Goal: Task Accomplishment & Management: Manage account settings

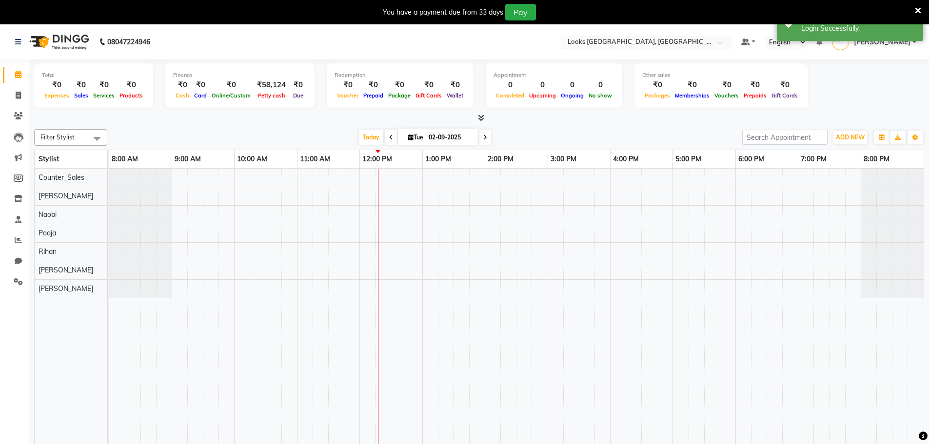
click at [608, 46] on input "text" at bounding box center [635, 43] width 141 height 10
type input "amar"
click at [604, 58] on span "Looks The Amaryllis, [GEOGRAPHIC_DATA]" at bounding box center [631, 57] width 131 height 8
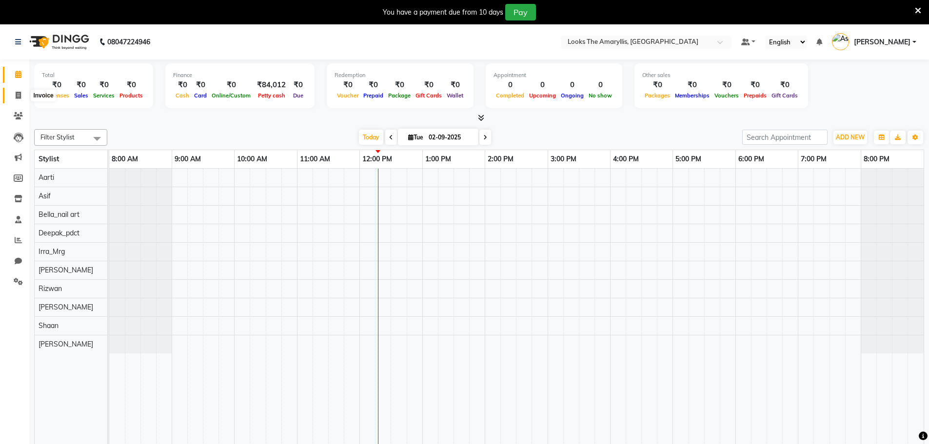
click at [19, 96] on icon at bounding box center [18, 95] width 5 height 7
select select "service"
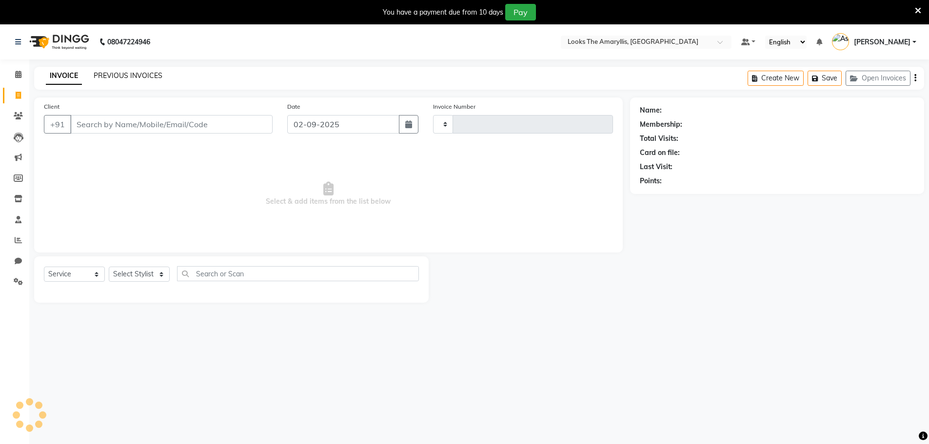
type input "3733"
select select "8939"
click at [116, 73] on link "PREVIOUS INVOICES" at bounding box center [128, 75] width 69 height 9
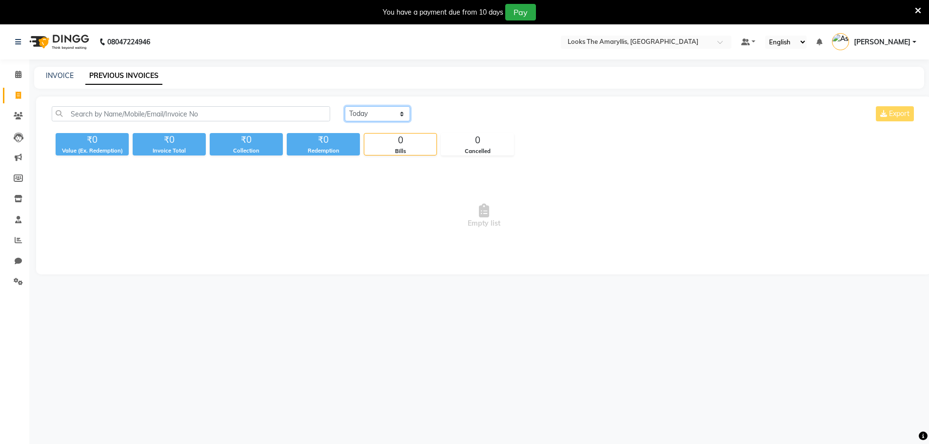
click at [381, 118] on select "[DATE] [DATE] Custom Range" at bounding box center [377, 113] width 65 height 15
select select "[DATE]"
click at [345, 106] on select "[DATE] [DATE] Custom Range" at bounding box center [377, 113] width 65 height 15
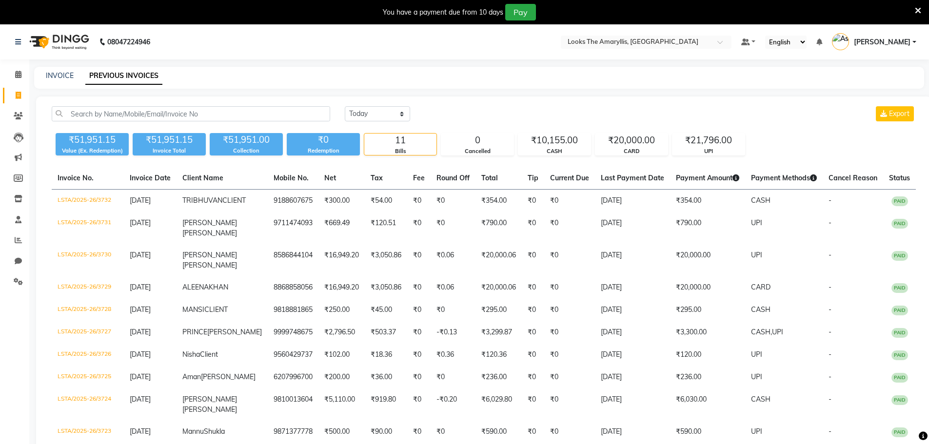
click at [572, 98] on div "Today Yesterday Custom Range Export ₹51,951.15 Value (Ex. Redemption) ₹51,951.1…" at bounding box center [483, 300] width 895 height 407
click at [612, 48] on ng-select "Select Location × Looks The Amaryllis, New Delhi" at bounding box center [646, 42] width 171 height 13
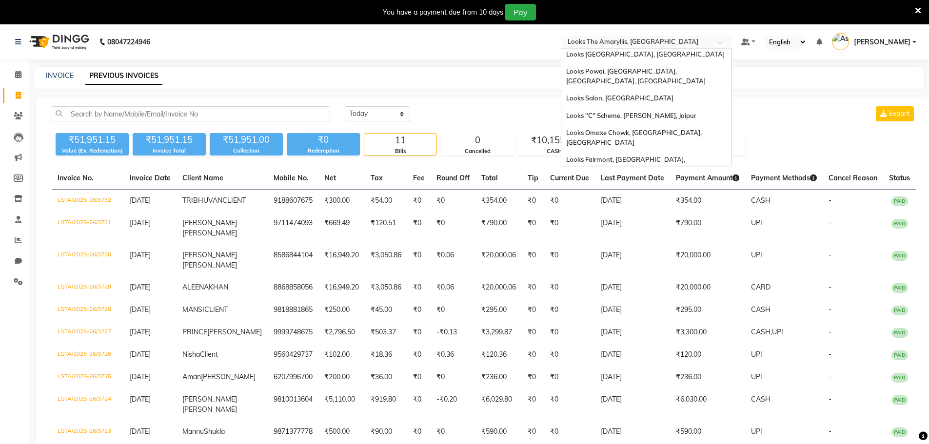
type input "R"
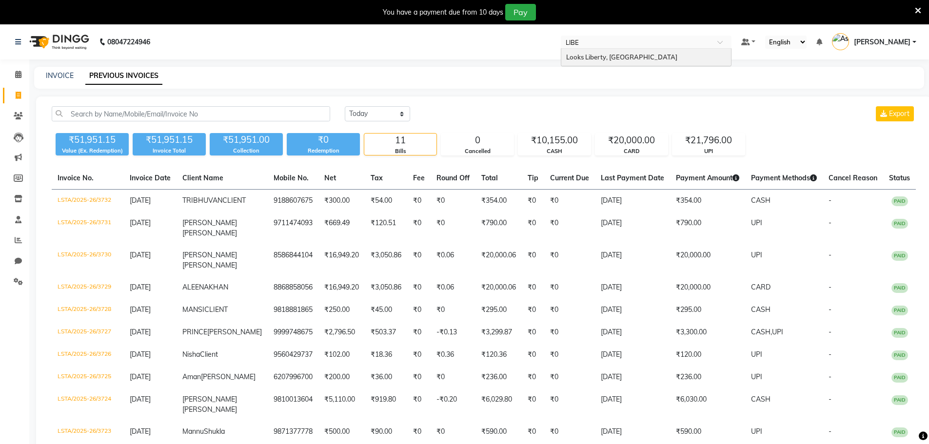
type input "LIBER"
click at [613, 57] on span "Looks Liberty, [GEOGRAPHIC_DATA]" at bounding box center [621, 57] width 111 height 8
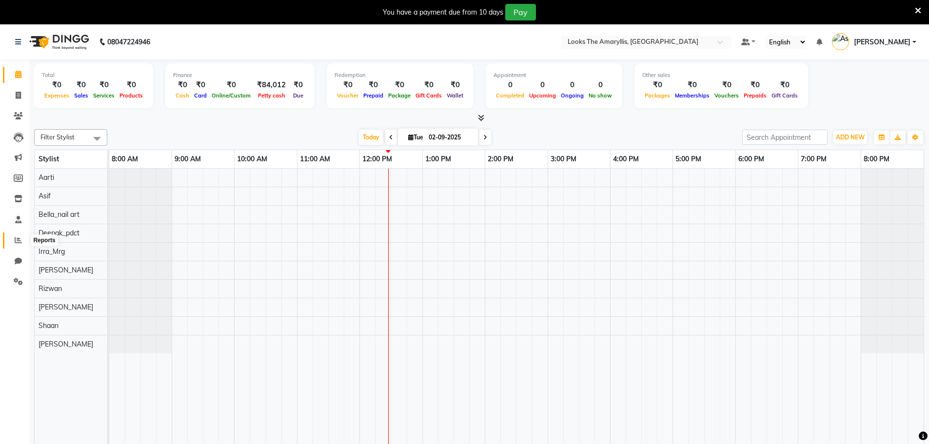
click at [13, 236] on span at bounding box center [18, 240] width 17 height 11
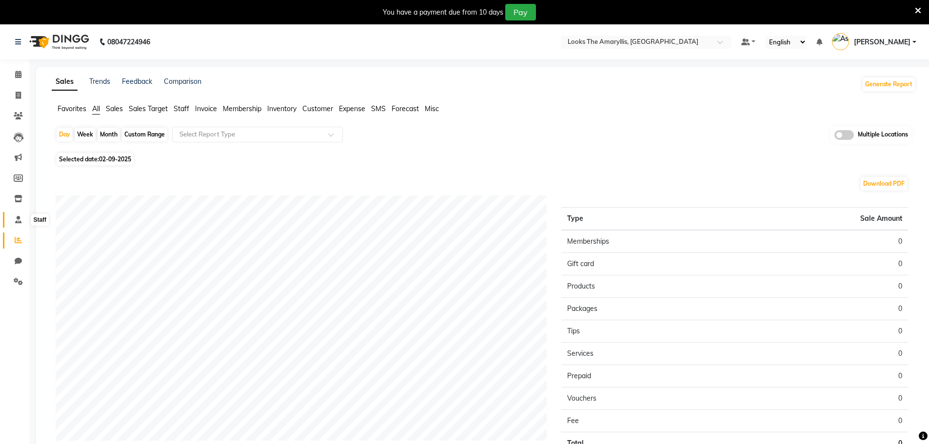
click at [17, 216] on icon at bounding box center [18, 219] width 6 height 7
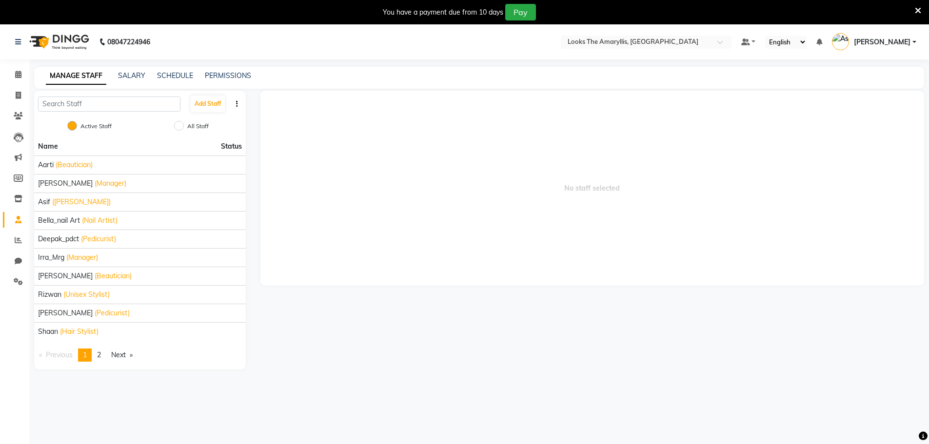
click at [106, 356] on link "page 2" at bounding box center [99, 355] width 14 height 13
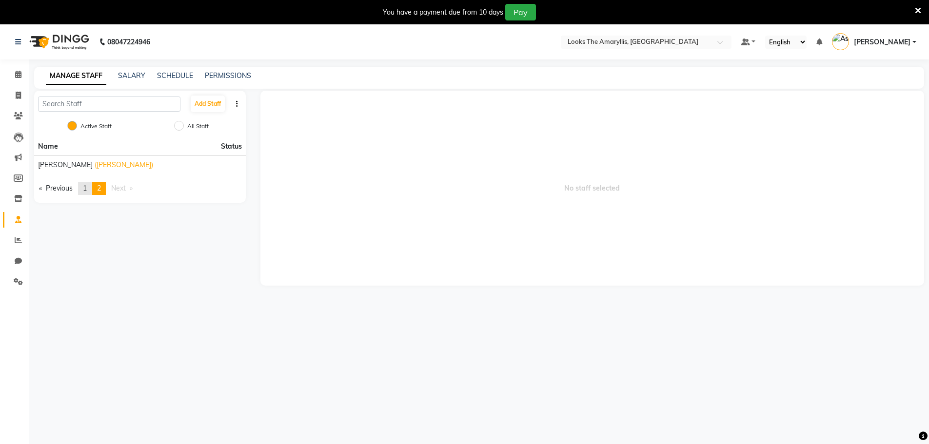
click at [84, 185] on link "page 1" at bounding box center [85, 188] width 14 height 13
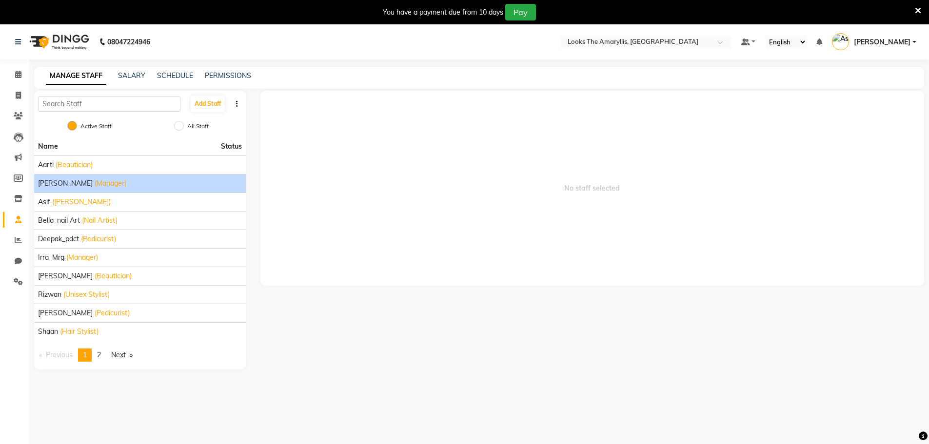
click at [149, 177] on li "Ali_Manager (Manager)" at bounding box center [140, 183] width 212 height 19
click at [147, 181] on div "Ali_Manager (Manager)" at bounding box center [140, 183] width 204 height 10
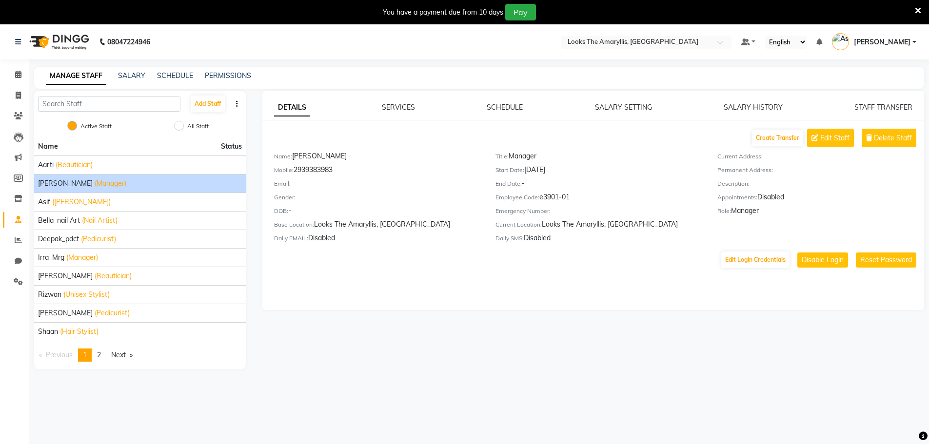
drag, startPoint x: 540, startPoint y: 199, endPoint x: 574, endPoint y: 201, distance: 34.2
click at [574, 201] on div "Employee Code: e3901-01" at bounding box center [598, 199] width 207 height 14
copy div "e3901-01"
click at [830, 139] on span "Edit Staff" at bounding box center [834, 138] width 29 height 10
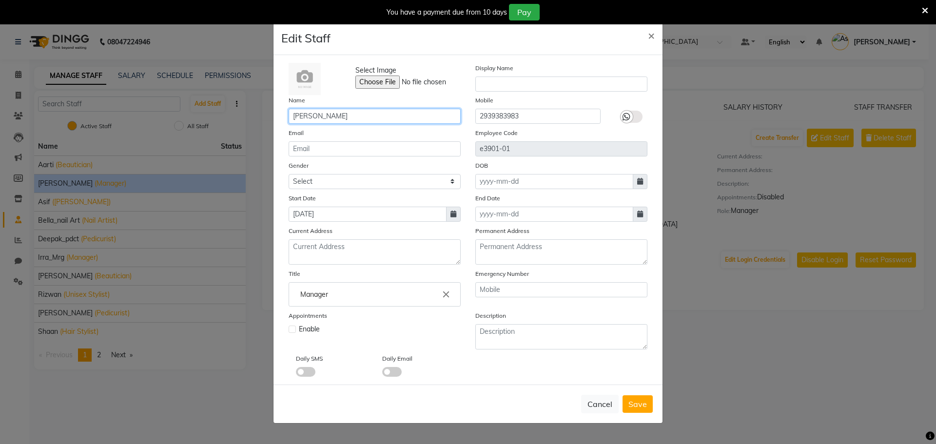
click at [319, 113] on input "Ali_Manager" at bounding box center [375, 116] width 172 height 15
drag, startPoint x: 339, startPoint y: 117, endPoint x: 231, endPoint y: 116, distance: 108.2
click at [231, 116] on ngb-modal-window "Edit Staff × Select Image Display Name Name Ali_Manager Mobile 2939383983 Email…" at bounding box center [468, 222] width 936 height 444
type input "Salon Manager"
click at [369, 177] on select "Select Male Female Other Prefer Not To Say" at bounding box center [375, 181] width 172 height 15
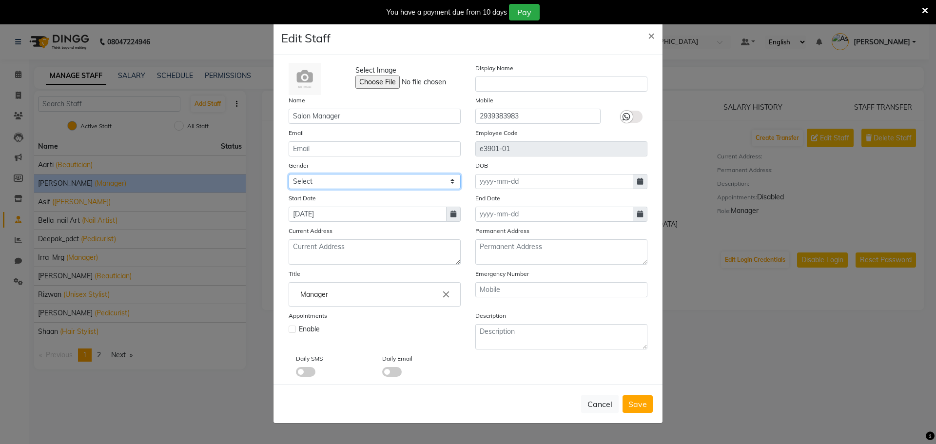
select select "[DEMOGRAPHIC_DATA]"
click at [289, 174] on select "Select Male Female Other Prefer Not To Say" at bounding box center [375, 181] width 172 height 15
click at [640, 402] on span "Save" at bounding box center [637, 404] width 19 height 10
select select
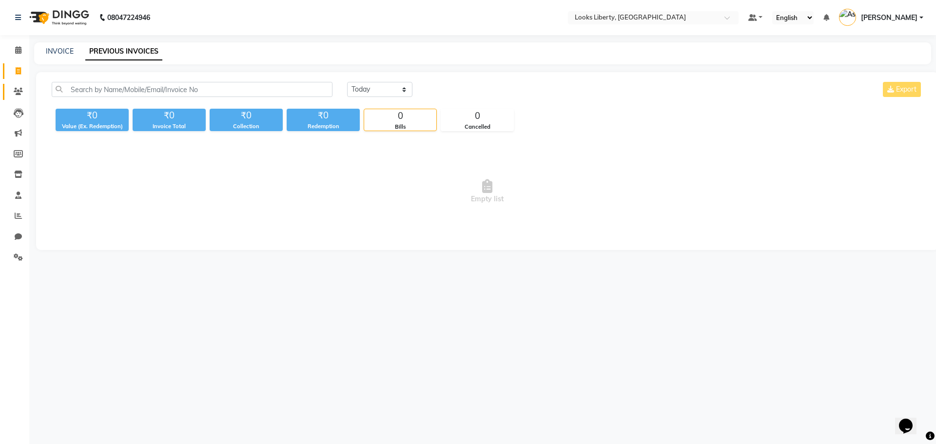
click at [20, 85] on link "Clients" at bounding box center [14, 92] width 23 height 16
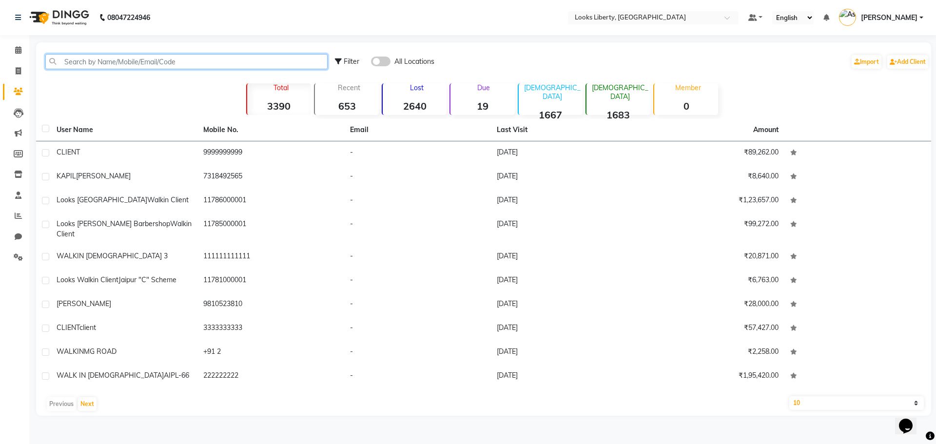
click at [113, 62] on input "text" at bounding box center [186, 61] width 282 height 15
paste input "9899904232"
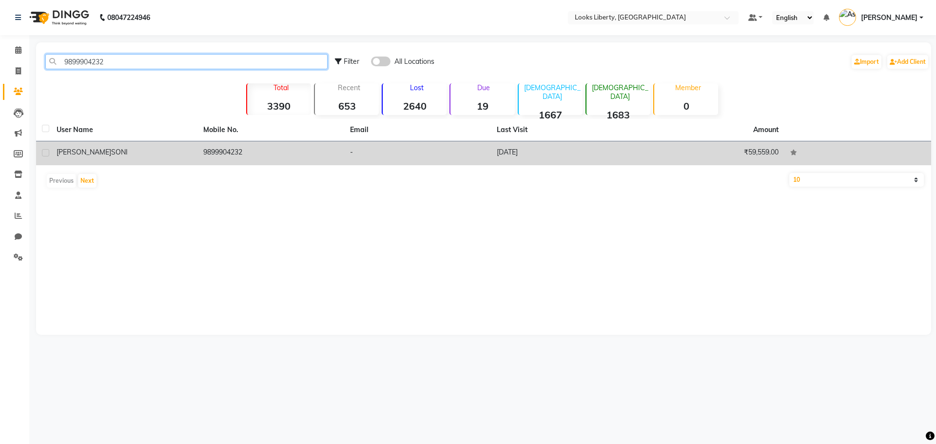
type input "9899904232"
click at [151, 147] on td "ANSHUL SONI" at bounding box center [124, 153] width 147 height 24
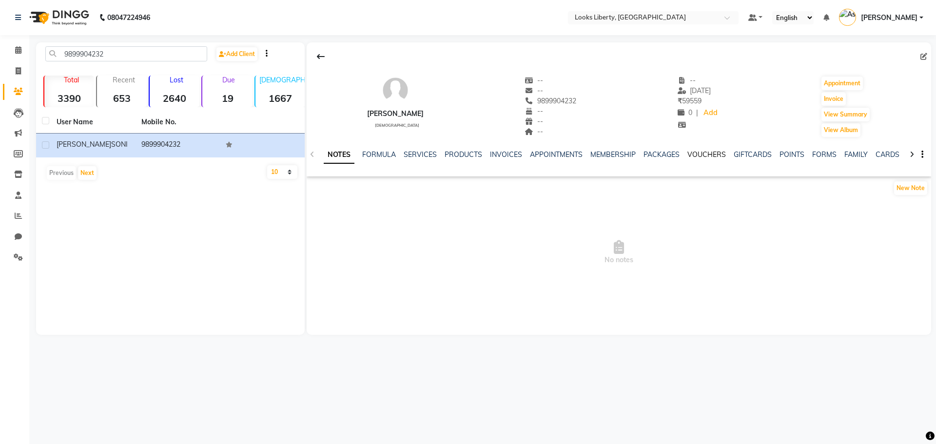
click at [699, 155] on link "VOUCHERS" at bounding box center [706, 154] width 39 height 9
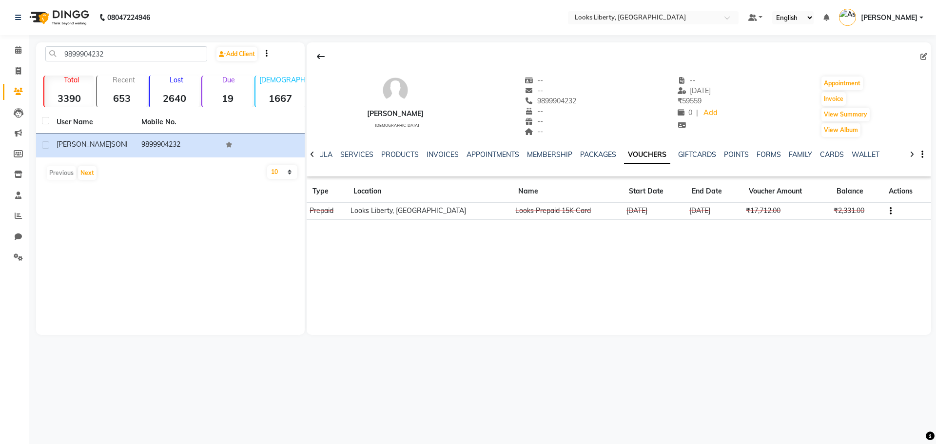
click at [890, 211] on icon "button" at bounding box center [891, 211] width 2 height 0
click at [844, 210] on div "Edit" at bounding box center [844, 210] width 61 height 12
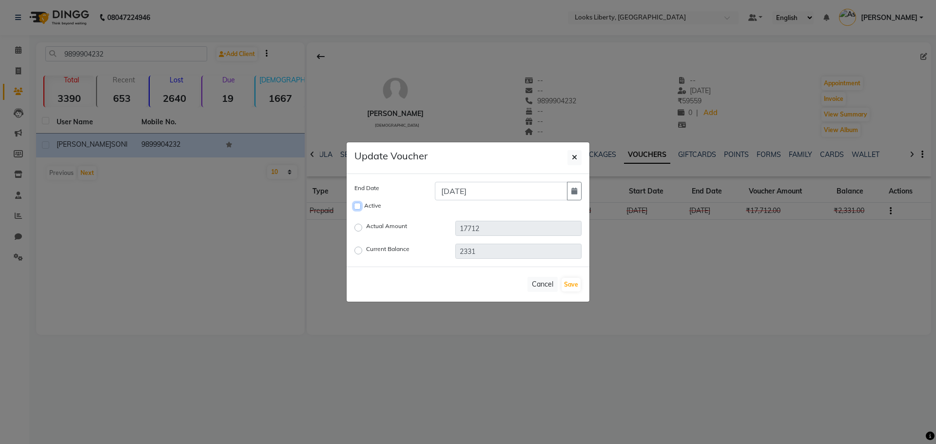
click at [356, 205] on input "Active" at bounding box center [357, 206] width 7 height 7
checkbox input "true"
click at [512, 195] on input "15-08-2025" at bounding box center [501, 191] width 133 height 19
type input "15-08-2027"
click at [573, 292] on div "Cancel Save" at bounding box center [468, 284] width 243 height 35
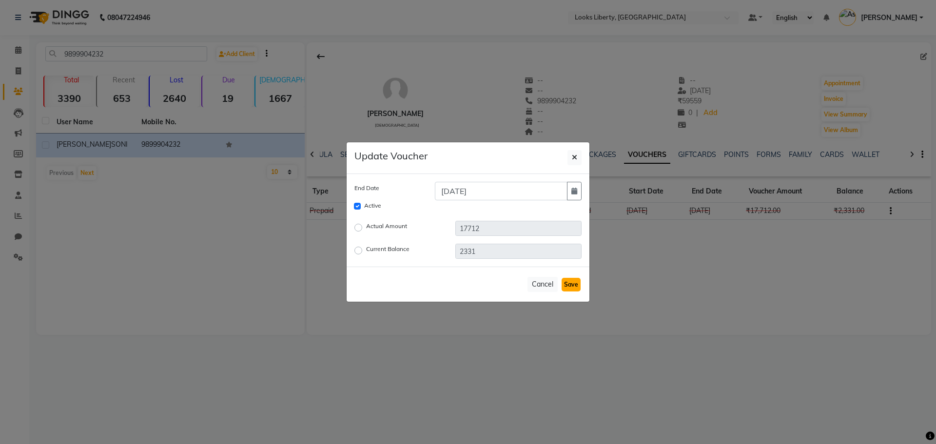
click at [573, 287] on button "Save" at bounding box center [571, 285] width 19 height 14
checkbox input "false"
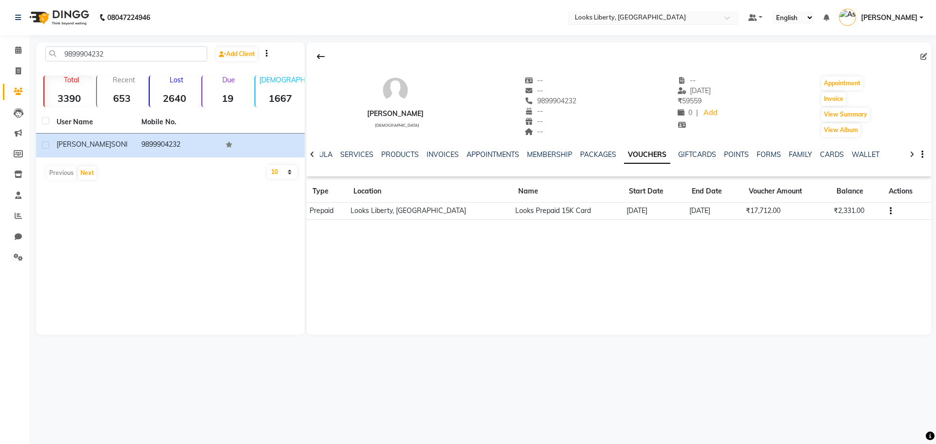
click at [684, 21] on input "text" at bounding box center [643, 19] width 141 height 10
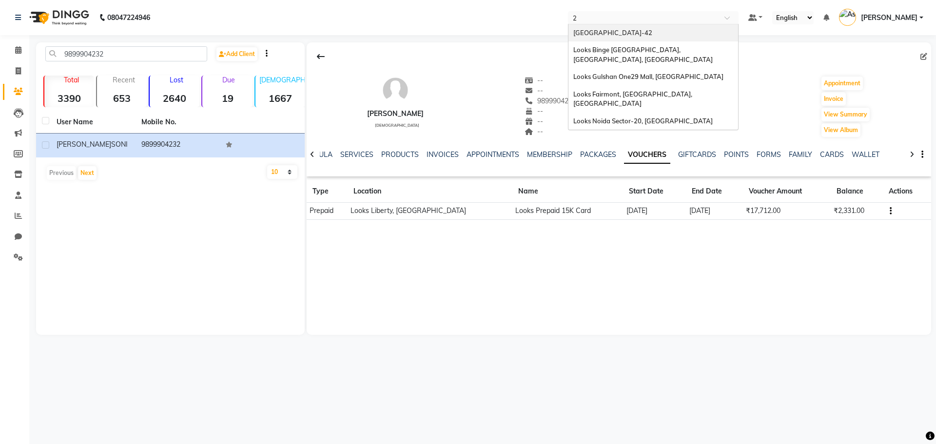
type input "20"
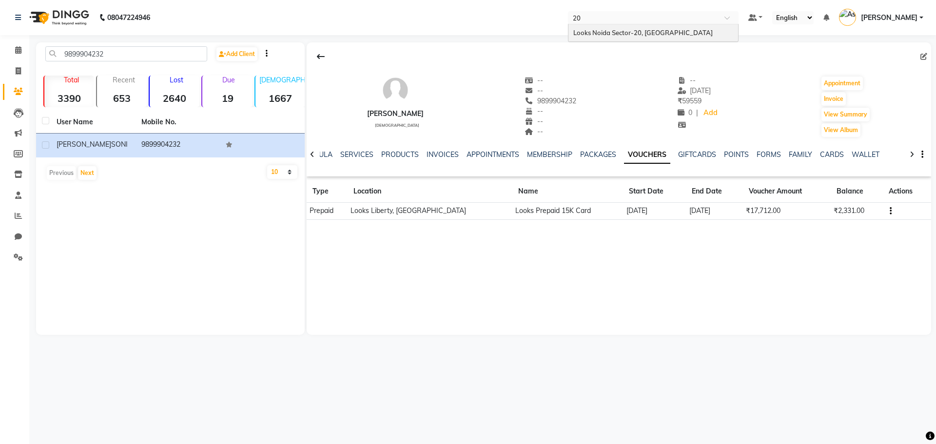
click at [660, 32] on span "Looks Noida Sector-20, [GEOGRAPHIC_DATA]" at bounding box center [642, 33] width 139 height 8
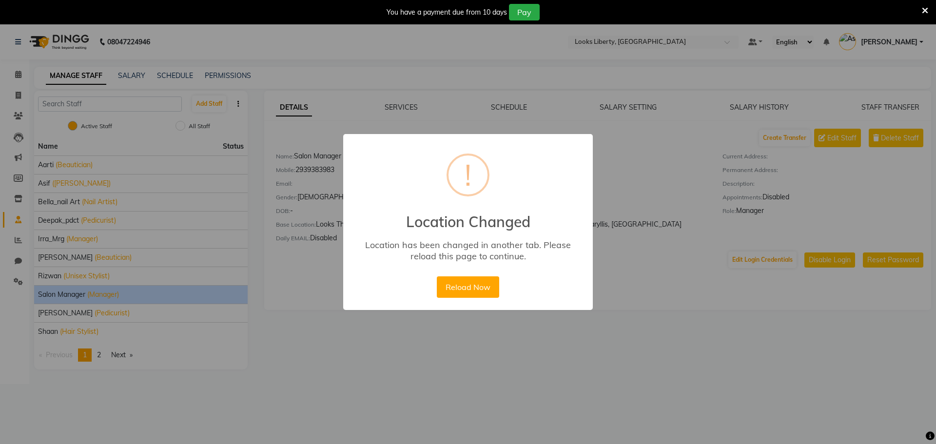
click at [437, 276] on button "Reload Now" at bounding box center [468, 286] width 62 height 21
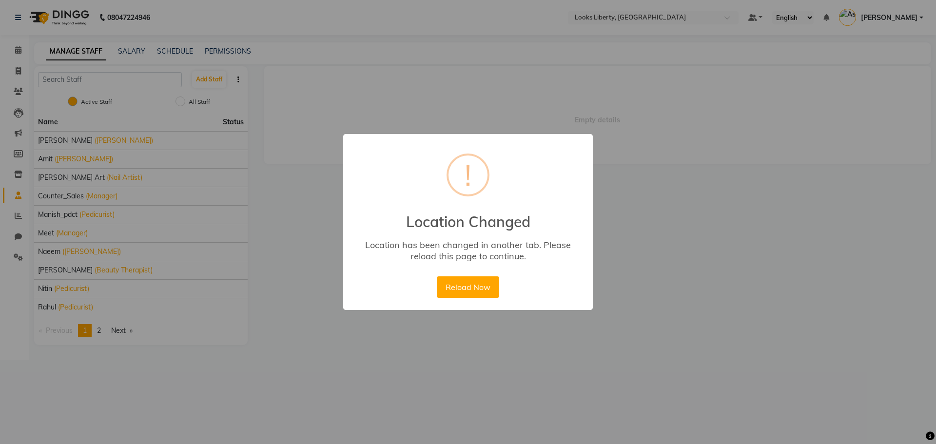
click at [437, 276] on button "Reload Now" at bounding box center [468, 286] width 62 height 21
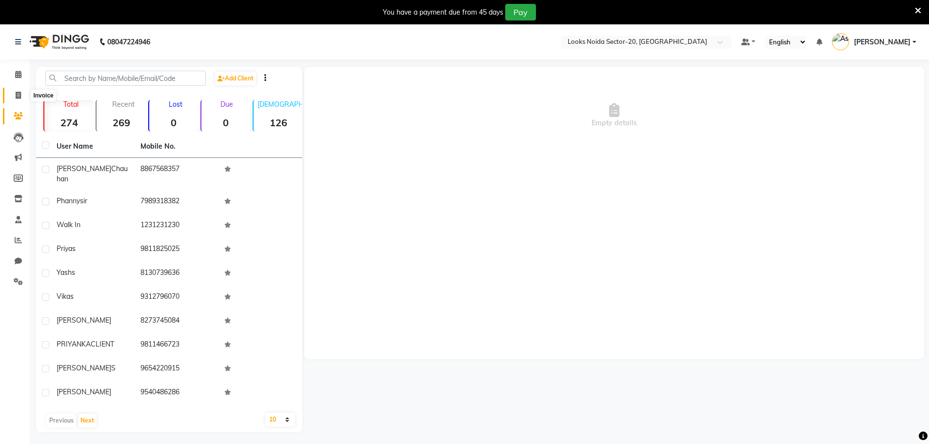
click at [13, 99] on span at bounding box center [18, 95] width 17 height 11
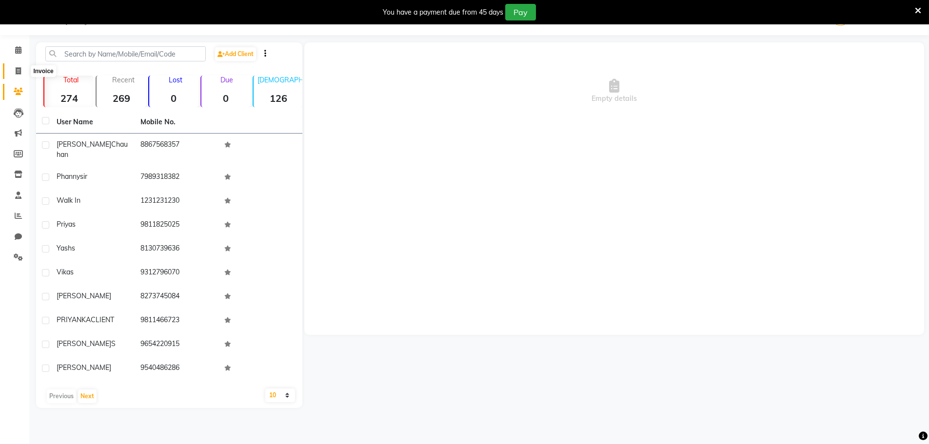
select select "8646"
select select "service"
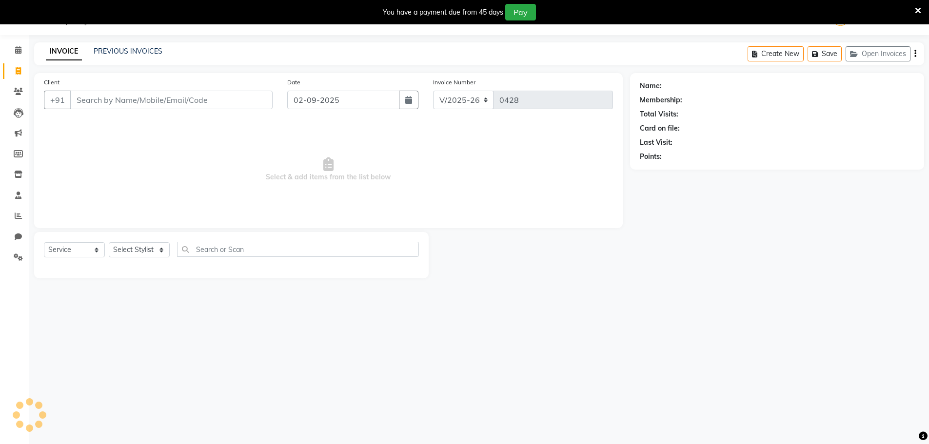
click at [115, 44] on div "INVOICE PREVIOUS INVOICES Create New Save Open Invoices" at bounding box center [479, 53] width 890 height 23
click at [115, 55] on link "PREVIOUS INVOICES" at bounding box center [128, 51] width 69 height 9
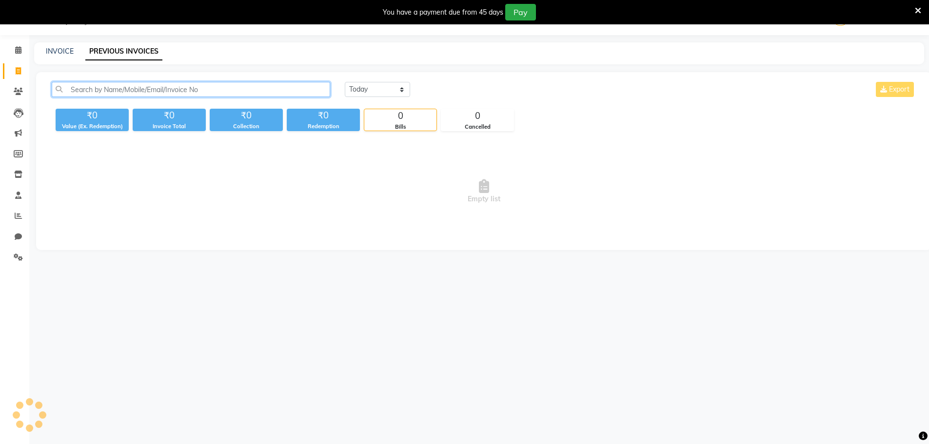
click at [111, 84] on input "text" at bounding box center [191, 89] width 278 height 15
paste input "V/2025-26/0402"
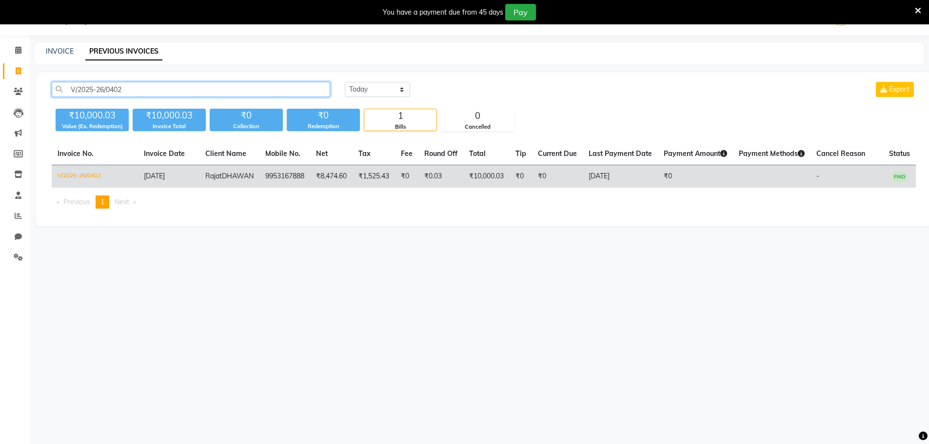
type input "V/2025-26/0402"
click at [259, 186] on td "9953167888" at bounding box center [284, 176] width 51 height 23
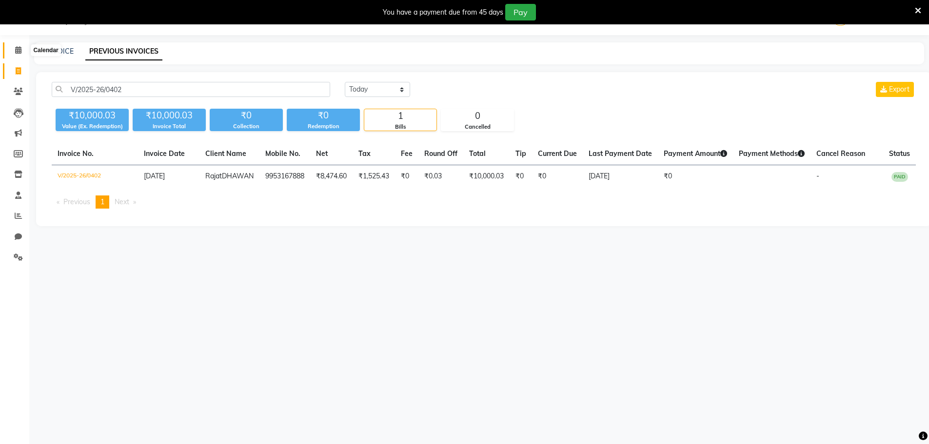
drag, startPoint x: 21, startPoint y: 51, endPoint x: 50, endPoint y: 6, distance: 53.5
click at [21, 51] on icon at bounding box center [18, 49] width 6 height 7
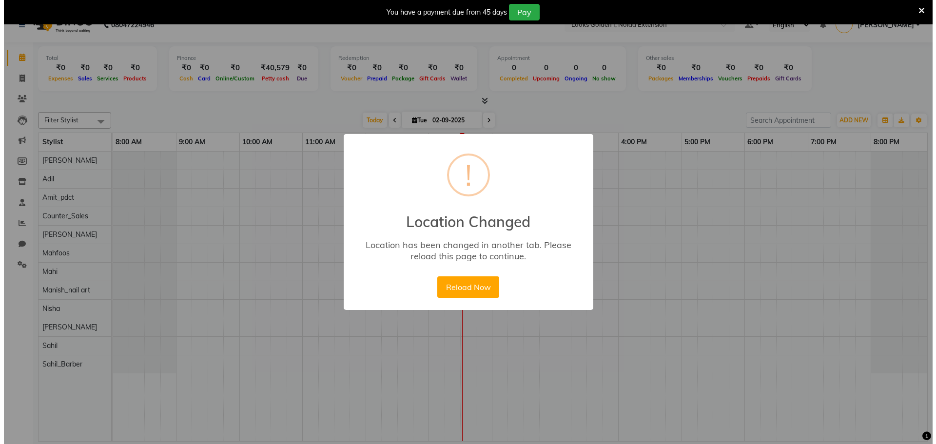
scroll to position [17, 0]
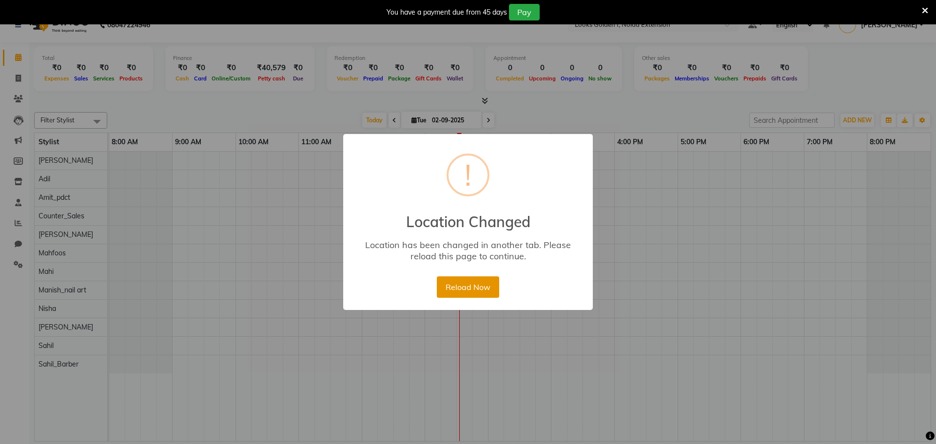
click at [462, 290] on button "Reload Now" at bounding box center [468, 286] width 62 height 21
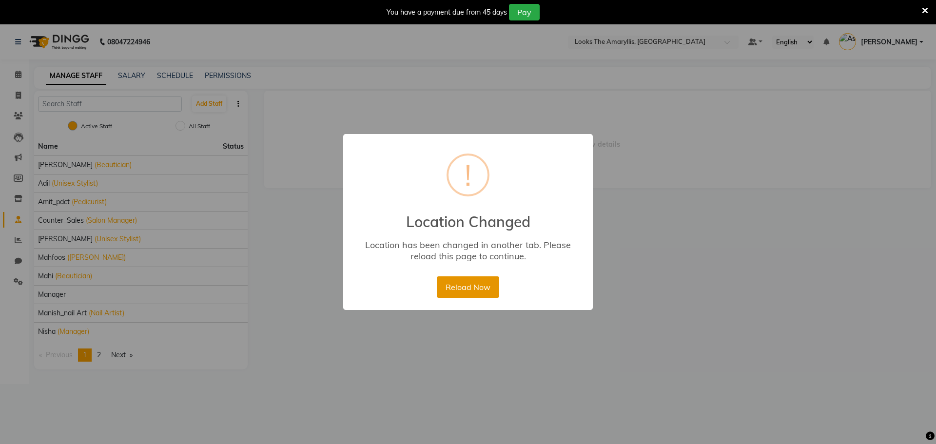
click at [477, 287] on button "Reload Now" at bounding box center [468, 286] width 62 height 21
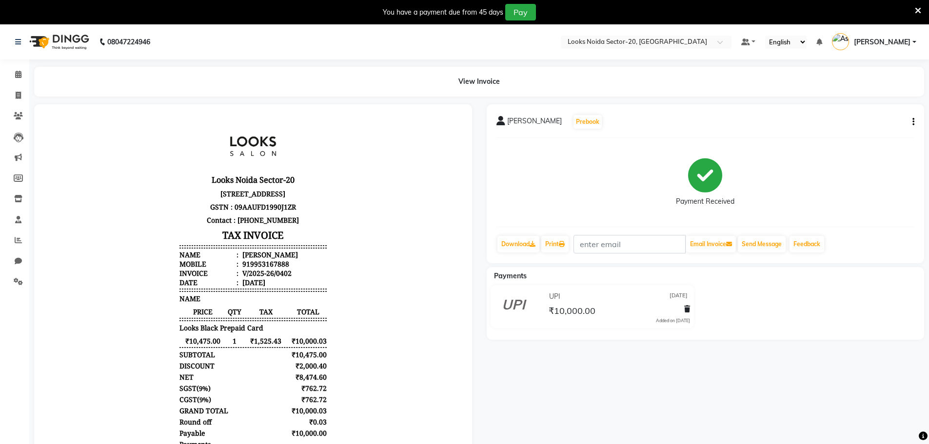
click at [912, 119] on button "button" at bounding box center [911, 122] width 6 height 10
click at [878, 104] on div "Cancel Invoice" at bounding box center [873, 103] width 49 height 12
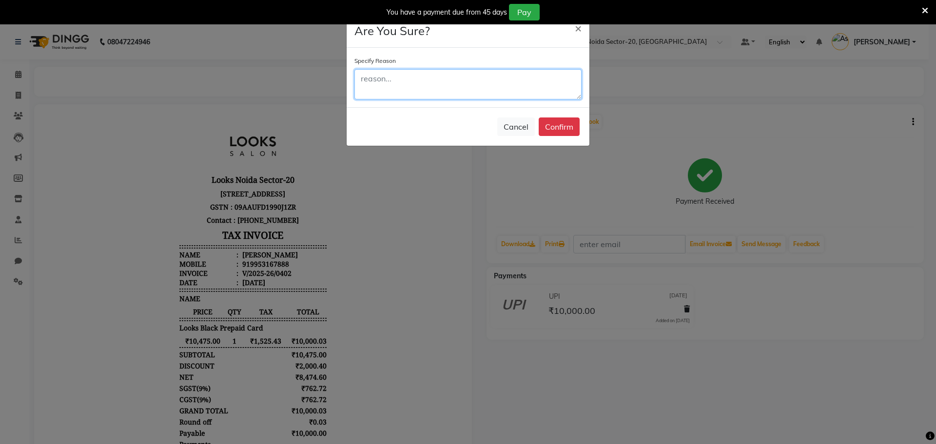
click at [478, 98] on textarea at bounding box center [467, 84] width 227 height 30
type textarea "email approved - card upgraded"
click at [572, 131] on button "Confirm" at bounding box center [559, 126] width 41 height 19
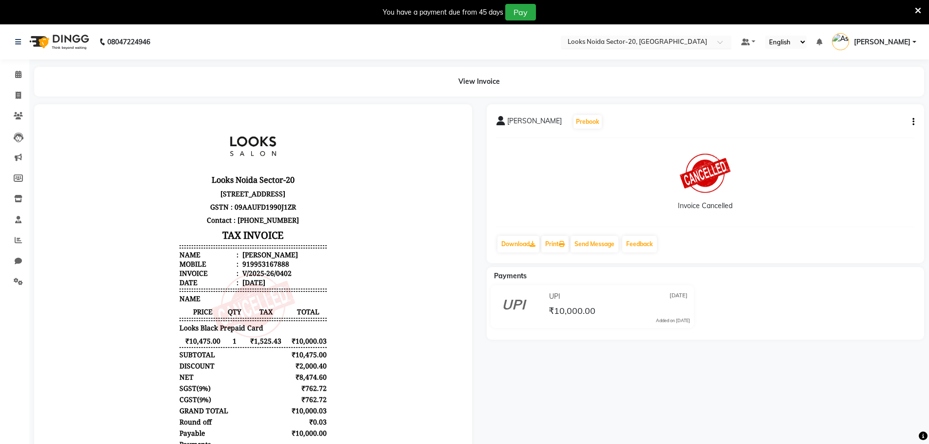
click at [626, 37] on div "× Looks Noida Sector-20, Noida" at bounding box center [636, 42] width 139 height 10
type input "AMARY"
click at [617, 60] on span "Looks The Amaryllis, [GEOGRAPHIC_DATA]" at bounding box center [631, 57] width 131 height 8
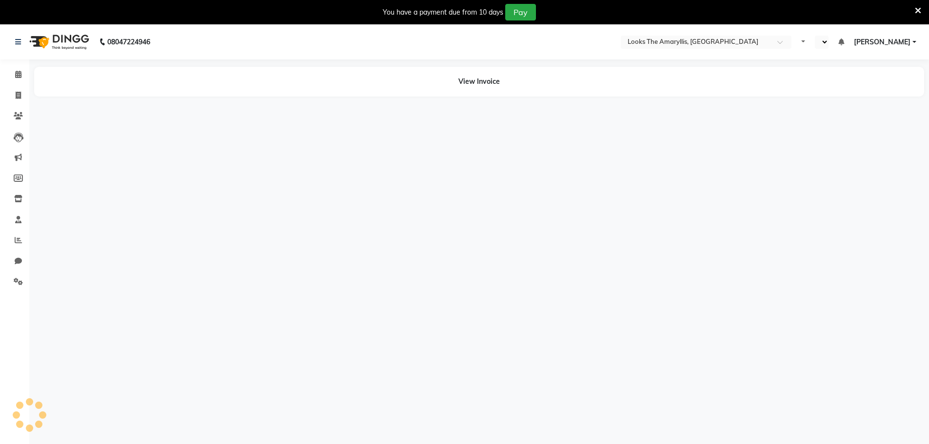
select select "en"
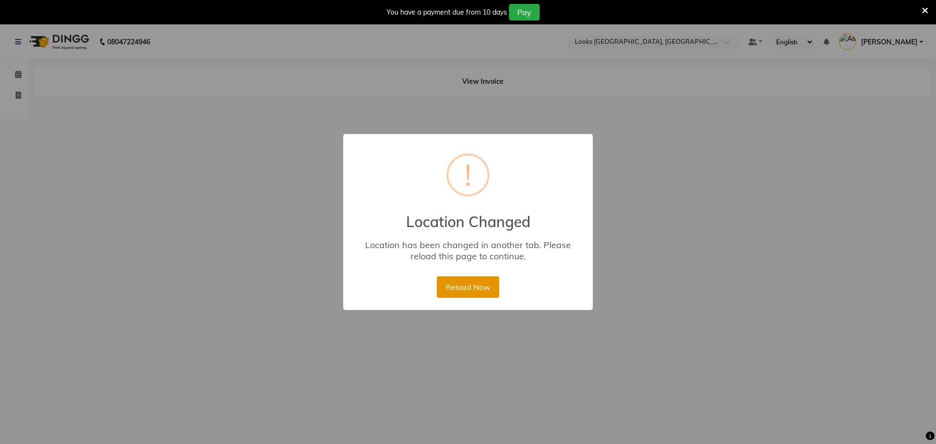
click at [456, 283] on button "Reload Now" at bounding box center [468, 286] width 62 height 21
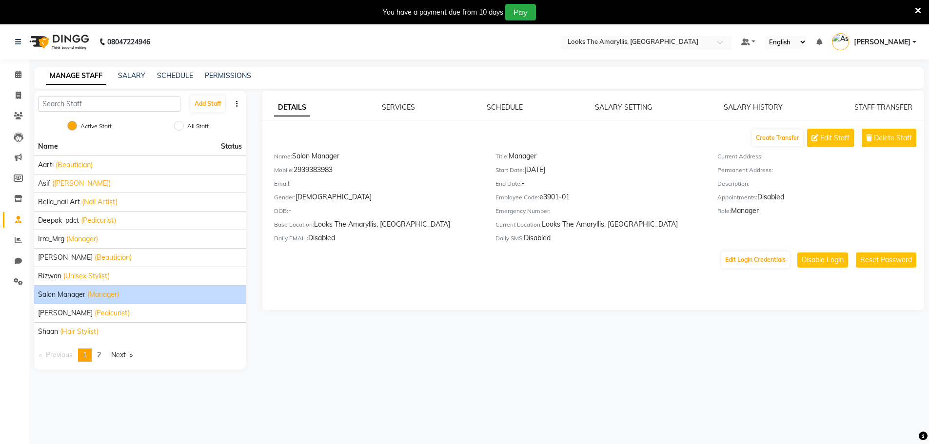
click at [620, 41] on input "text" at bounding box center [635, 43] width 141 height 10
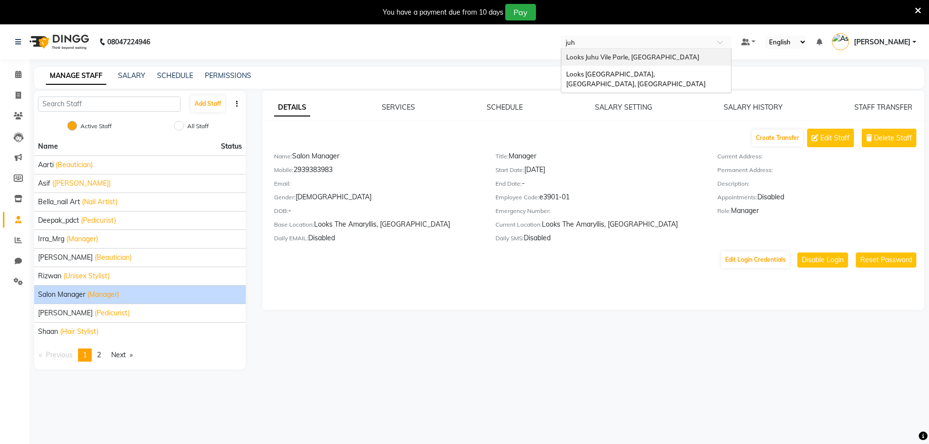
type input "juhu"
click at [631, 76] on span "Looks [GEOGRAPHIC_DATA], [GEOGRAPHIC_DATA], [GEOGRAPHIC_DATA]" at bounding box center [635, 79] width 139 height 18
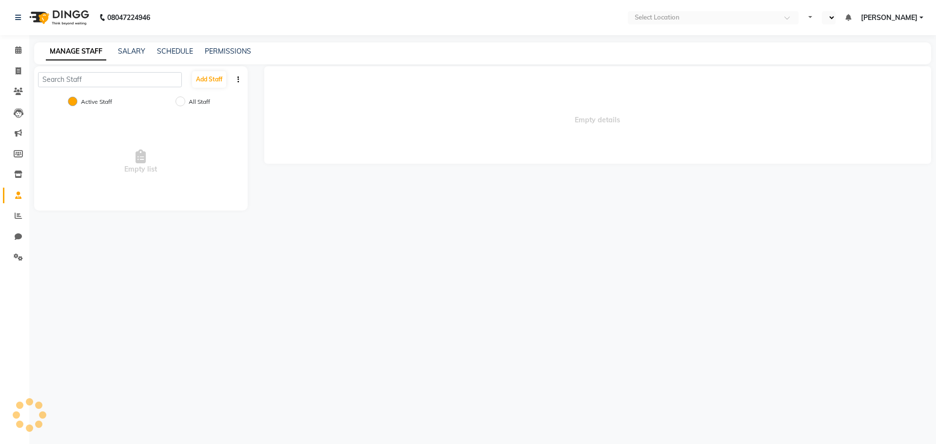
select select "en"
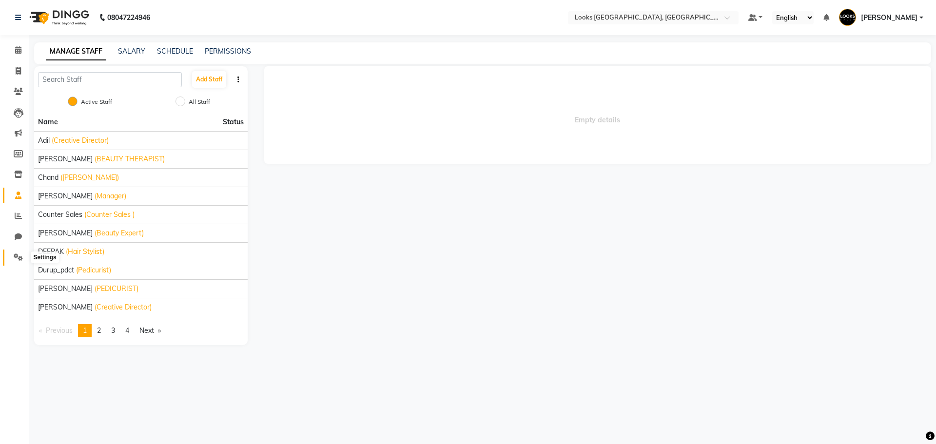
click at [21, 254] on icon at bounding box center [18, 256] width 9 height 7
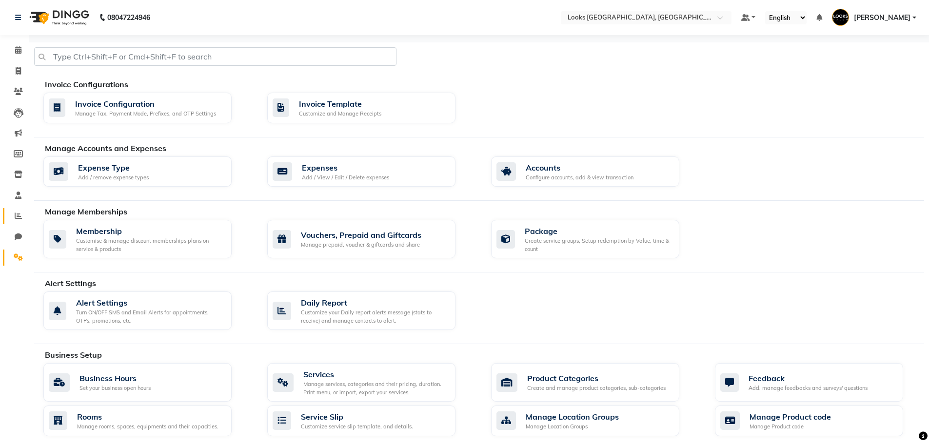
click at [23, 210] on link "Reports" at bounding box center [14, 216] width 23 height 16
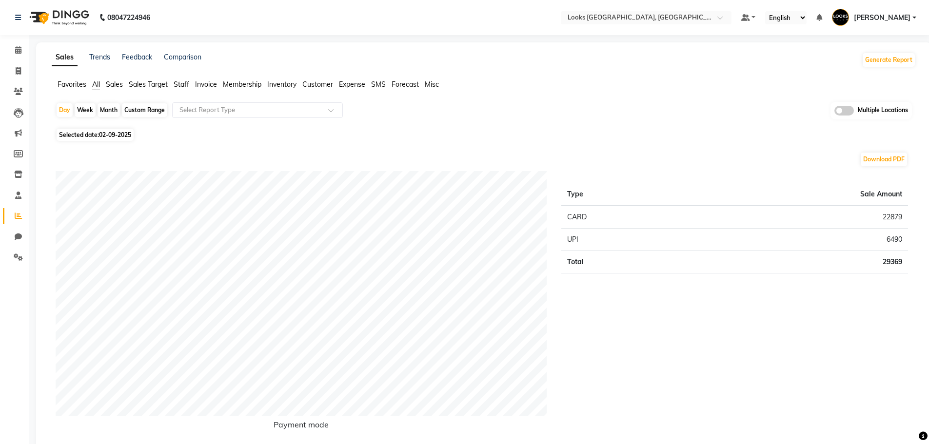
click at [347, 87] on span "Expense" at bounding box center [352, 84] width 26 height 9
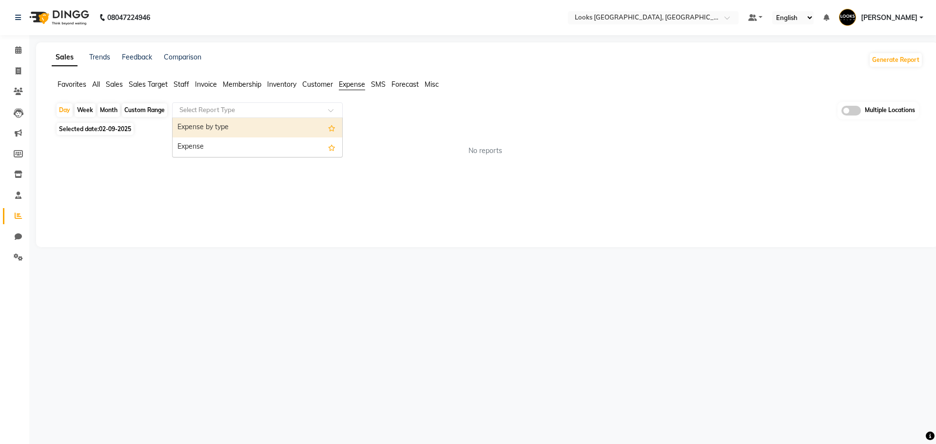
click at [277, 103] on div "Select Report Type" at bounding box center [257, 110] width 171 height 16
click at [159, 104] on div "Custom Range" at bounding box center [144, 110] width 45 height 14
select select "9"
select select "2025"
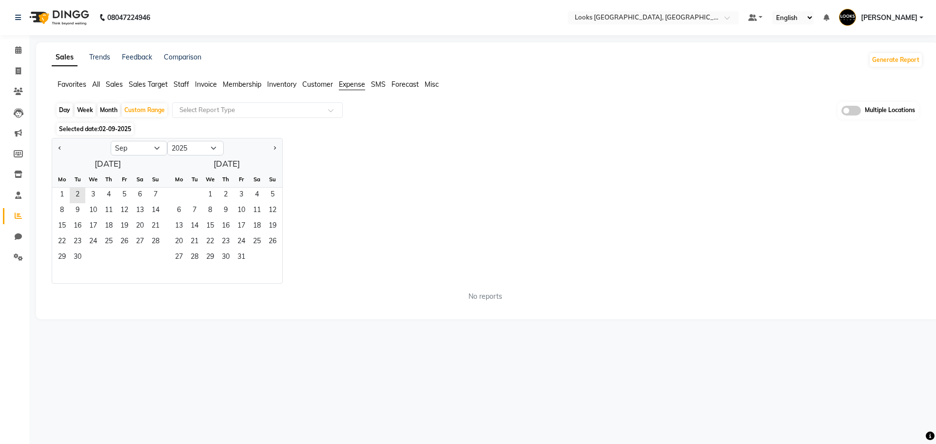
click at [81, 109] on div "Week" at bounding box center [85, 110] width 21 height 14
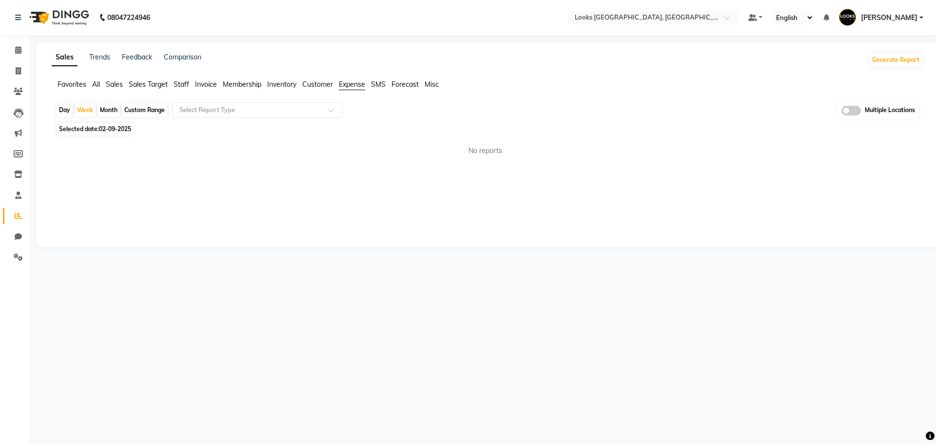
click at [60, 109] on div "Day" at bounding box center [65, 110] width 16 height 14
select select "9"
select select "2025"
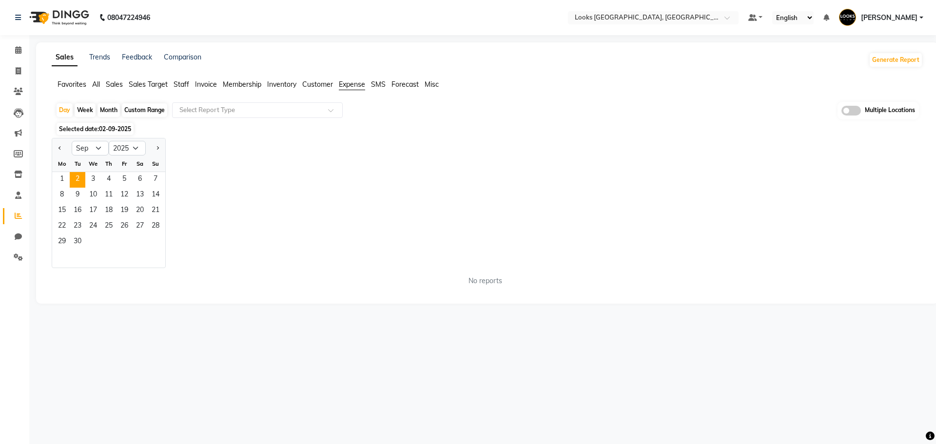
click at [135, 135] on div "Day Week Month Custom Range Select Report Type Multiple Locations Selected date…" at bounding box center [487, 198] width 871 height 192
click at [97, 148] on select "Jan Feb Mar Apr May Jun Jul Aug Sep Oct Nov Dec" at bounding box center [90, 148] width 37 height 15
select select "3"
click at [72, 141] on select "Jan Feb Mar Apr May Jun Jul Aug Sep Oct Nov Dec" at bounding box center [90, 148] width 37 height 15
click at [134, 146] on select "2015 2016 2017 2018 2019 2020 2021 2022 2023 2024 2025 2026 2027 2028 2029 2030…" at bounding box center [127, 148] width 37 height 15
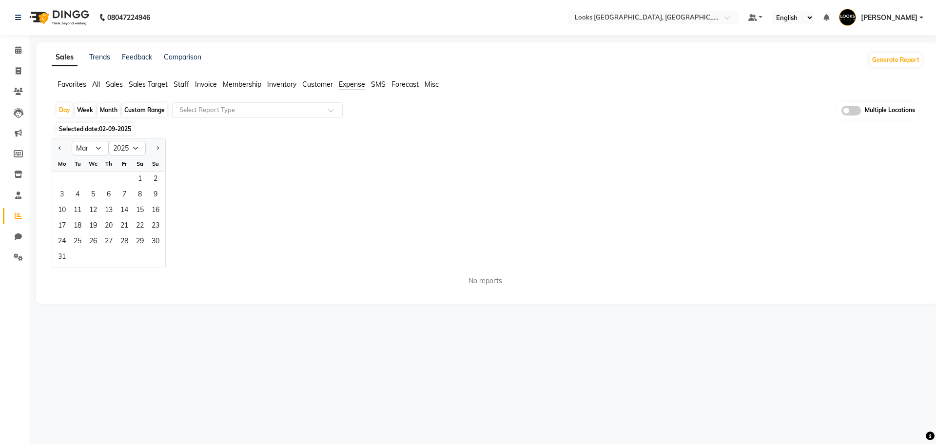
click at [89, 173] on div "1 2" at bounding box center [108, 180] width 113 height 16
click at [80, 208] on span "11" at bounding box center [78, 211] width 16 height 16
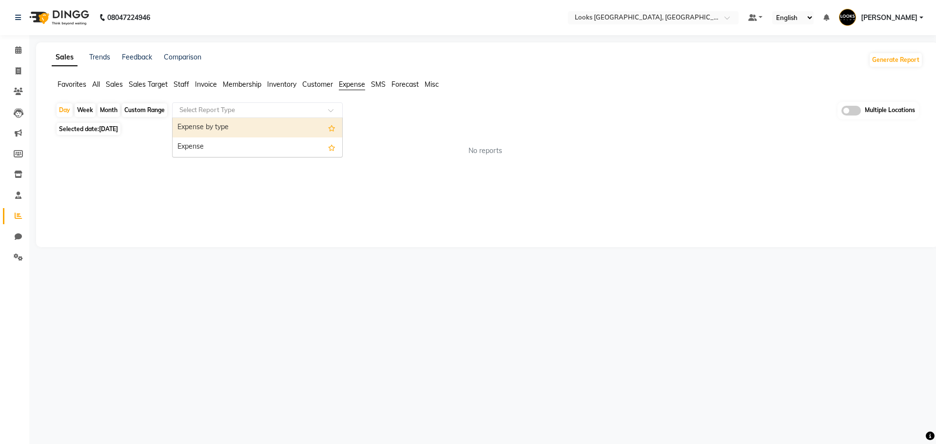
click at [244, 113] on input "text" at bounding box center [247, 110] width 140 height 10
click at [231, 129] on div "Expense by type" at bounding box center [258, 127] width 170 height 19
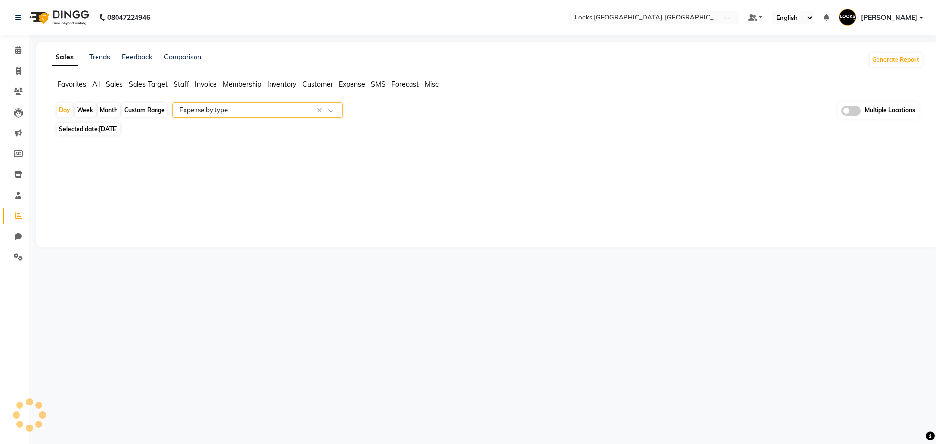
select select "filtered_report"
select select "pdf"
click at [18, 49] on icon at bounding box center [18, 49] width 6 height 7
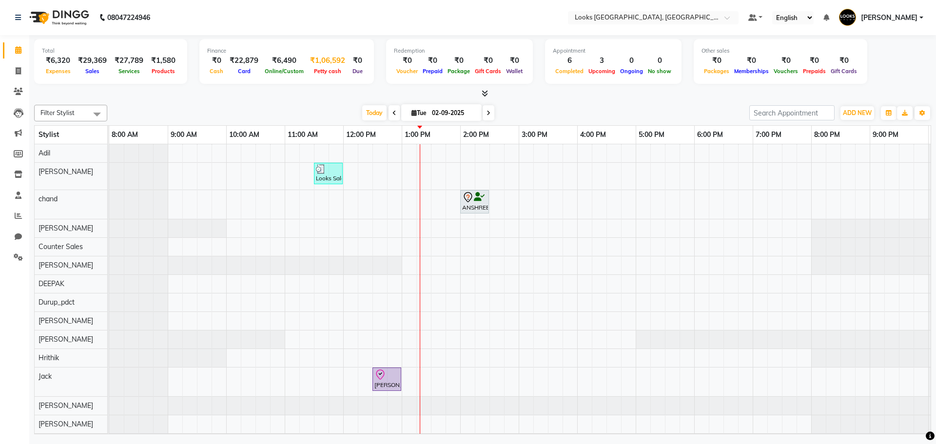
click at [330, 66] on div "Petty cash" at bounding box center [327, 71] width 43 height 10
click at [328, 70] on span "Petty cash" at bounding box center [327, 71] width 32 height 7
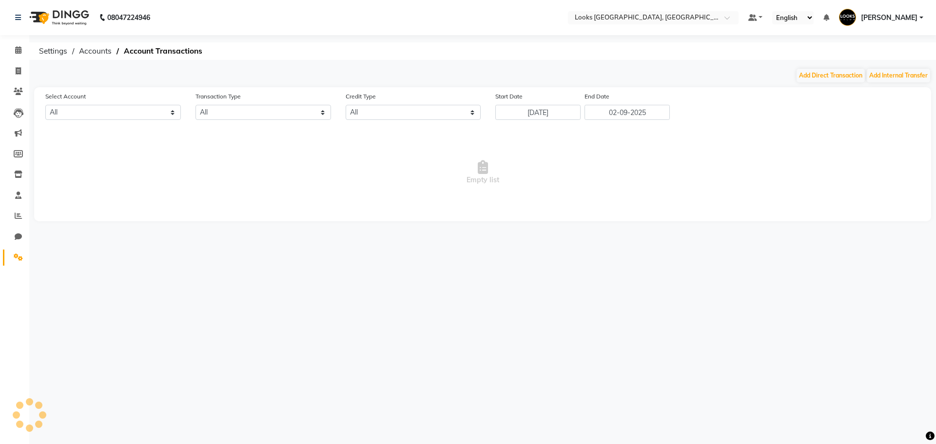
select select "3134"
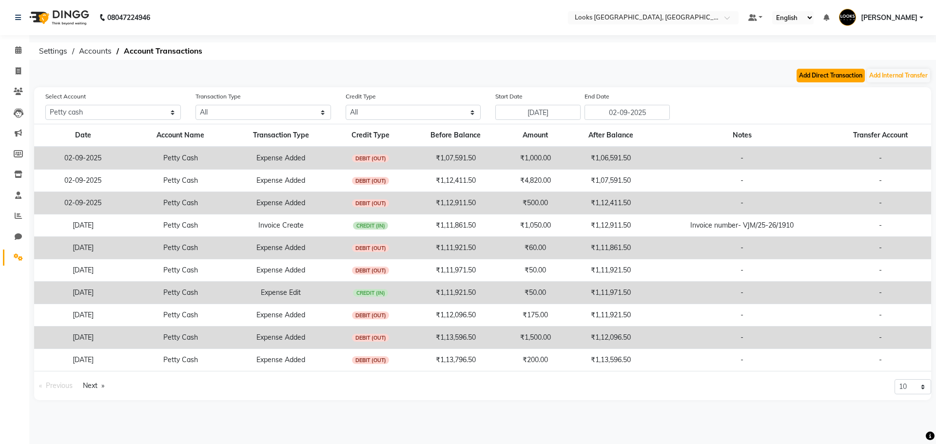
click at [846, 78] on button "Add Direct Transaction" at bounding box center [830, 76] width 68 height 14
select select "direct"
select select "3134"
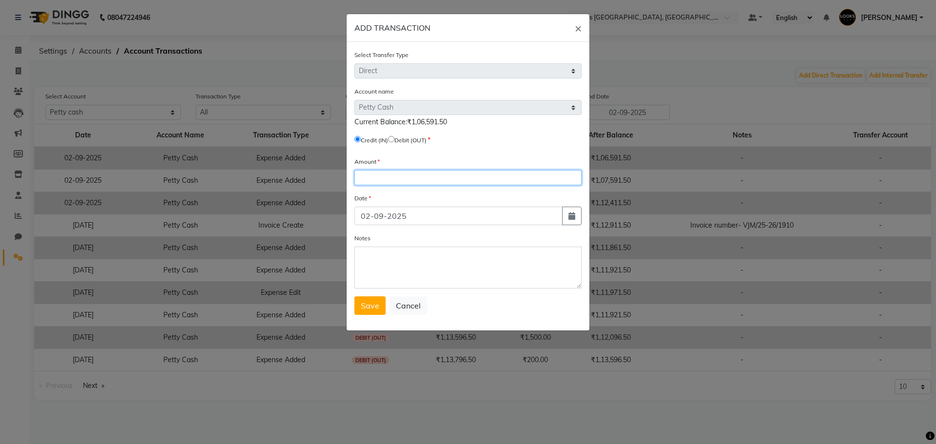
click at [398, 173] on input "number" at bounding box center [467, 177] width 227 height 15
type input "30000"
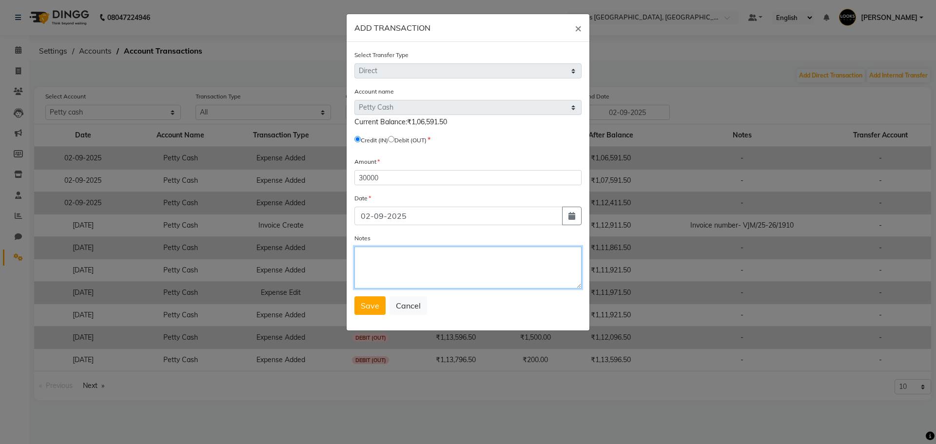
click at [413, 257] on textarea "Notes" at bounding box center [467, 268] width 227 height 42
type textarea "Added opening balance Rs.30000/- from Powai"
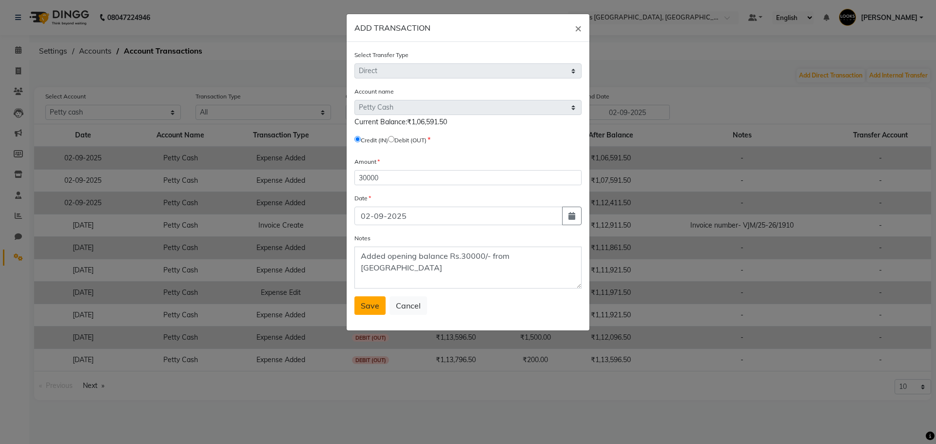
click at [368, 308] on span "Save" at bounding box center [370, 306] width 19 height 10
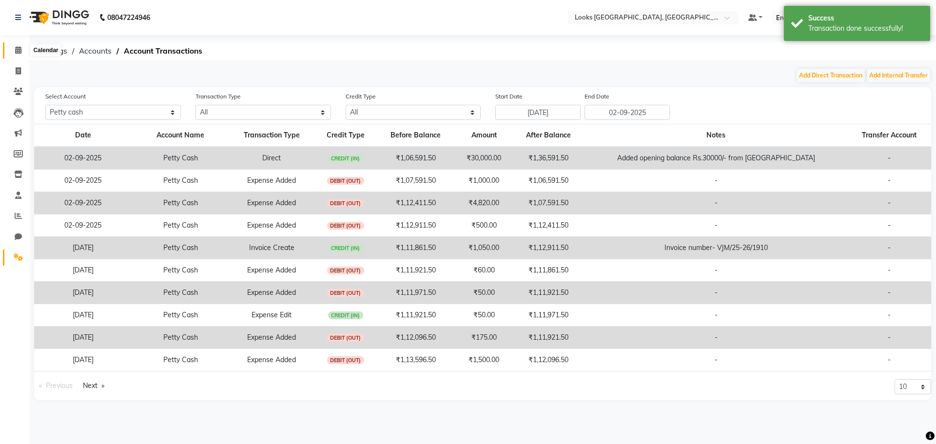
click at [19, 53] on icon at bounding box center [18, 49] width 6 height 7
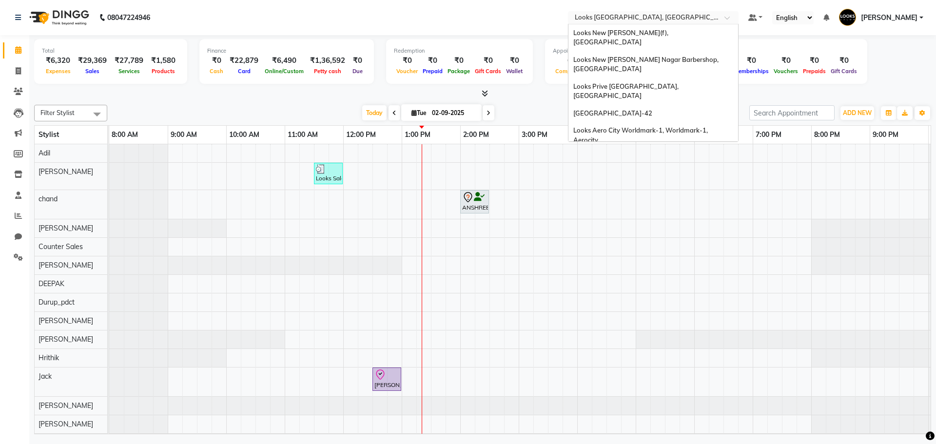
click at [654, 22] on input "text" at bounding box center [643, 19] width 141 height 10
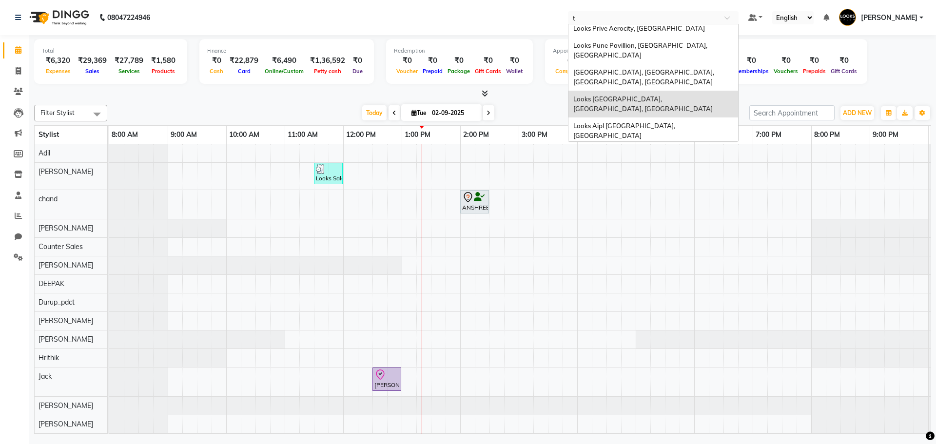
type input "th"
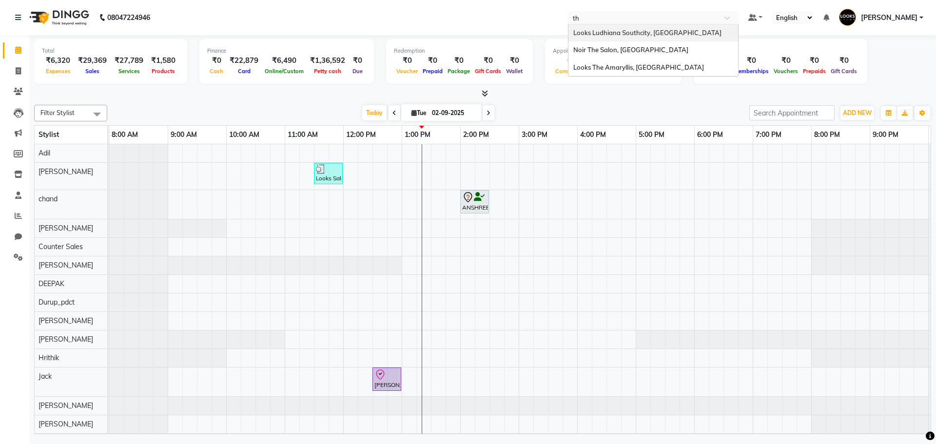
scroll to position [0, 0]
click at [646, 62] on div "Looks The Amaryllis, New Delhi" at bounding box center [653, 68] width 170 height 18
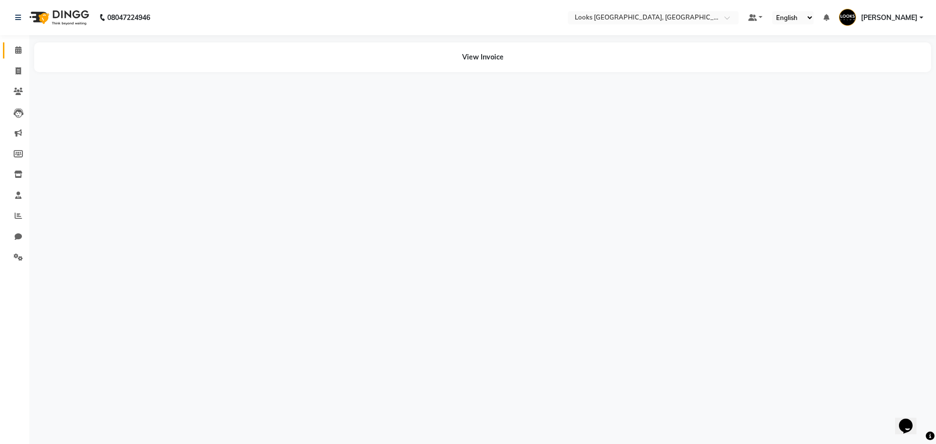
click at [17, 51] on icon at bounding box center [18, 49] width 6 height 7
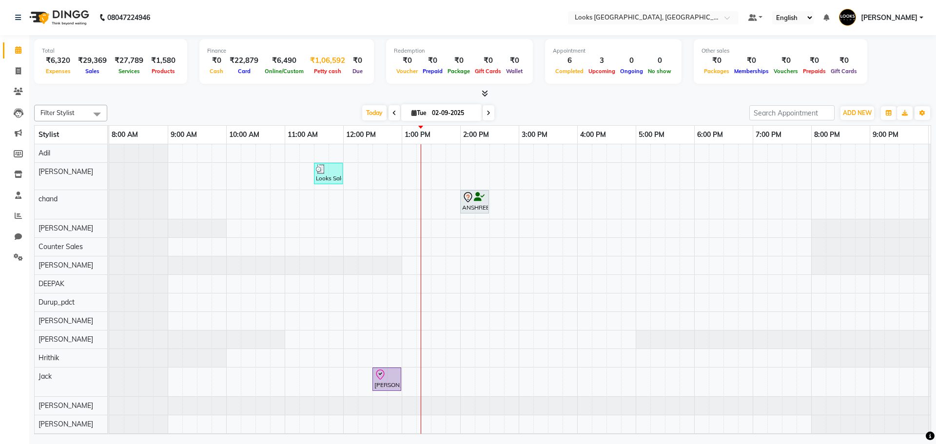
click at [338, 58] on div "₹1,06,592" at bounding box center [327, 60] width 43 height 11
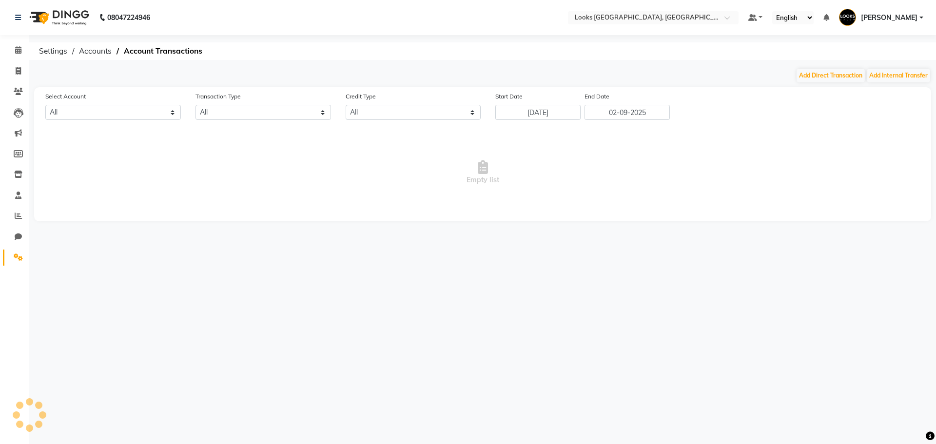
select select "3134"
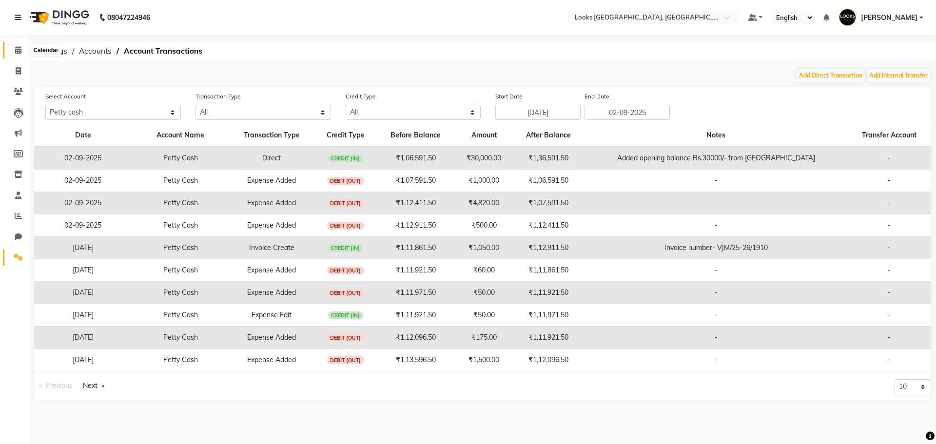
click at [15, 45] on span at bounding box center [18, 50] width 17 height 11
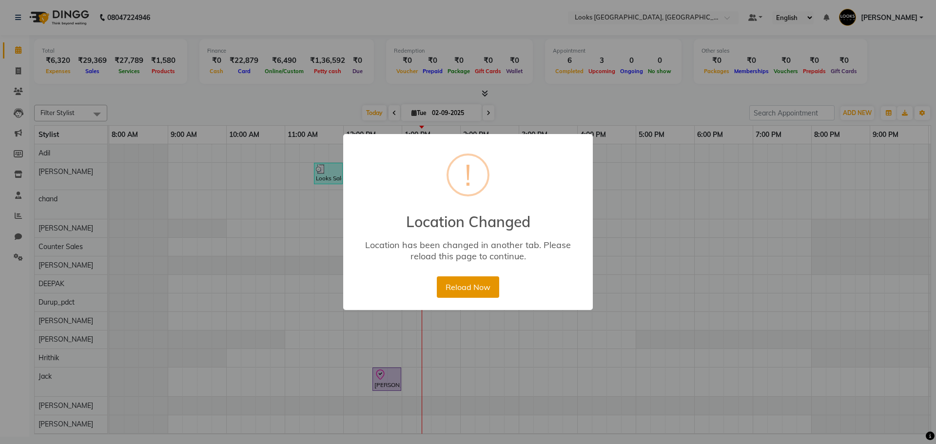
click at [458, 288] on button "Reload Now" at bounding box center [468, 286] width 62 height 21
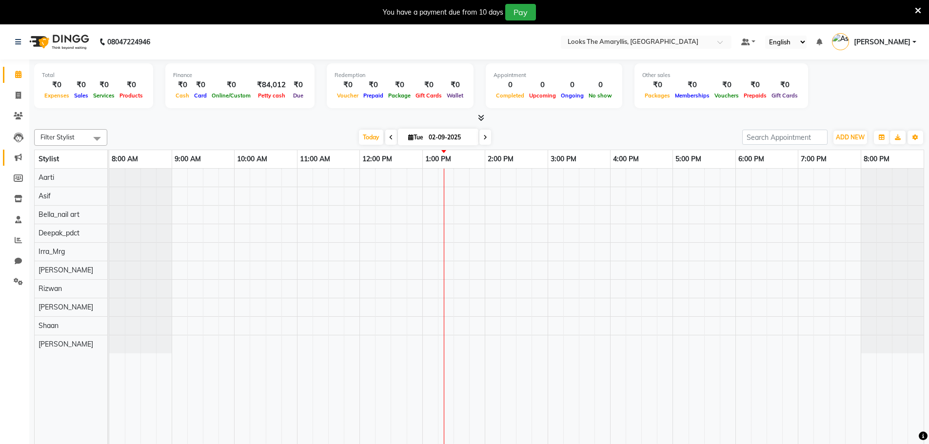
click at [11, 155] on span at bounding box center [18, 157] width 17 height 11
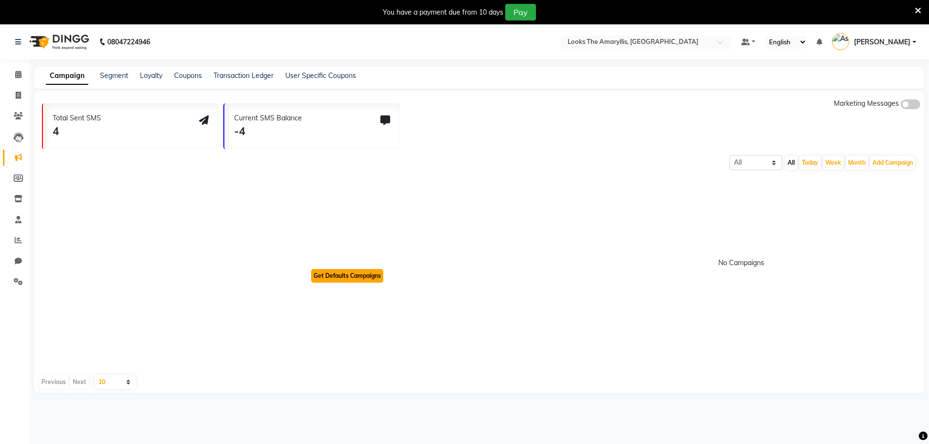
click at [356, 279] on button "Get Defaults Campaigns" at bounding box center [347, 276] width 72 height 14
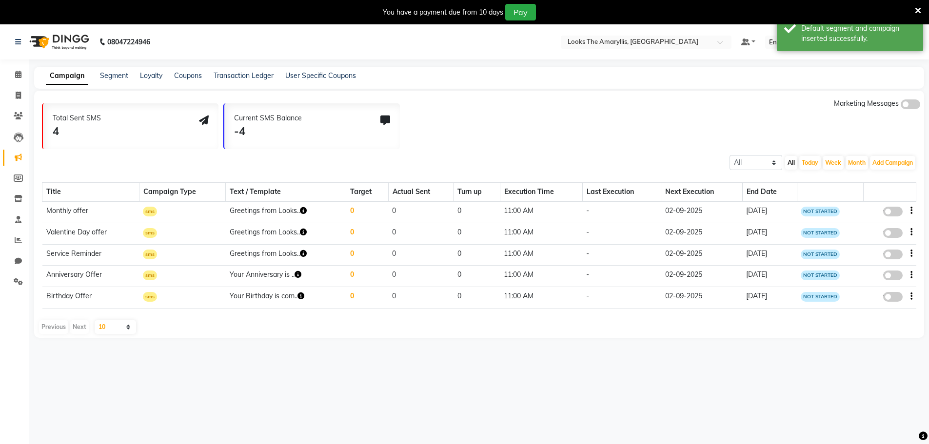
click at [910, 109] on div "Marketing Messages" at bounding box center [877, 123] width 86 height 51
click at [912, 107] on span at bounding box center [909, 104] width 19 height 10
click at [900, 106] on input "checkbox" at bounding box center [900, 106] width 0 height 0
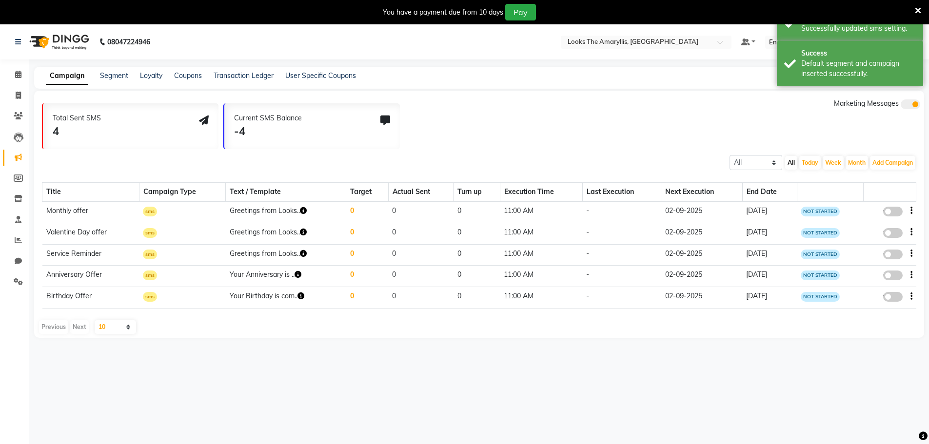
click at [472, 127] on div "Total Sent SMS 4 Current SMS Balance -4 Marketing Messages" at bounding box center [483, 123] width 882 height 51
click at [244, 75] on link "Transaction Ledger" at bounding box center [243, 75] width 60 height 9
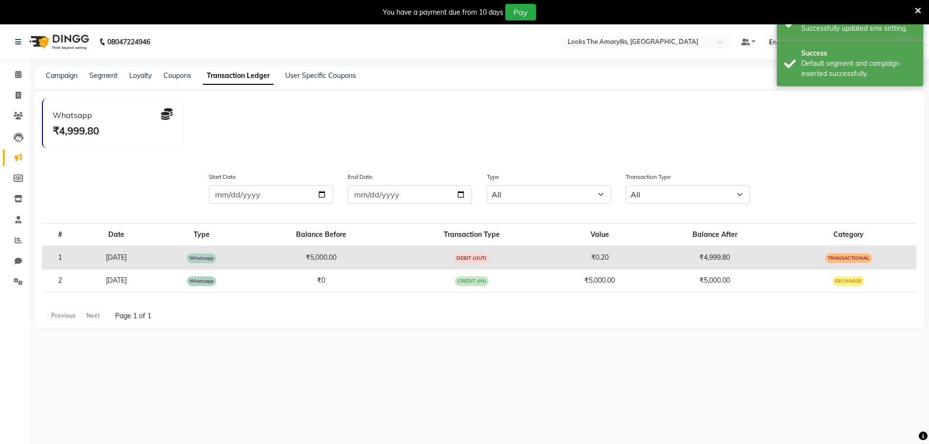
click at [375, 119] on div "Whatsapp ₹4,999.80" at bounding box center [483, 127] width 882 height 58
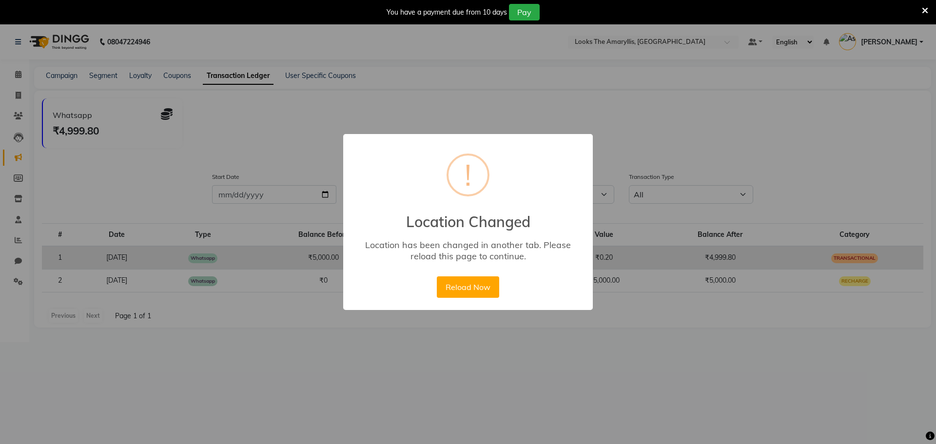
click at [466, 308] on div "× ! Location Changed Location has been changed in another tab. Please reload th…" at bounding box center [468, 222] width 250 height 176
click at [468, 299] on div "Reload Now No Cancel" at bounding box center [467, 287] width 67 height 26
click at [472, 291] on button "Reload Now" at bounding box center [468, 286] width 62 height 21
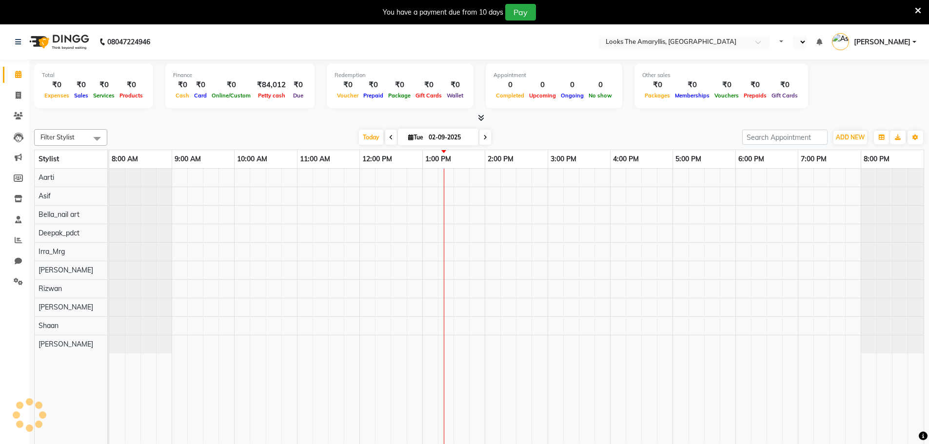
select select "en"
click at [19, 280] on icon at bounding box center [18, 281] width 9 height 7
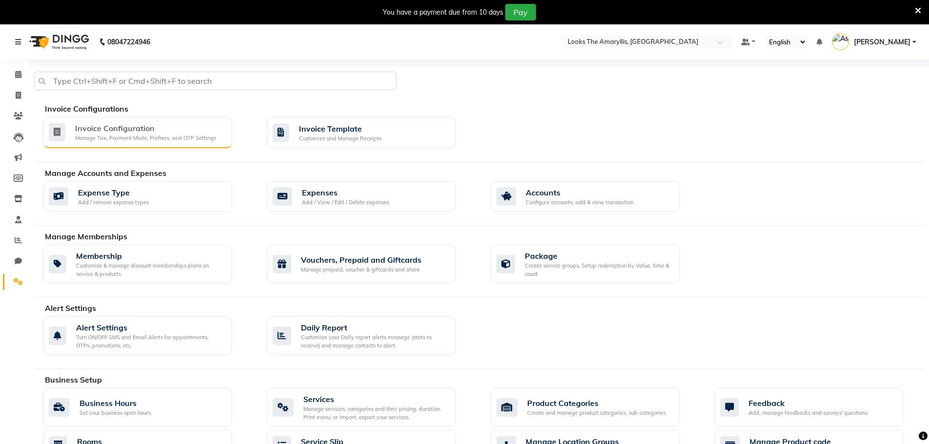
click at [192, 140] on div "Manage Tax, Payment Mode, Prefixes, and OTP Settings" at bounding box center [145, 138] width 141 height 8
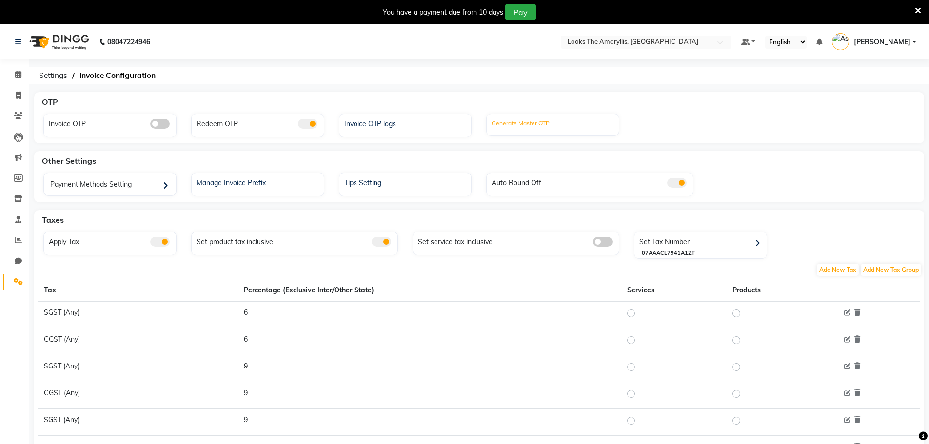
click at [537, 126] on label "Generate Master OTP" at bounding box center [520, 123] width 58 height 9
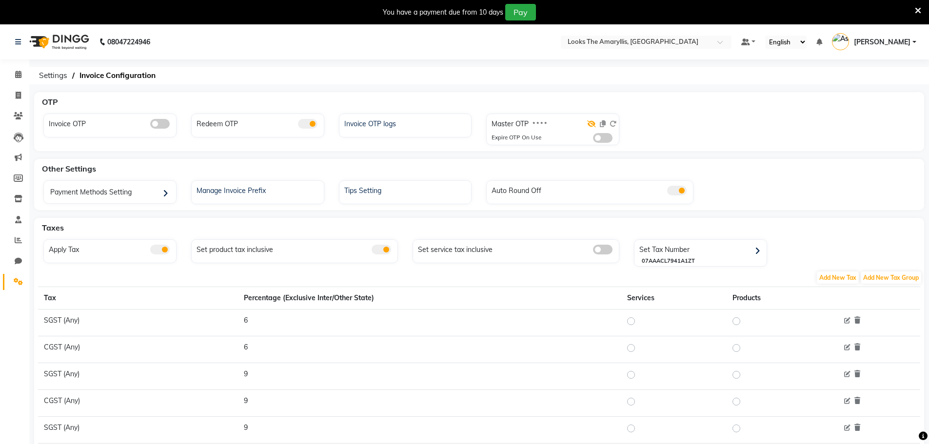
click at [592, 122] on icon at bounding box center [591, 123] width 9 height 7
click at [142, 194] on div "Payment Methods Setting" at bounding box center [111, 193] width 130 height 20
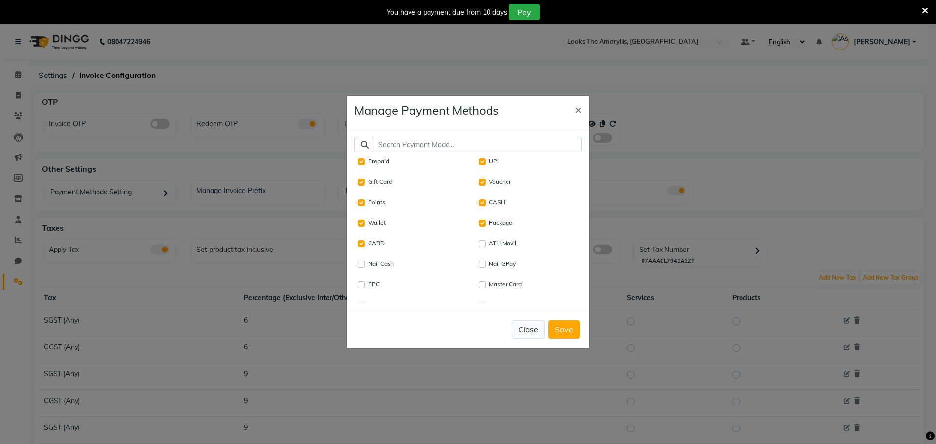
click at [529, 329] on button "Close" at bounding box center [528, 329] width 33 height 19
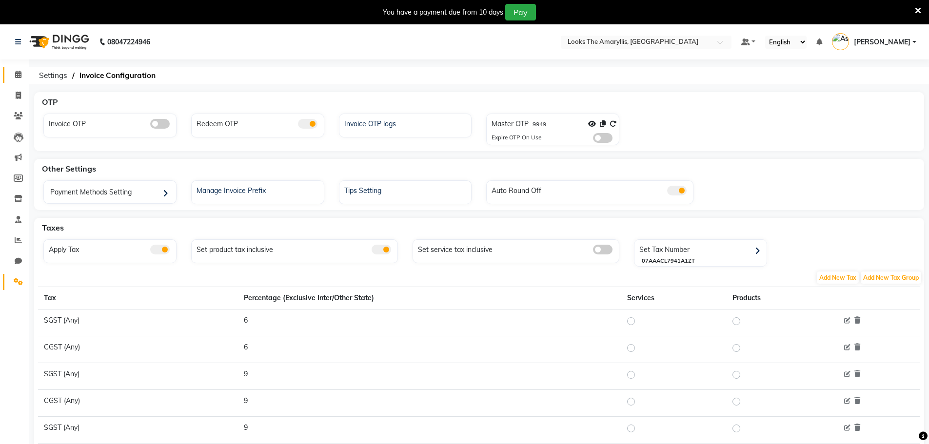
click at [17, 67] on link "Calendar" at bounding box center [14, 75] width 23 height 16
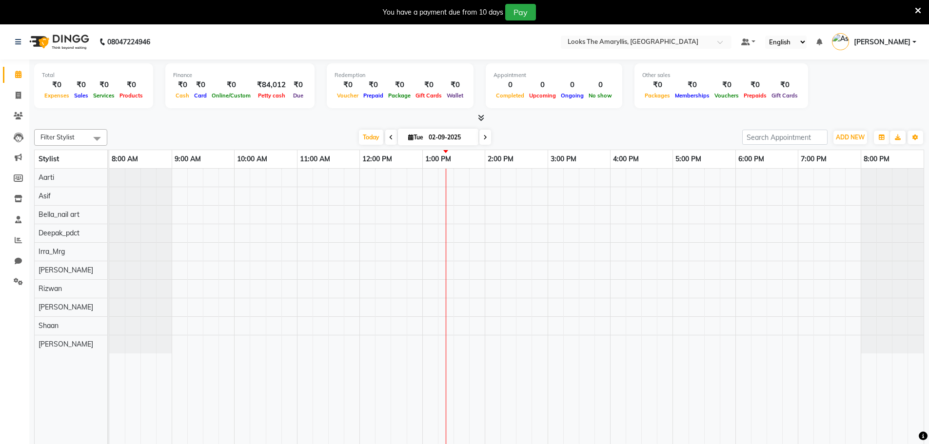
click at [874, 39] on span "[PERSON_NAME]" at bounding box center [882, 42] width 57 height 10
click at [869, 66] on link "Manage Profile" at bounding box center [865, 64] width 89 height 15
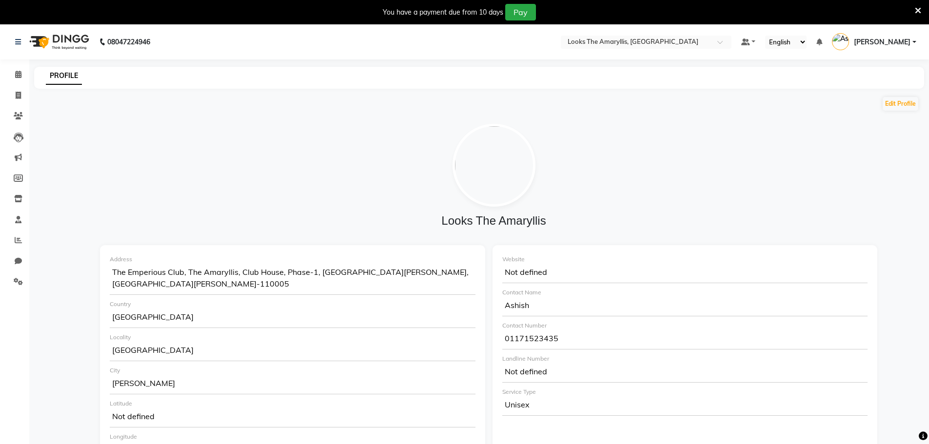
click at [494, 175] on img at bounding box center [493, 165] width 83 height 83
click at [912, 104] on button "Edit Profile" at bounding box center [900, 104] width 36 height 14
select select "1"
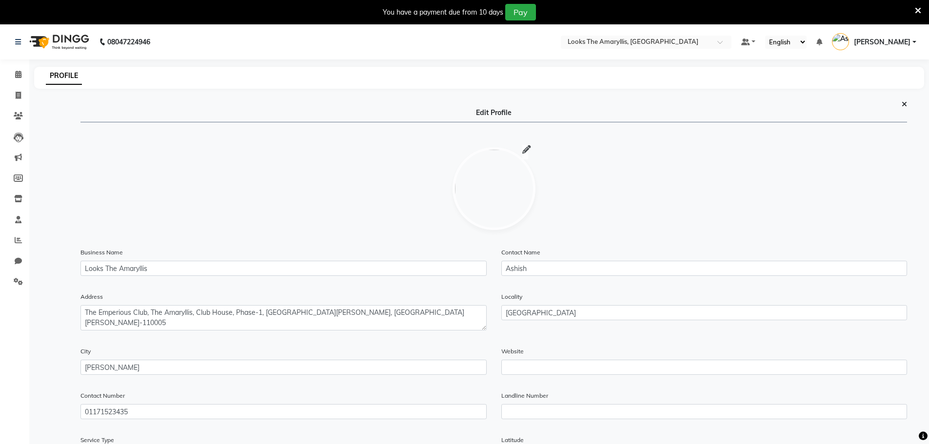
click at [529, 199] on img at bounding box center [493, 188] width 83 height 83
click at [528, 143] on div at bounding box center [493, 188] width 97 height 117
click at [527, 150] on icon at bounding box center [526, 150] width 9 height 0
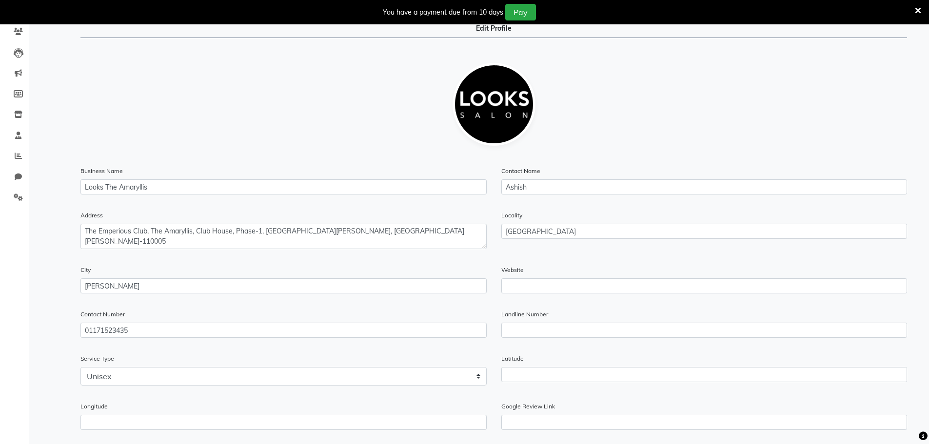
scroll to position [267, 0]
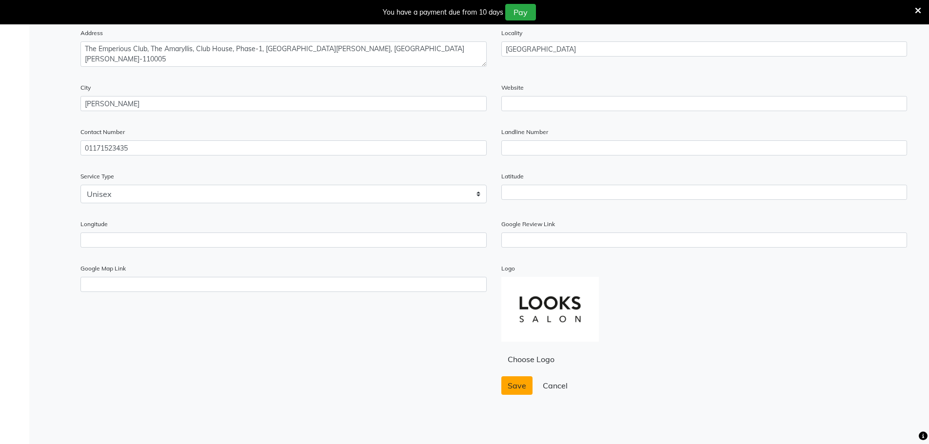
click at [504, 386] on button "Save" at bounding box center [516, 385] width 31 height 19
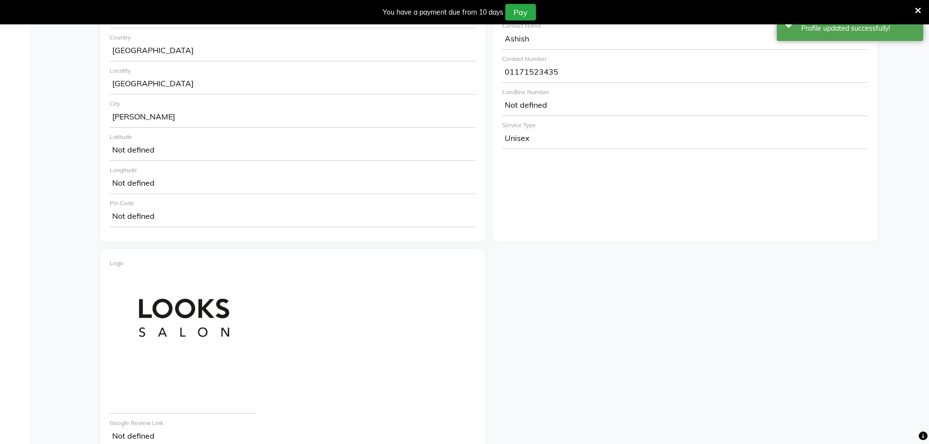
scroll to position [0, 0]
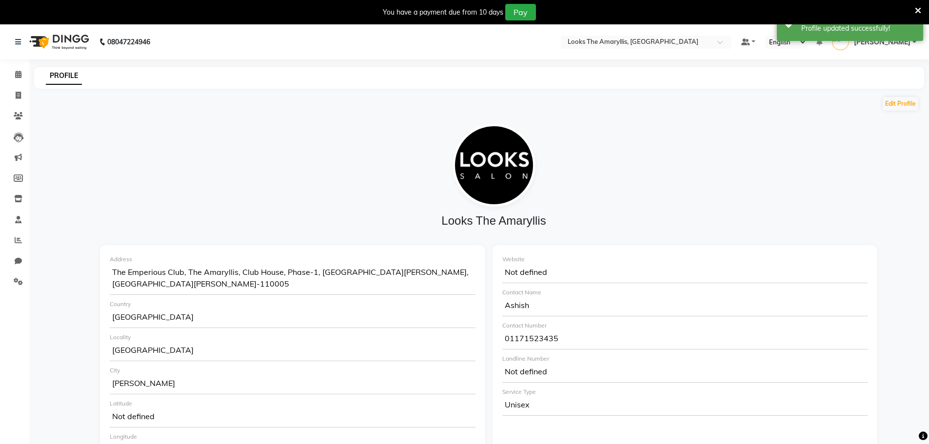
click at [879, 44] on span "[PERSON_NAME]" at bounding box center [882, 42] width 57 height 10
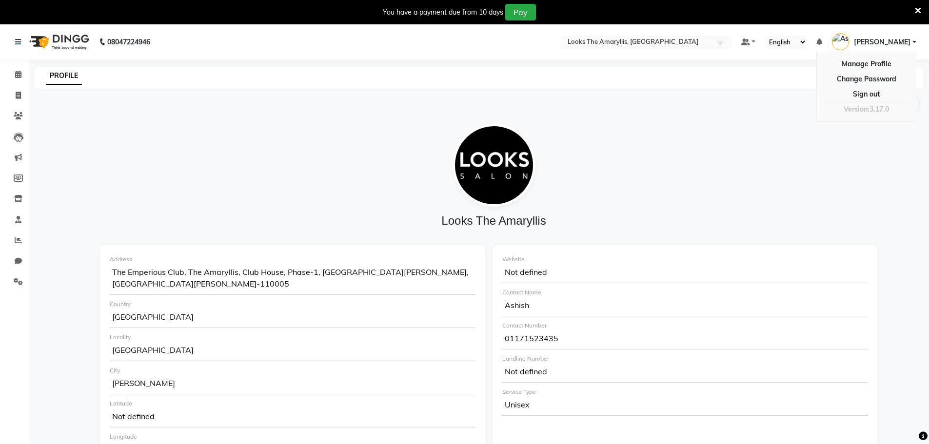
click at [619, 58] on nav "08047224946 Select Location × Looks The Amaryllis, New Delhi Default Panel My P…" at bounding box center [464, 41] width 929 height 35
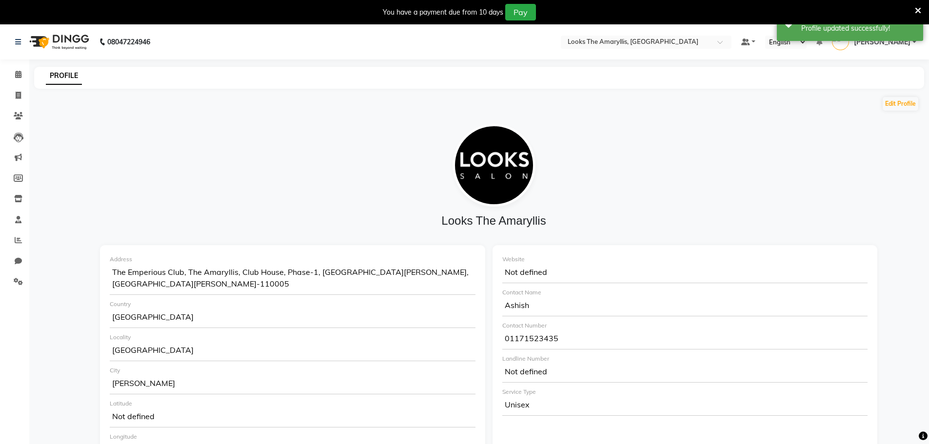
click at [622, 53] on nav "08047224946 Select Location × Looks The Amaryllis, New Delhi Default Panel My P…" at bounding box center [464, 41] width 929 height 35
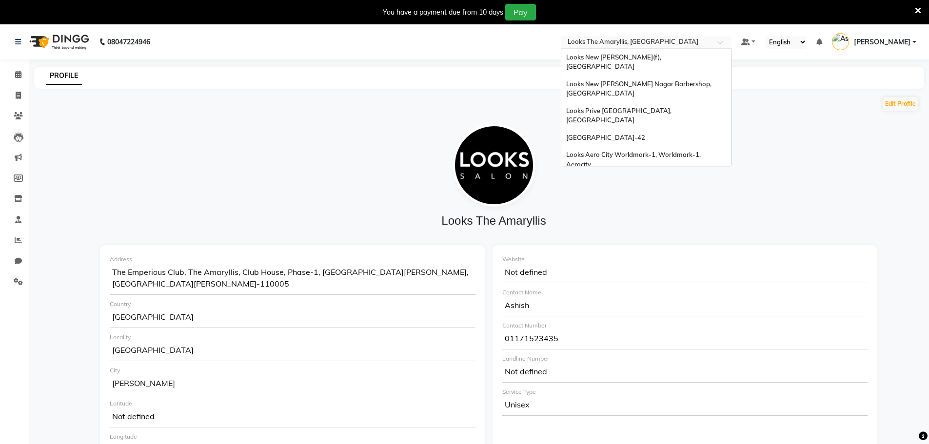
click at [627, 45] on input "text" at bounding box center [635, 43] width 141 height 10
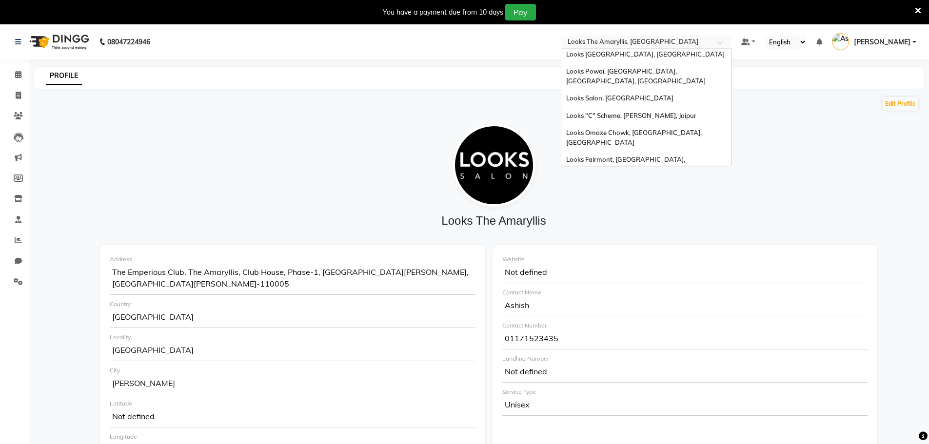
click at [641, 340] on span "Looks Ardee City Mall, Gurgaon" at bounding box center [645, 344] width 158 height 8
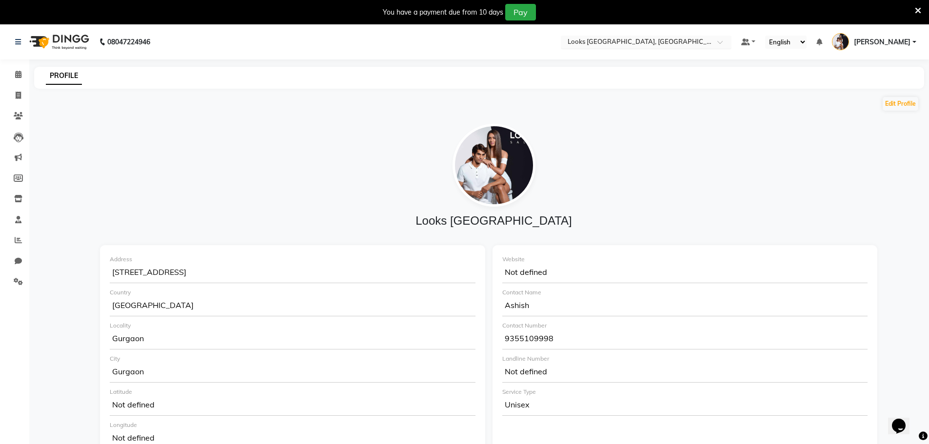
click at [697, 45] on input "text" at bounding box center [635, 43] width 141 height 10
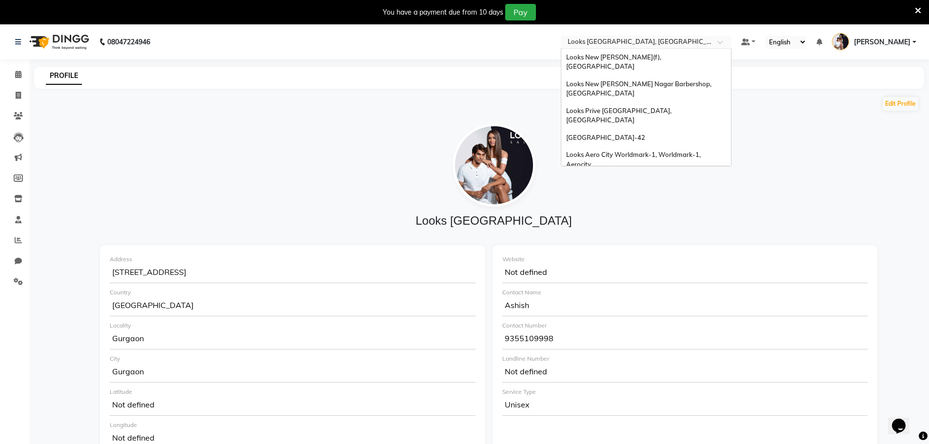
scroll to position [1000, 0]
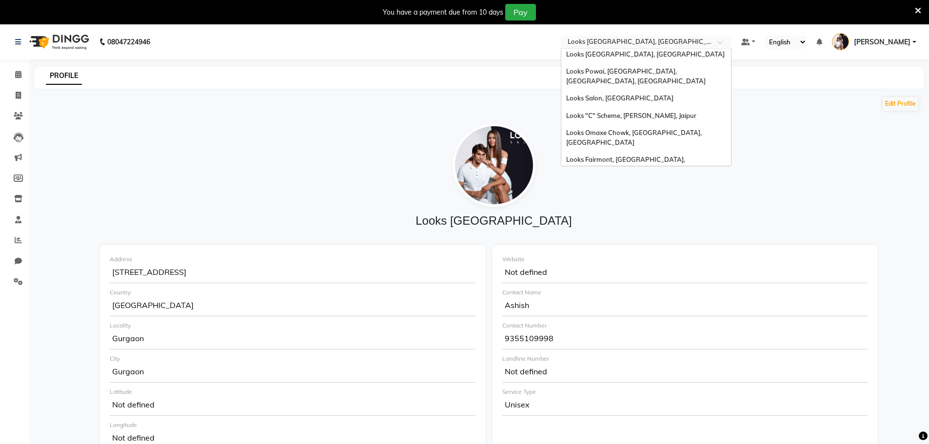
click at [663, 357] on span "Looks Forum Mall Konanakunte, [GEOGRAPHIC_DATA]" at bounding box center [614, 366] width 97 height 18
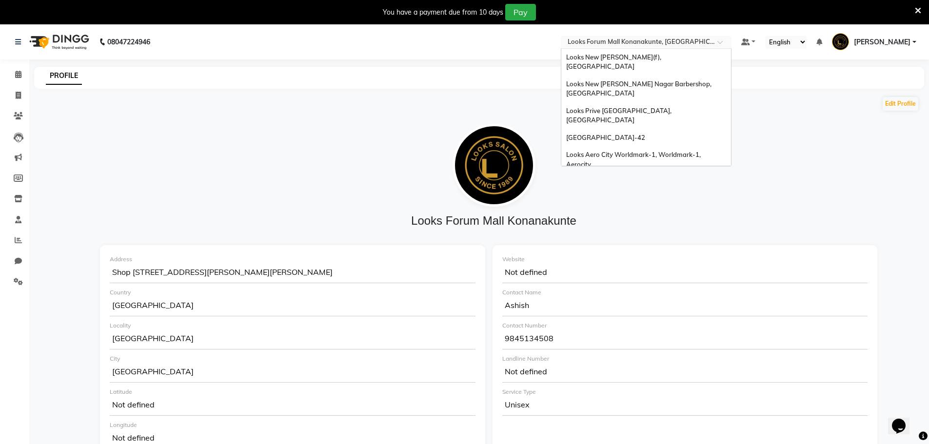
click at [663, 38] on input "text" at bounding box center [635, 43] width 141 height 10
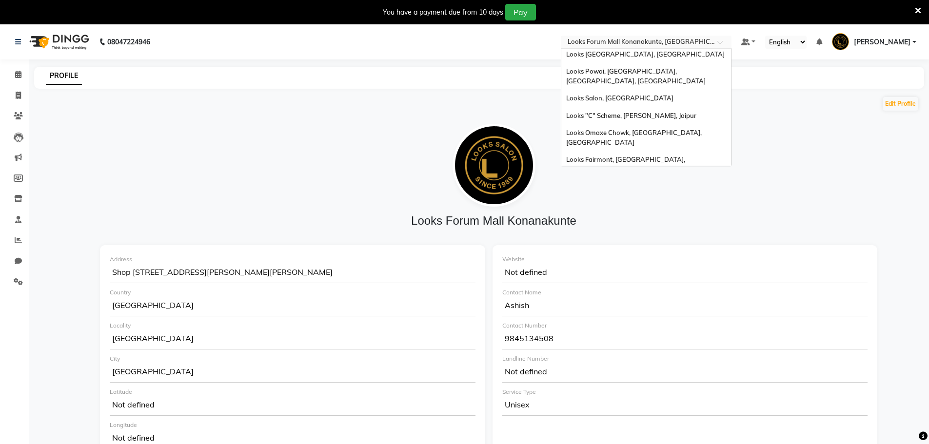
scroll to position [1000, 0]
click at [643, 402] on span "Looks Brigade Gateway, [GEOGRAPHIC_DATA]" at bounding box center [637, 406] width 142 height 8
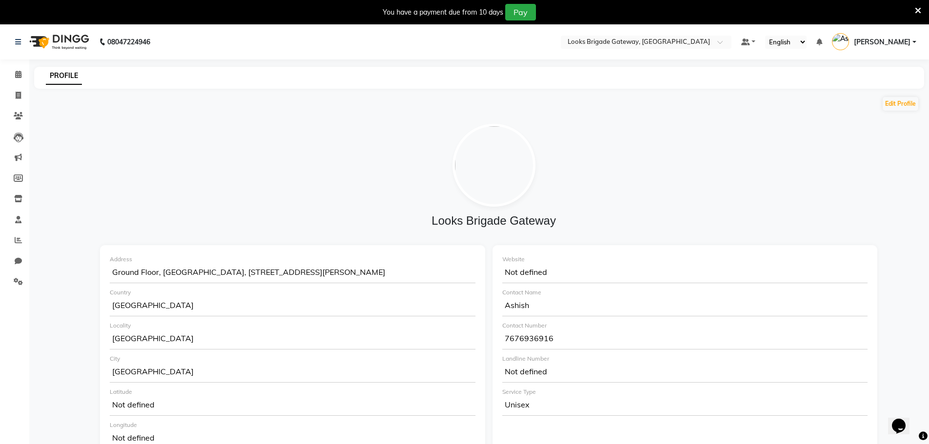
click at [882, 110] on div "Edit Profile" at bounding box center [493, 104] width 851 height 16
click at [886, 104] on button "Edit Profile" at bounding box center [900, 104] width 36 height 14
select select "1"
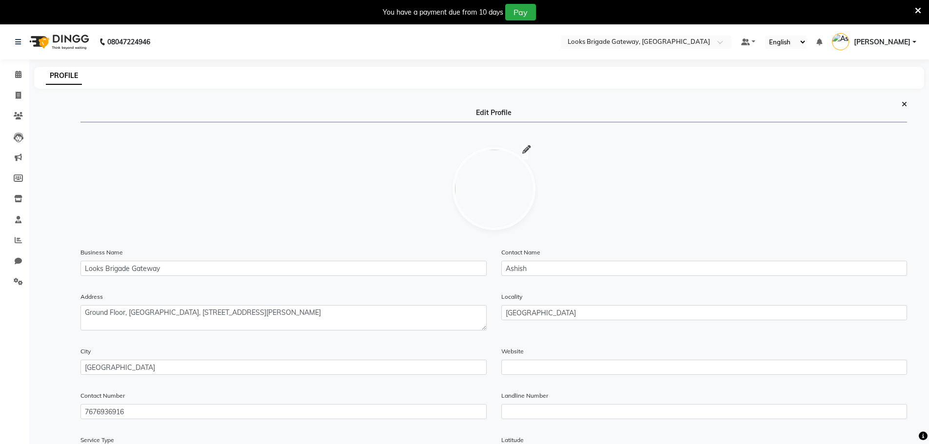
click at [523, 150] on icon at bounding box center [526, 150] width 9 height 0
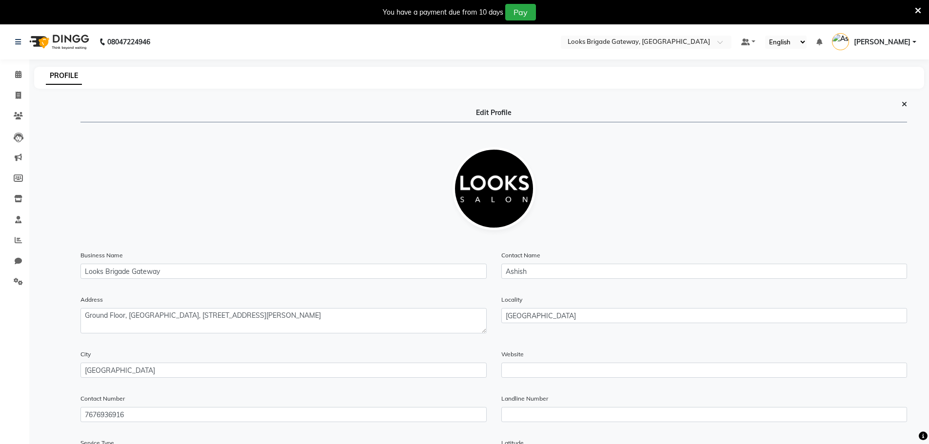
scroll to position [267, 0]
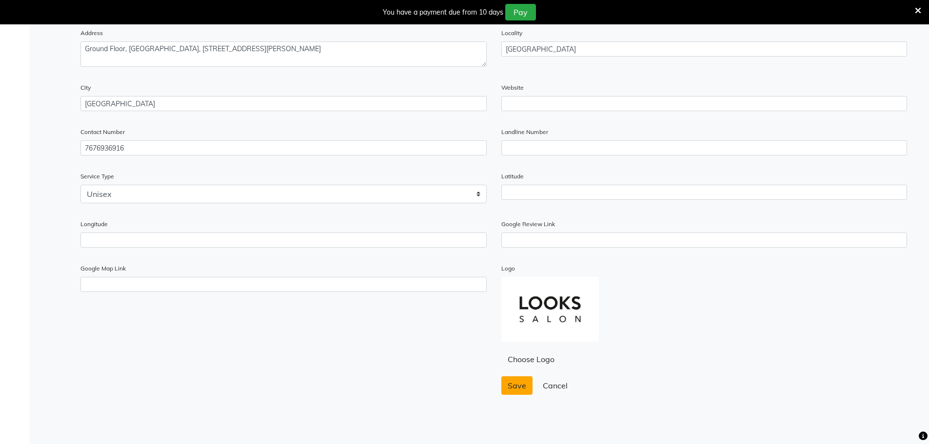
click at [514, 382] on span "Save" at bounding box center [516, 386] width 19 height 10
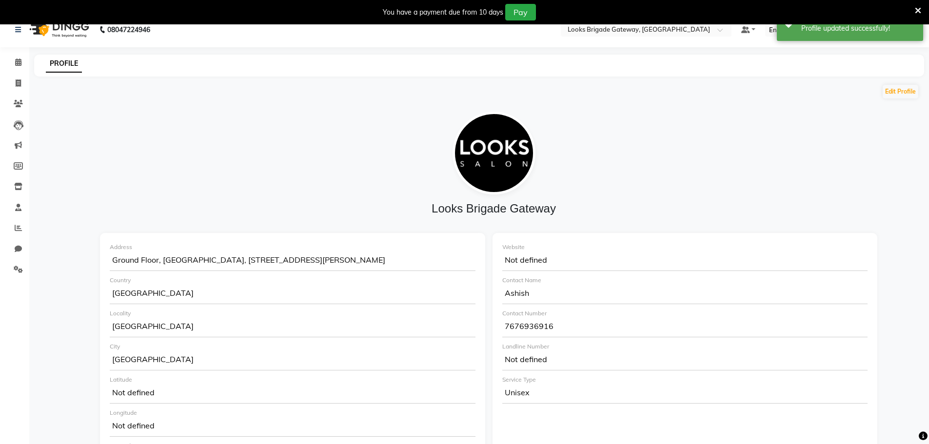
scroll to position [0, 0]
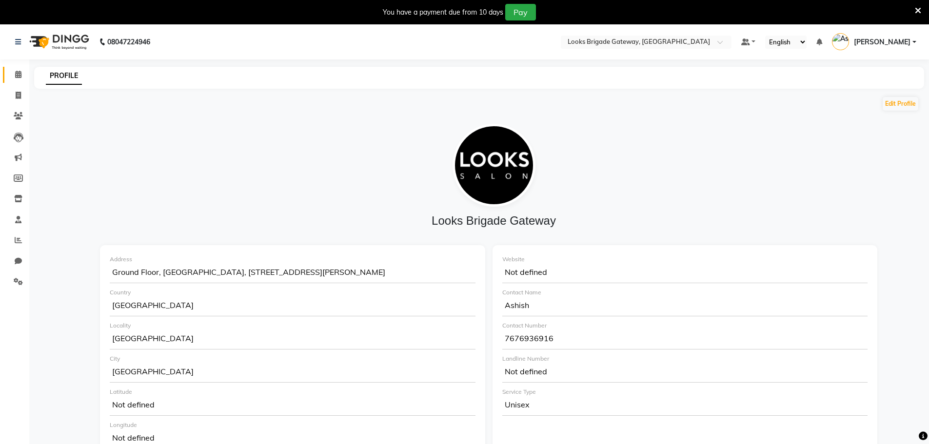
click at [8, 76] on link "Calendar" at bounding box center [14, 75] width 23 height 16
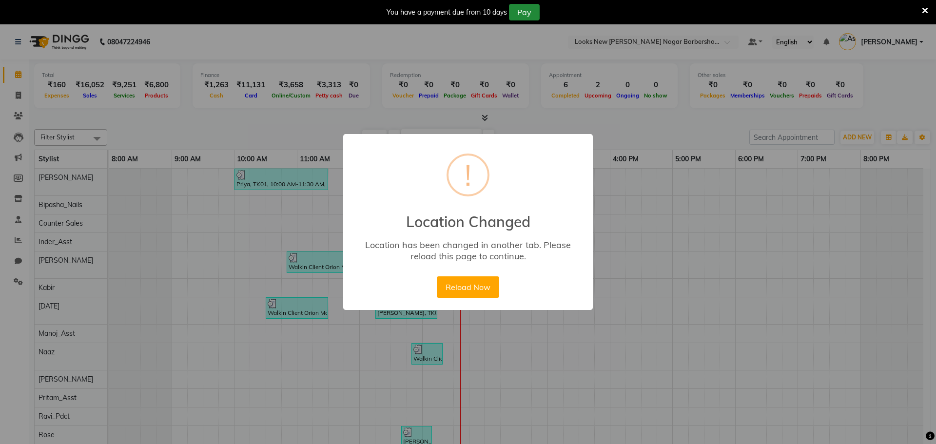
click at [437, 276] on button "Reload Now" at bounding box center [468, 286] width 62 height 21
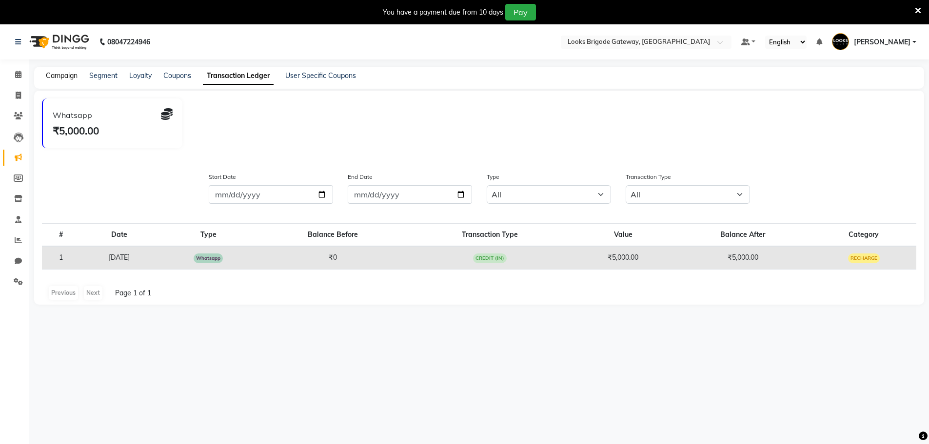
click at [75, 74] on link "Campaign" at bounding box center [62, 75] width 32 height 9
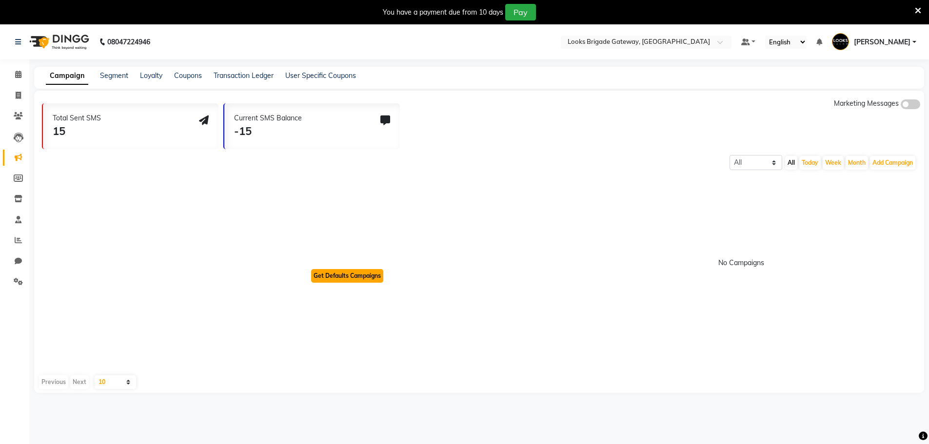
click at [349, 278] on button "Get Defaults Campaigns" at bounding box center [347, 276] width 72 height 14
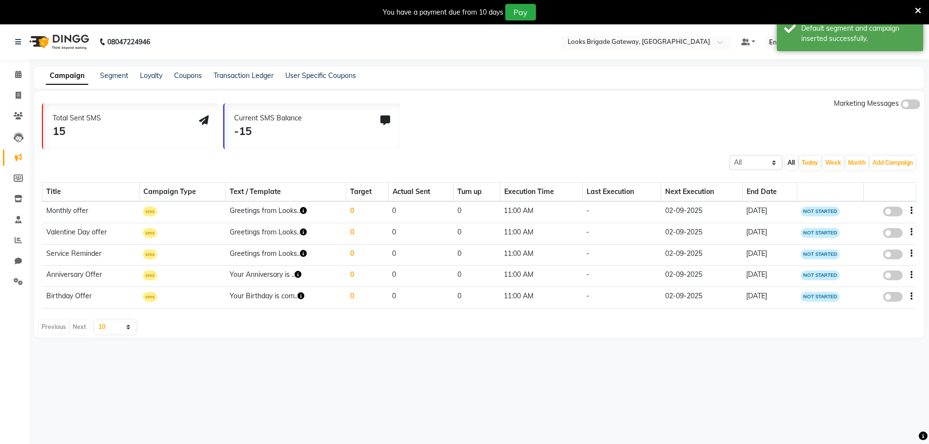
click at [907, 102] on span at bounding box center [909, 104] width 19 height 10
click at [900, 106] on input "checkbox" at bounding box center [900, 106] width 0 height 0
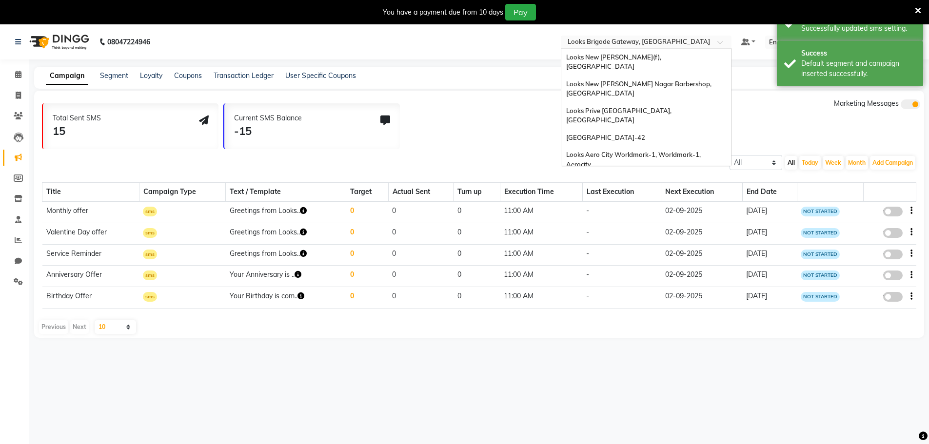
click at [645, 46] on input "text" at bounding box center [635, 43] width 141 height 10
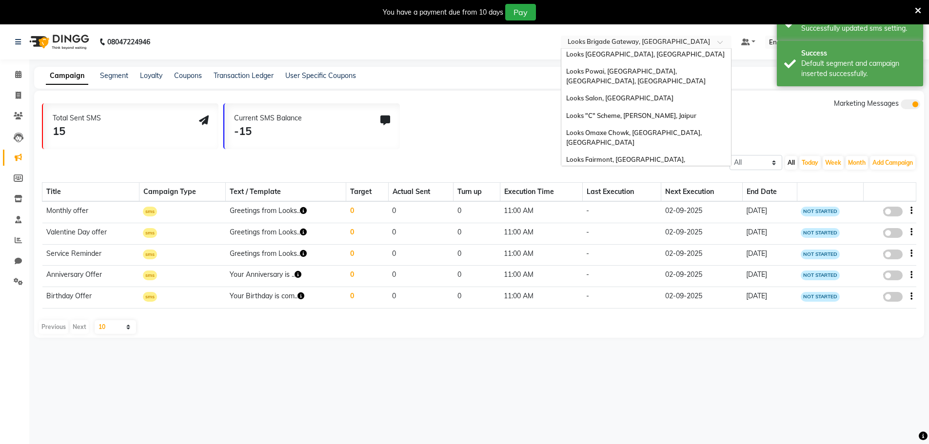
click at [636, 414] on div "Looks Orion [GEOGRAPHIC_DATA], [GEOGRAPHIC_DATA]" at bounding box center [646, 427] width 170 height 27
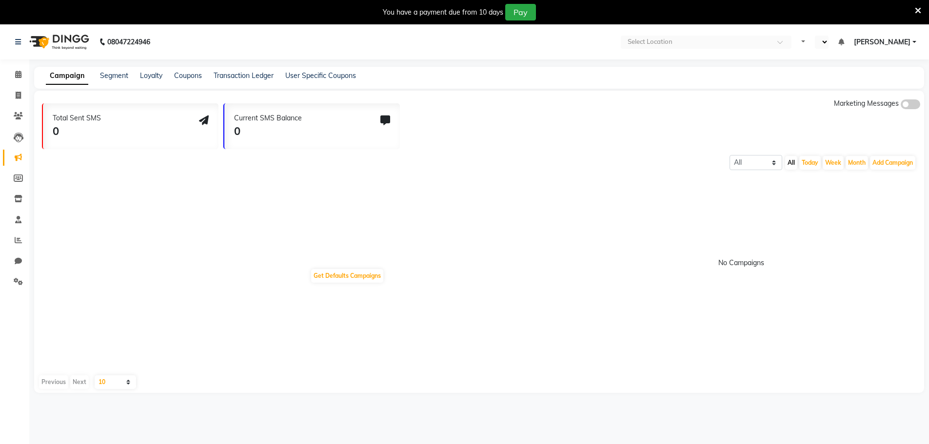
select select "en"
click at [913, 107] on span at bounding box center [909, 104] width 19 height 10
click at [900, 106] on input "checkbox" at bounding box center [900, 106] width 0 height 0
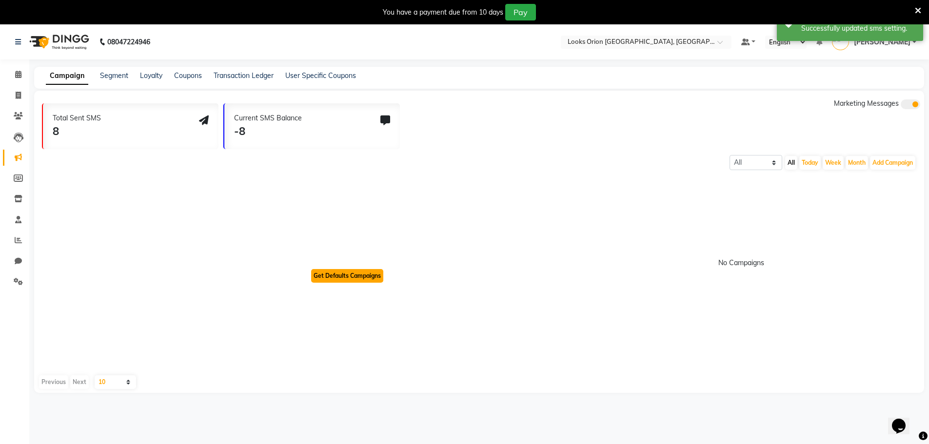
click at [371, 280] on button "Get Defaults Campaigns" at bounding box center [347, 276] width 72 height 14
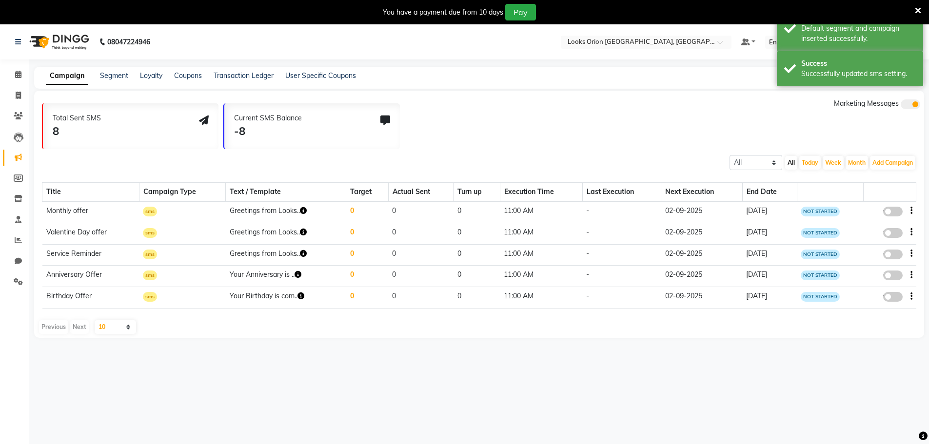
click at [392, 122] on div "Current SMS Balance -8" at bounding box center [311, 126] width 175 height 46
click at [575, 46] on input "text" at bounding box center [635, 43] width 141 height 10
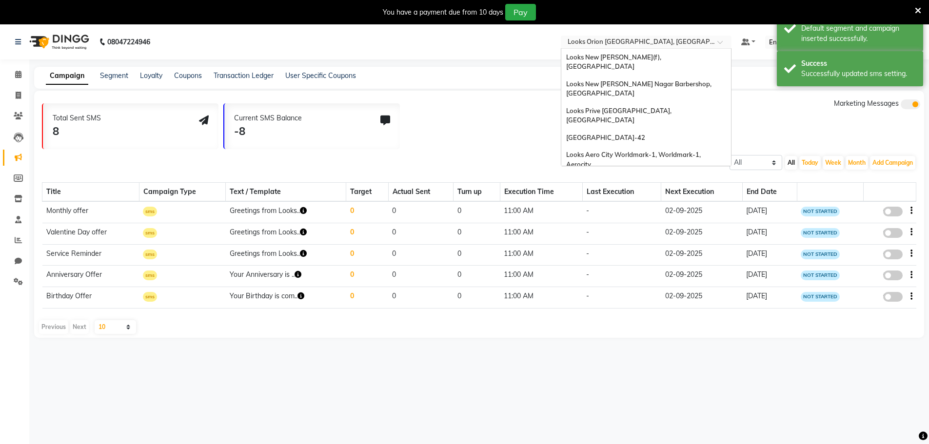
scroll to position [1000, 0]
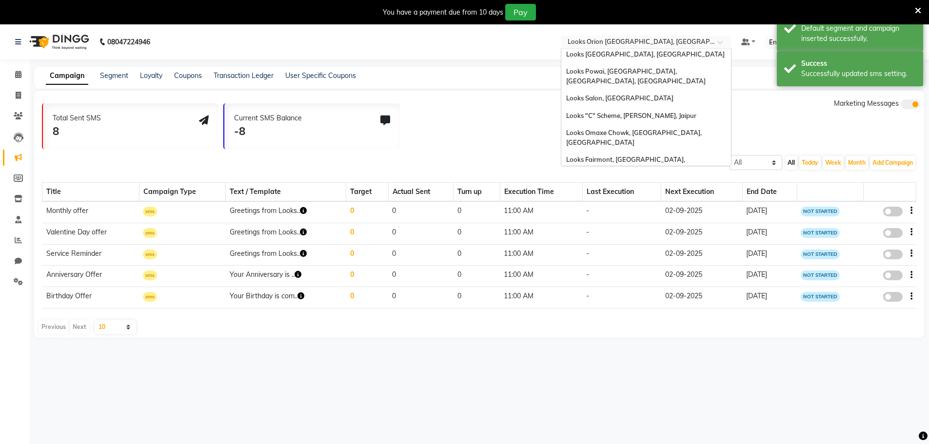
click at [625, 384] on span "Looks The Amaryllis, [GEOGRAPHIC_DATA]" at bounding box center [631, 388] width 131 height 8
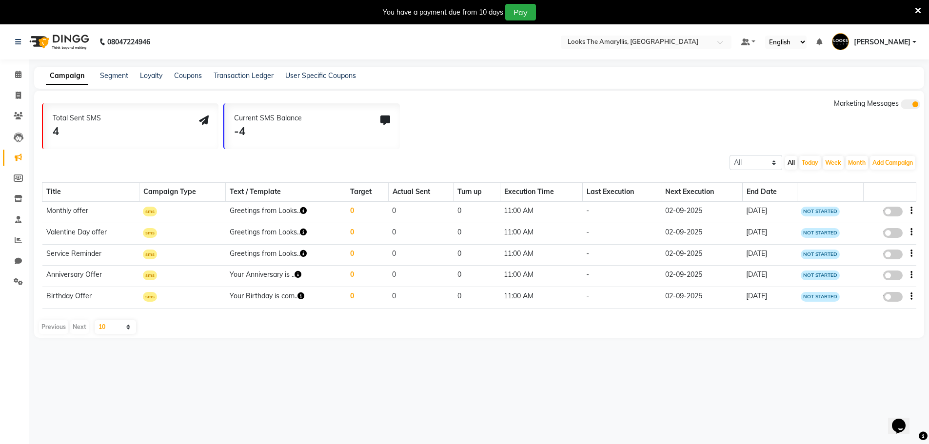
click at [636, 31] on nav "08047224946 Select Location × Looks The Amaryllis, [GEOGRAPHIC_DATA] Default Pa…" at bounding box center [464, 41] width 929 height 35
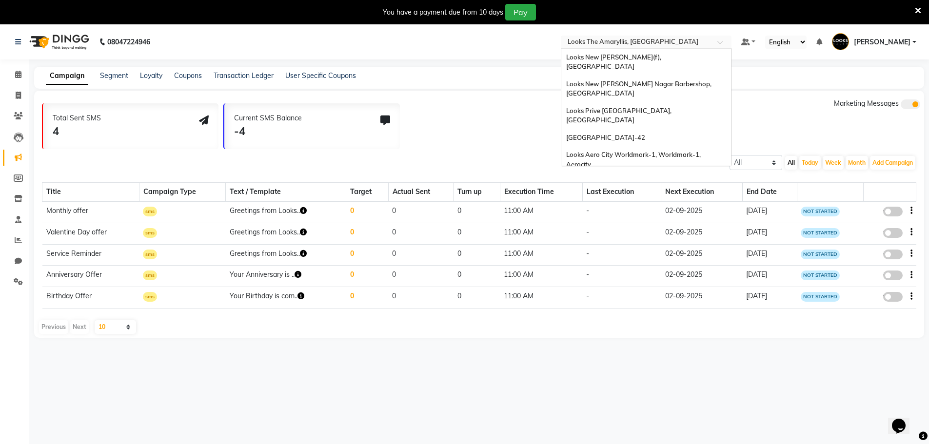
click at [637, 46] on input "text" at bounding box center [635, 43] width 141 height 10
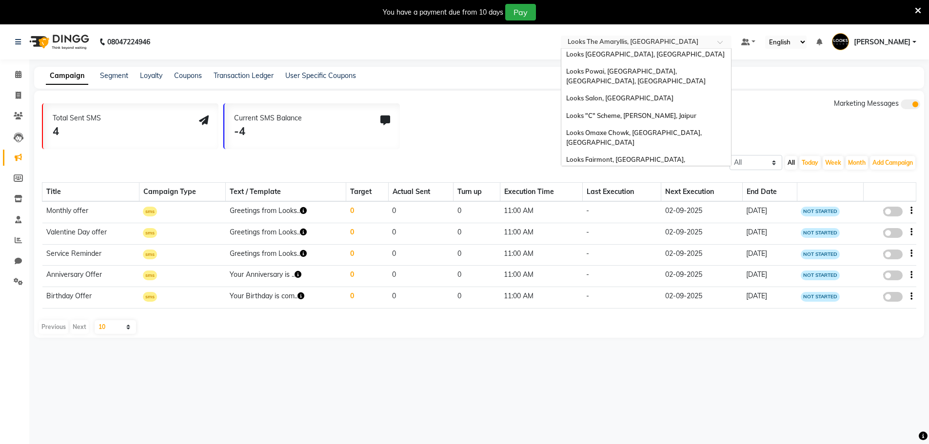
click at [637, 357] on span "Looks Forum Mall Konanakunte, [GEOGRAPHIC_DATA]" at bounding box center [614, 366] width 97 height 18
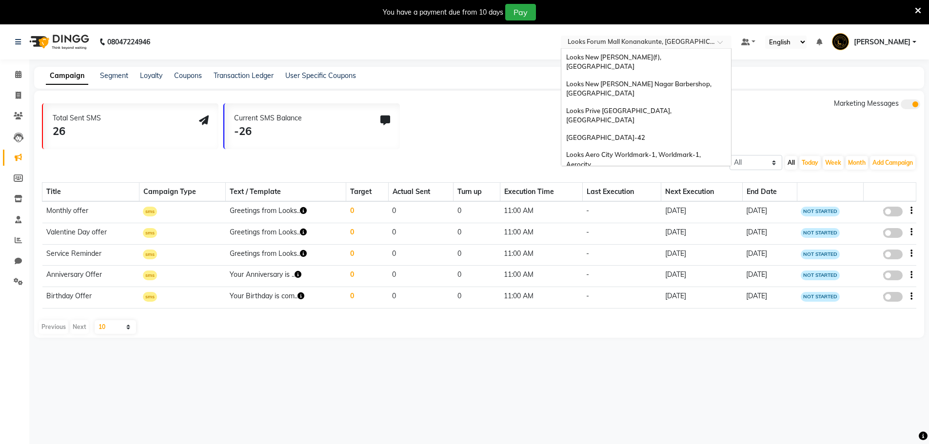
click at [686, 39] on input "text" at bounding box center [635, 43] width 141 height 10
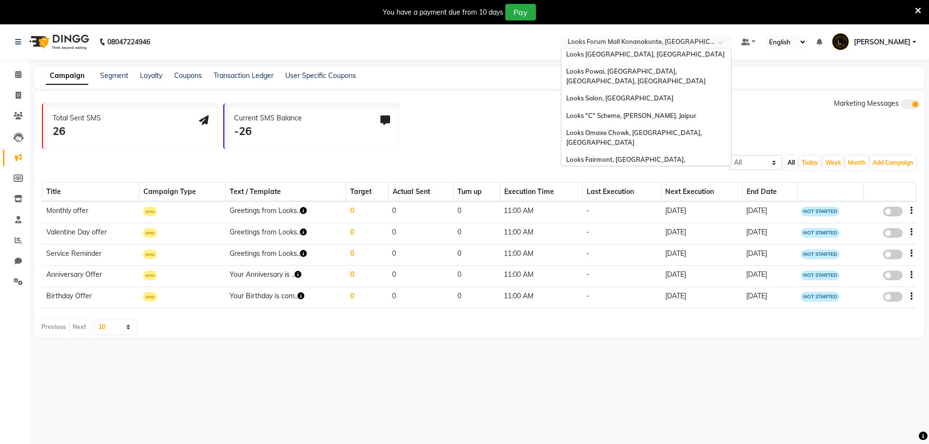
click at [667, 335] on div "Looks [GEOGRAPHIC_DATA], [GEOGRAPHIC_DATA]" at bounding box center [646, 344] width 170 height 18
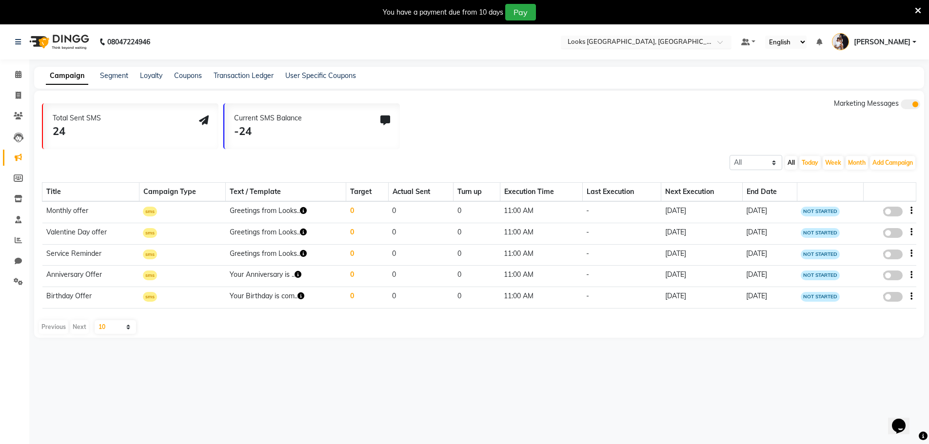
click at [681, 45] on input "text" at bounding box center [635, 43] width 141 height 10
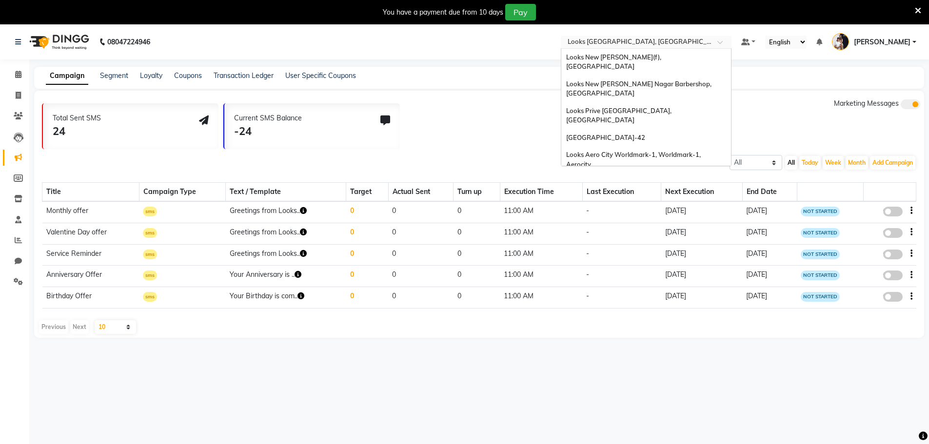
scroll to position [1000, 0]
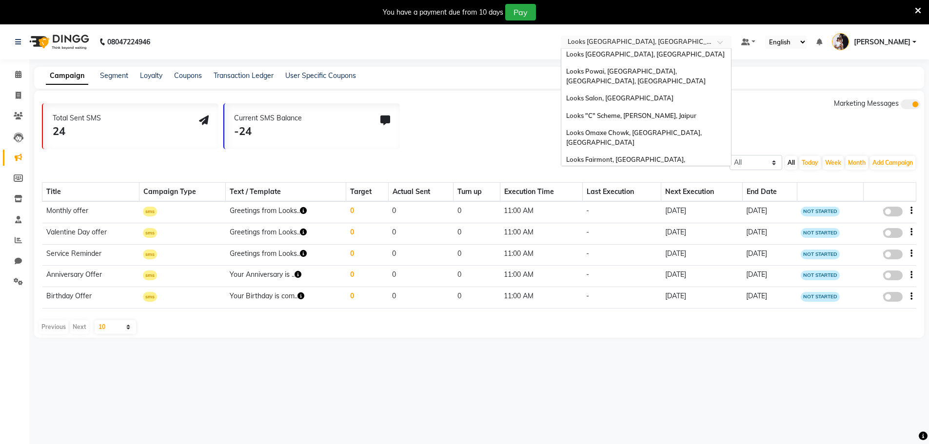
click at [649, 323] on span "Looks [GEOGRAPHIC_DATA], [GEOGRAPHIC_DATA]" at bounding box center [645, 327] width 158 height 8
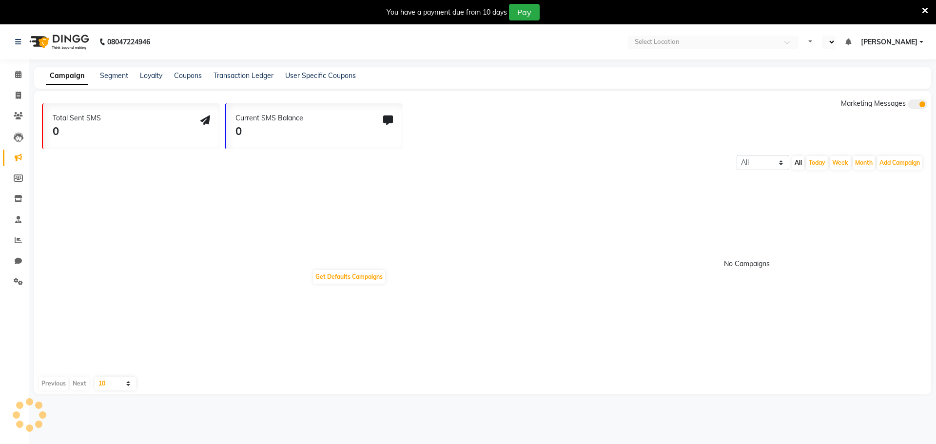
select select "en"
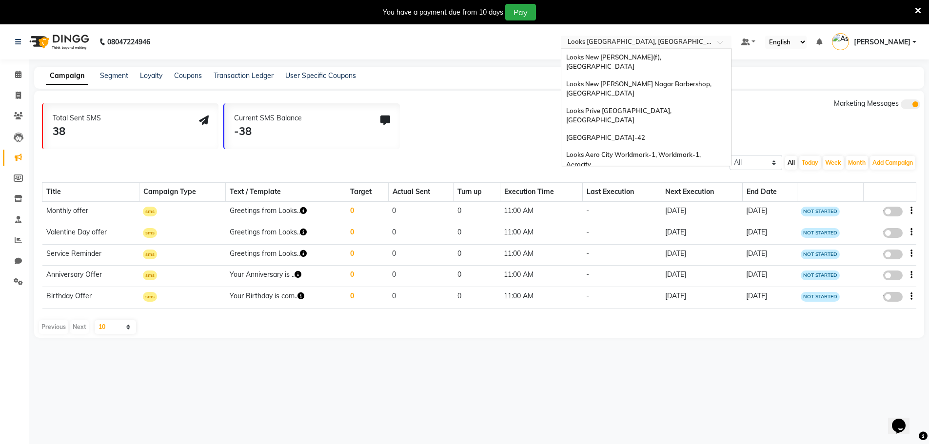
click at [639, 40] on input "text" at bounding box center [635, 43] width 141 height 10
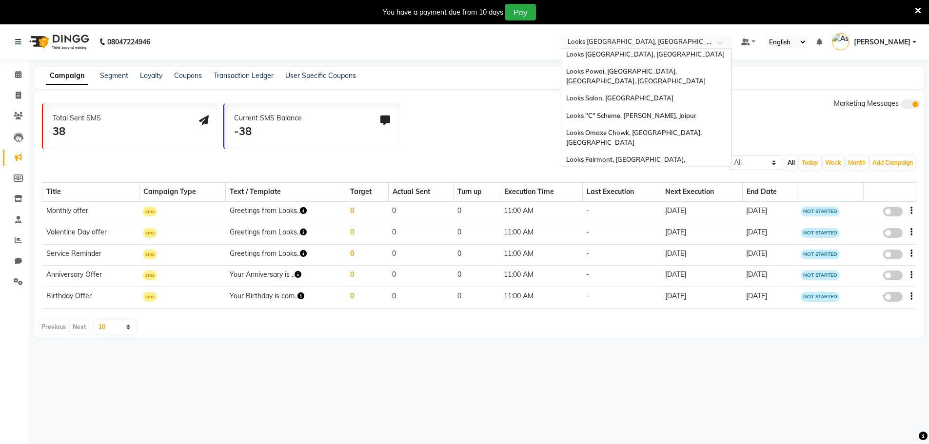
click at [637, 291] on div "Looks [GEOGRAPHIC_DATA][PERSON_NAME], [GEOGRAPHIC_DATA]" at bounding box center [646, 304] width 170 height 27
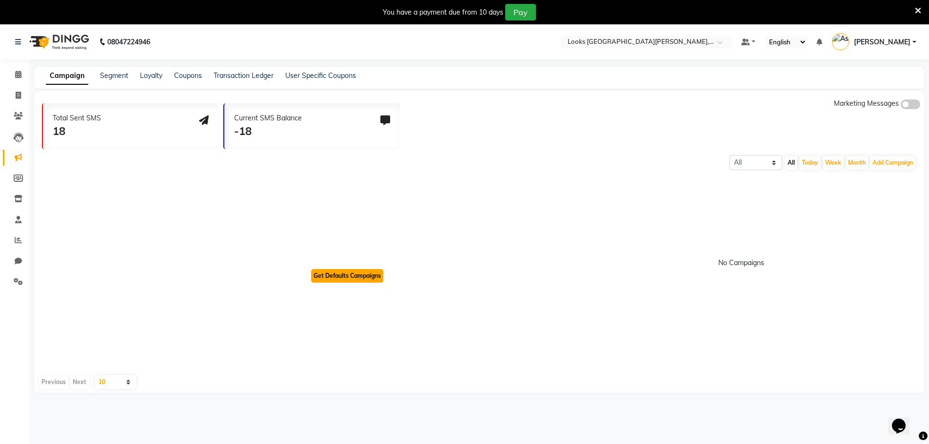
click at [349, 274] on button "Get Defaults Campaigns" at bounding box center [347, 276] width 72 height 14
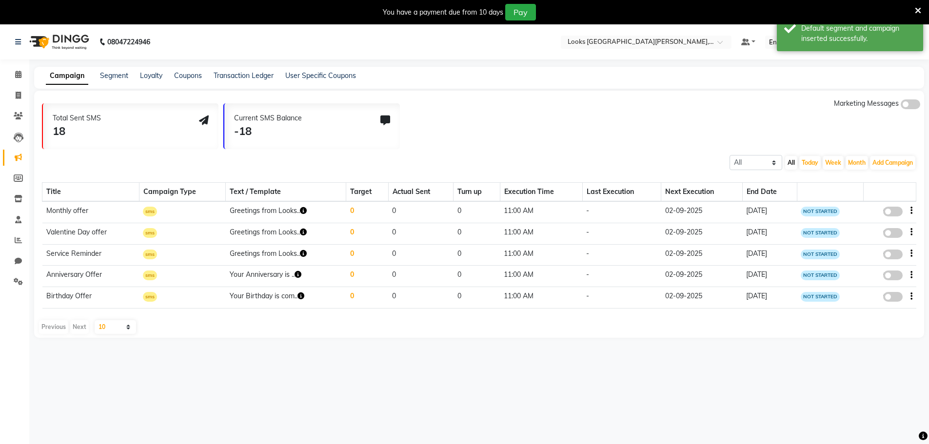
click at [915, 113] on div "Marketing Messages" at bounding box center [877, 123] width 86 height 51
click at [917, 109] on span at bounding box center [909, 104] width 19 height 10
click at [900, 106] on input "checkbox" at bounding box center [900, 106] width 0 height 0
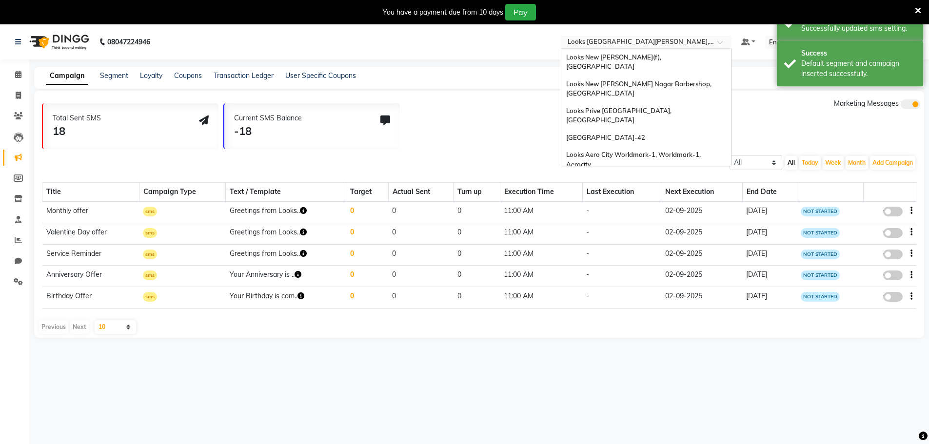
click at [578, 47] on input "text" at bounding box center [635, 43] width 141 height 10
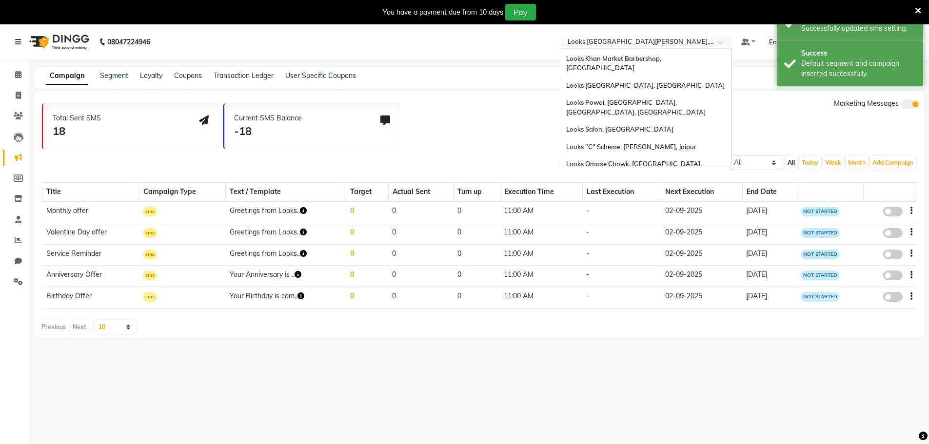
scroll to position [947, 0]
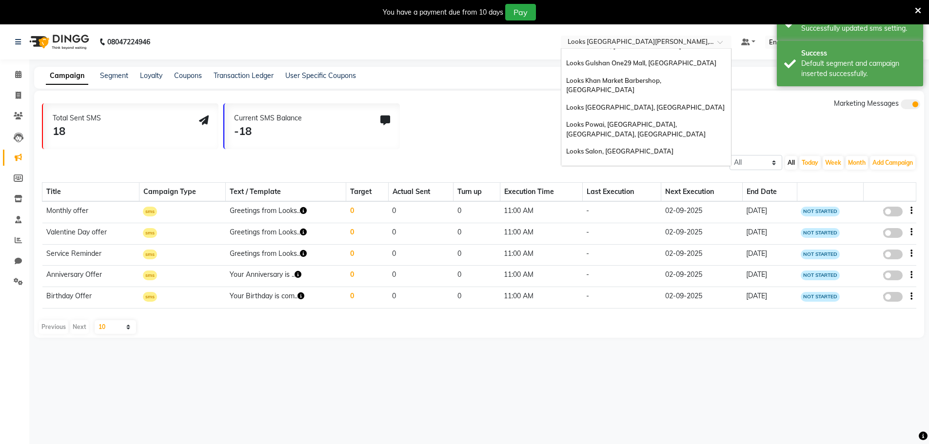
click at [614, 331] on span "Looks Vasant Kunj C9, [GEOGRAPHIC_DATA]" at bounding box center [634, 335] width 136 height 8
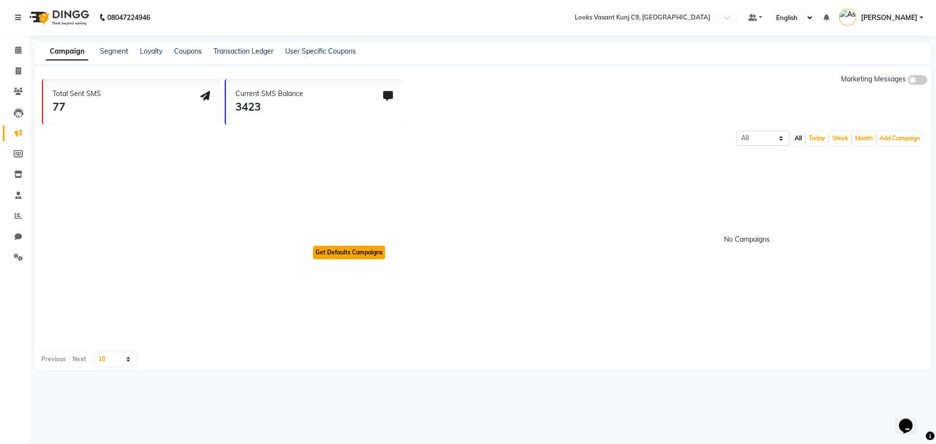
click at [347, 258] on button "Get Defaults Campaigns" at bounding box center [349, 253] width 72 height 14
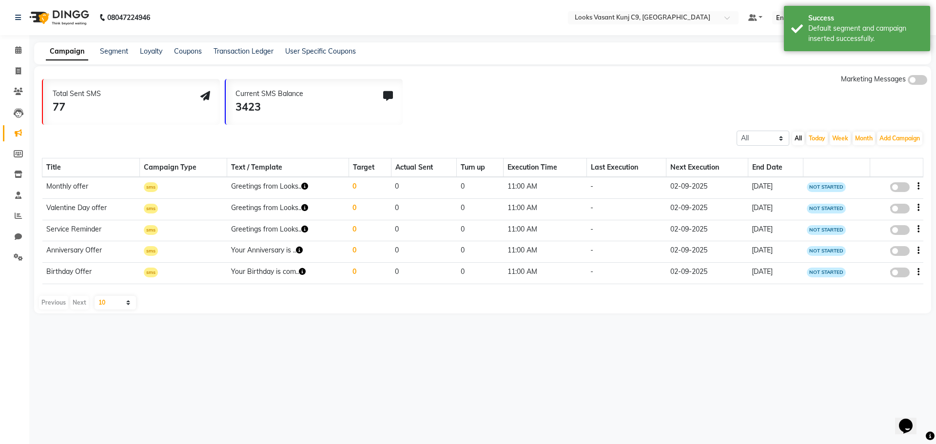
click at [911, 81] on span at bounding box center [917, 80] width 19 height 10
click at [908, 81] on input "checkbox" at bounding box center [908, 81] width 0 height 0
click at [619, 9] on nav "08047224946 Select Location × Looks Vasant Kunj C9, Delhi Default Panel My Pane…" at bounding box center [468, 17] width 936 height 35
click at [619, 12] on div "Select Location × Looks Vasant Kunj C9, Delhi" at bounding box center [653, 17] width 171 height 13
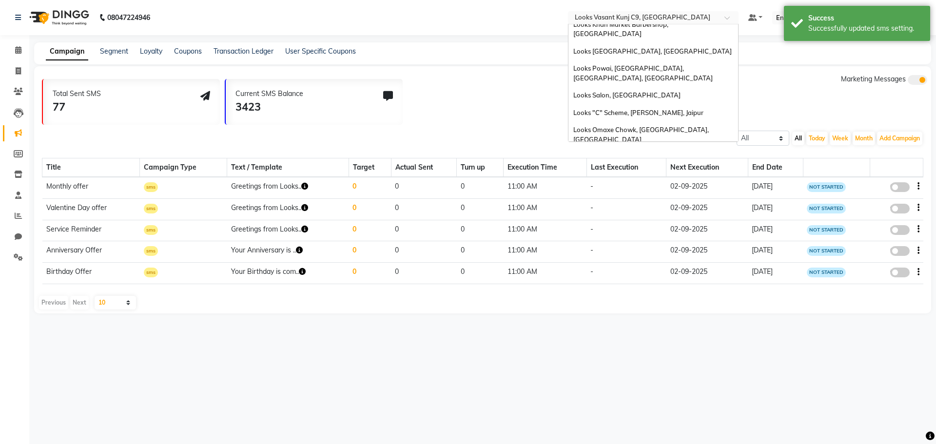
scroll to position [930, 0]
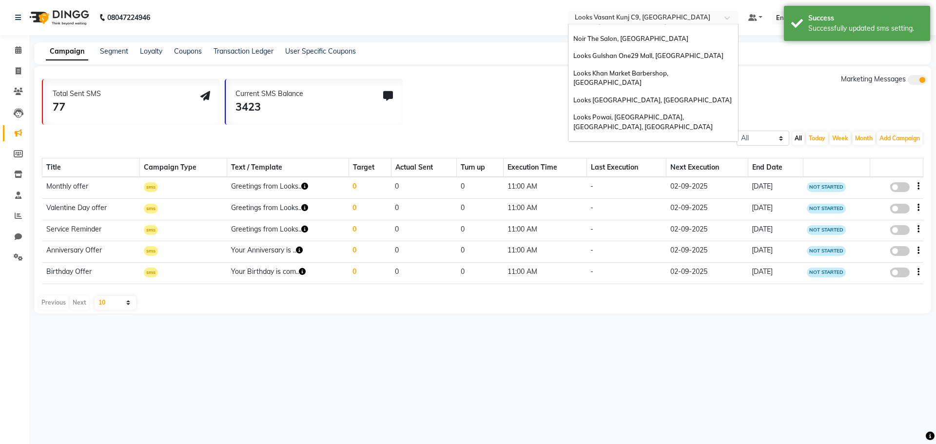
click at [637, 293] on div "Looks [PERSON_NAME][GEOGRAPHIC_DATA], [GEOGRAPHIC_DATA]" at bounding box center [653, 306] width 170 height 27
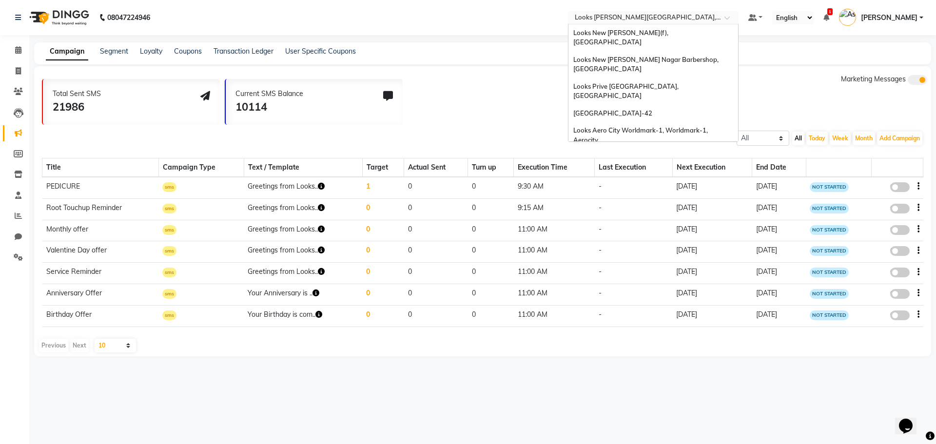
click at [641, 16] on input "text" at bounding box center [643, 19] width 141 height 10
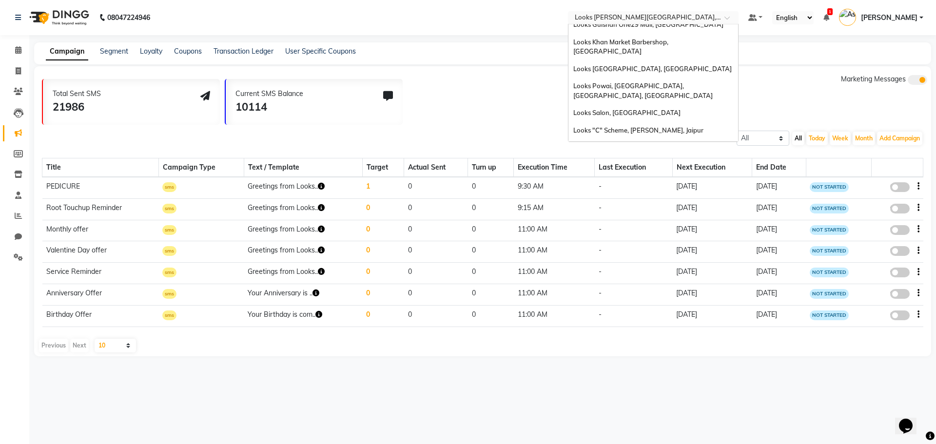
scroll to position [1000, 0]
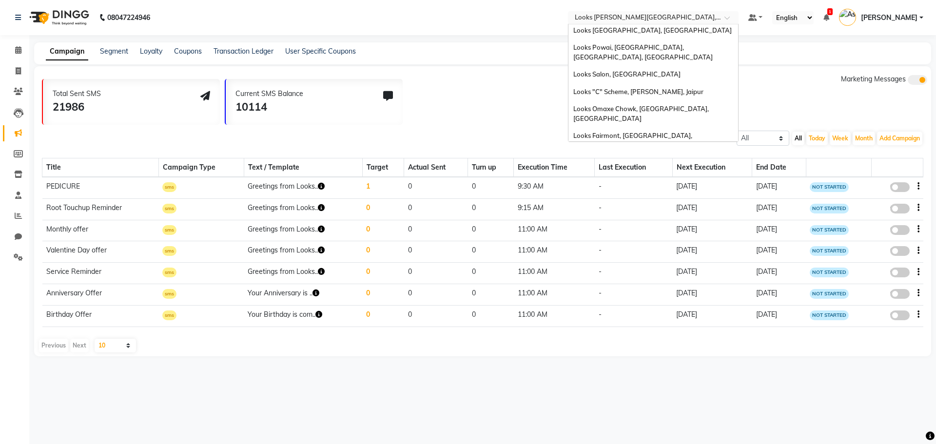
click at [657, 390] on div "Looks Orion [GEOGRAPHIC_DATA], [GEOGRAPHIC_DATA]" at bounding box center [653, 403] width 170 height 27
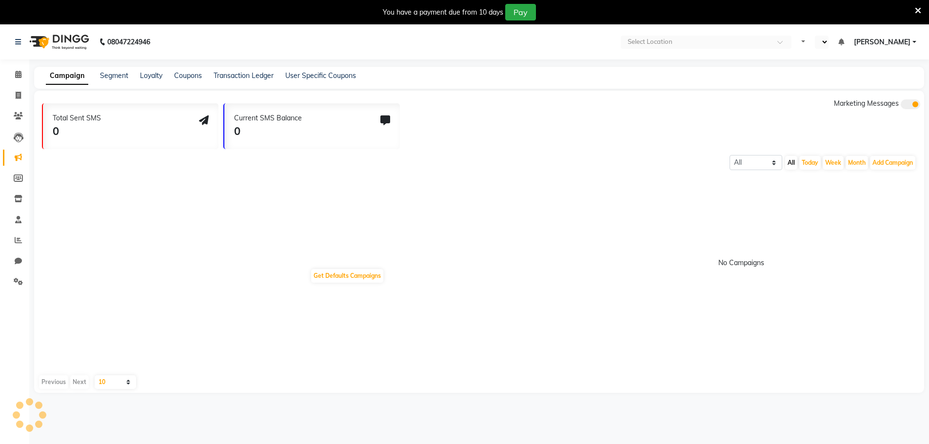
select select "en"
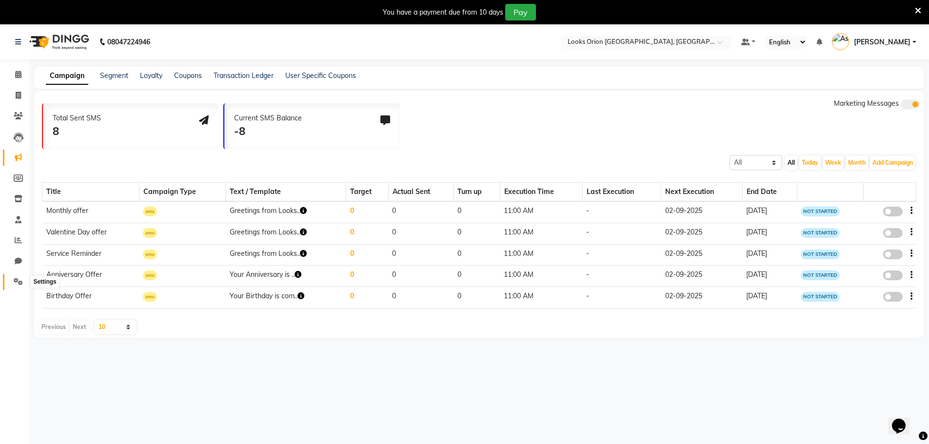
click at [13, 277] on span at bounding box center [18, 281] width 17 height 11
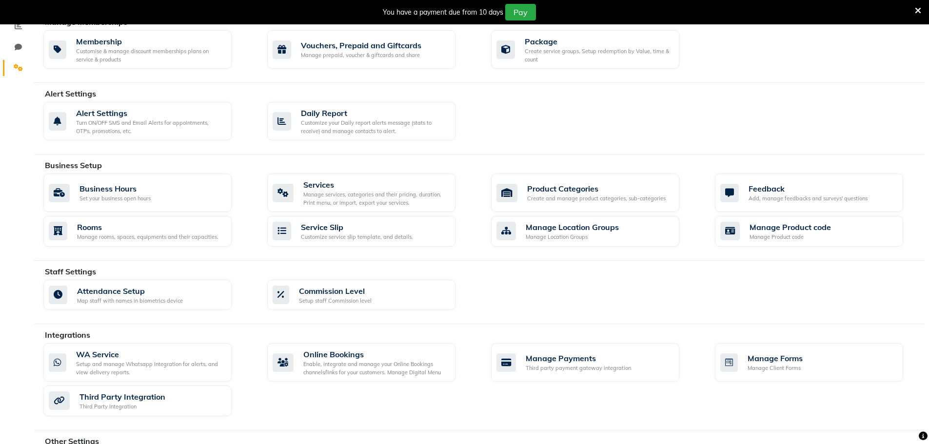
scroll to position [272, 0]
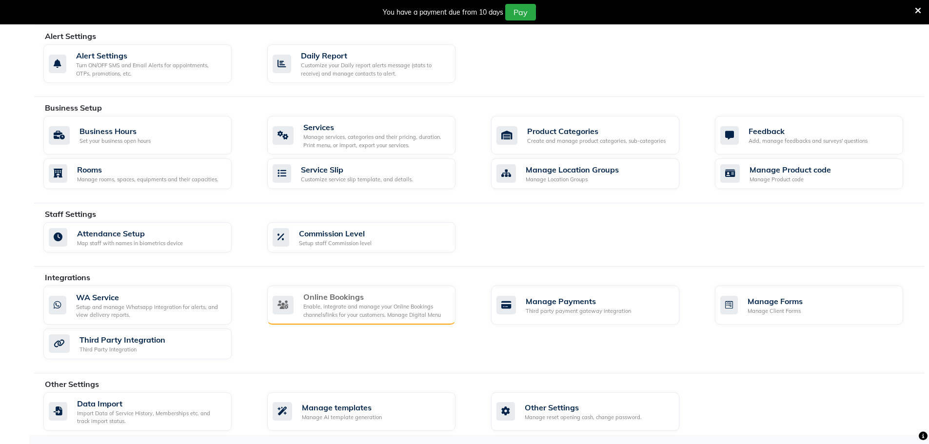
click at [370, 298] on div "Online Bookings" at bounding box center [375, 297] width 144 height 12
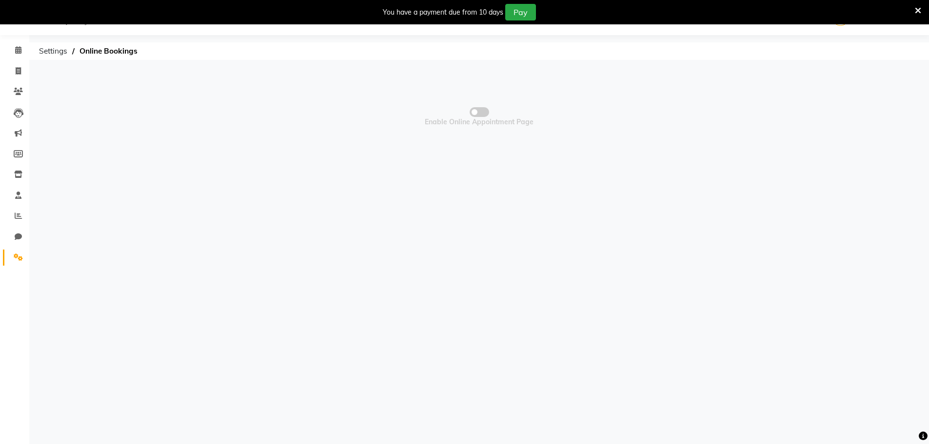
click at [483, 117] on span "Enable Online Appointment Page" at bounding box center [479, 116] width 890 height 97
click at [480, 118] on span "Enable Online Appointment Page" at bounding box center [479, 116] width 890 height 97
click at [480, 116] on span at bounding box center [478, 112] width 19 height 10
click at [479, 114] on input "checkbox" at bounding box center [479, 114] width 0 height 0
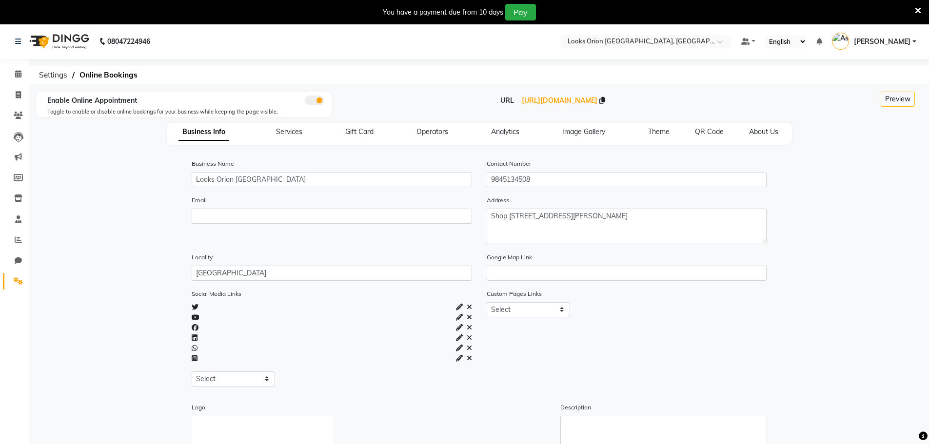
scroll to position [0, 0]
click at [696, 45] on input "text" at bounding box center [635, 43] width 141 height 10
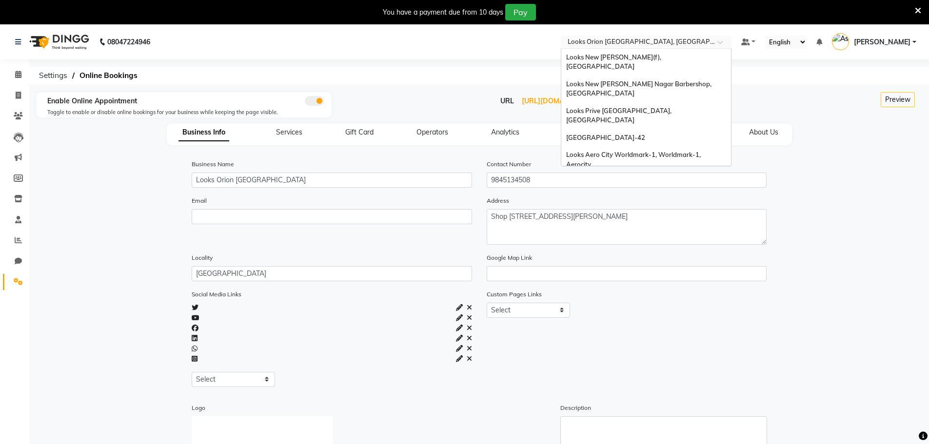
scroll to position [1000, 0]
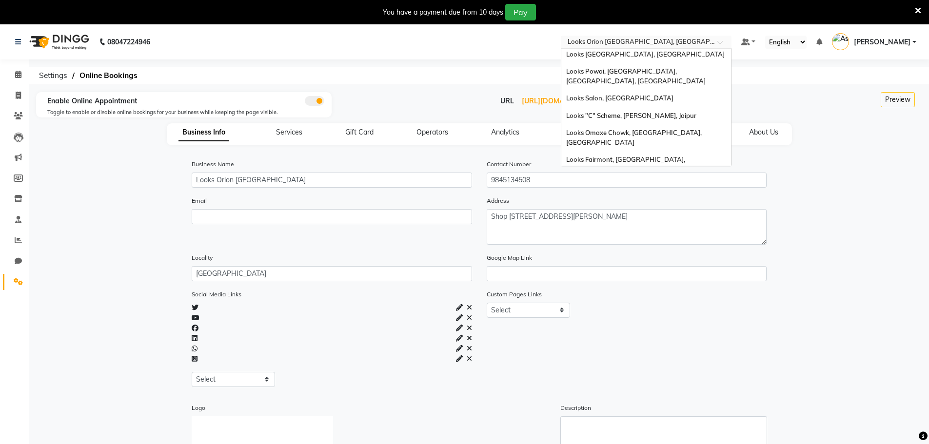
click at [657, 397] on div "Looks Brigade Gateway, [GEOGRAPHIC_DATA]" at bounding box center [646, 406] width 170 height 18
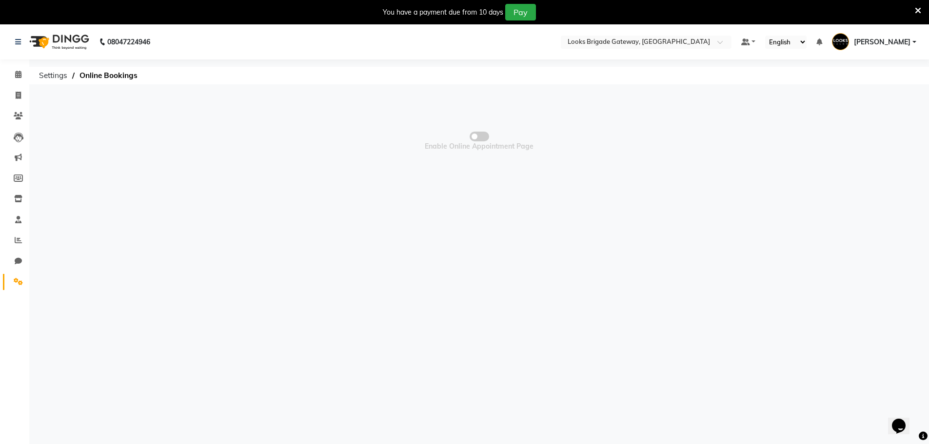
click at [478, 138] on span at bounding box center [478, 137] width 19 height 10
click at [479, 138] on input "checkbox" at bounding box center [479, 138] width 0 height 0
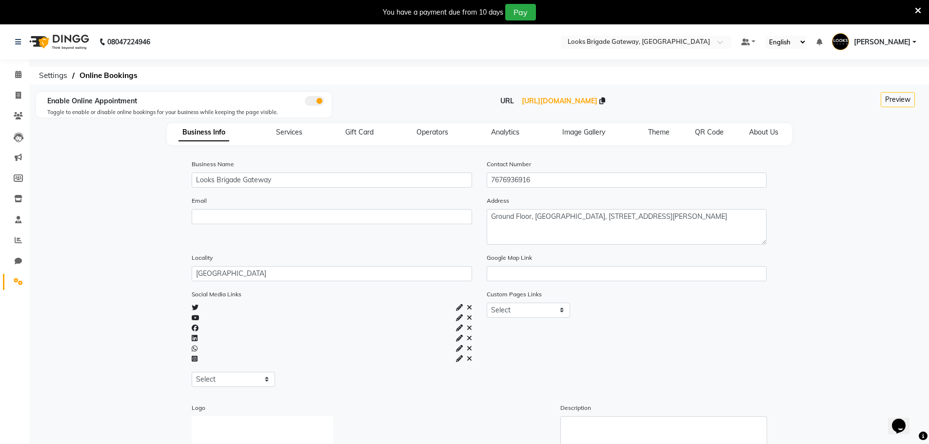
click at [648, 50] on nav "08047224946 Select Location × Looks Brigade Gateway, Bengaluru Default Panel My…" at bounding box center [464, 41] width 929 height 35
click at [650, 41] on input "text" at bounding box center [635, 43] width 141 height 10
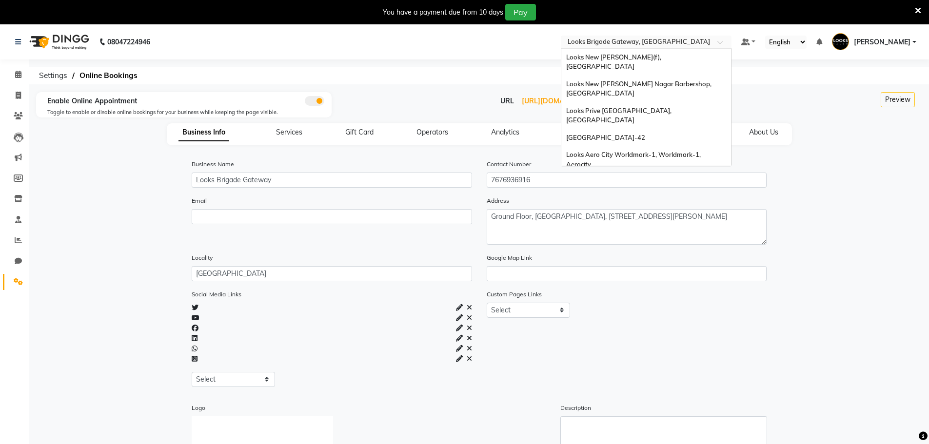
scroll to position [1000, 0]
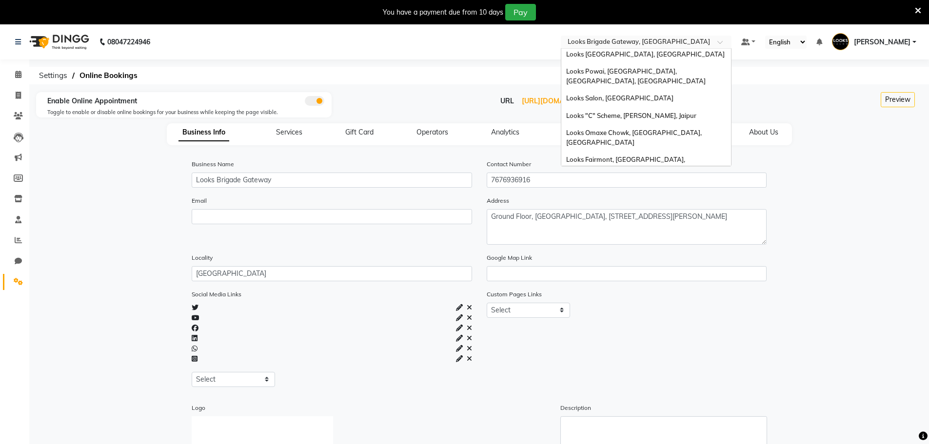
click at [632, 384] on span "Looks The Amaryllis, [GEOGRAPHIC_DATA]" at bounding box center [631, 388] width 131 height 8
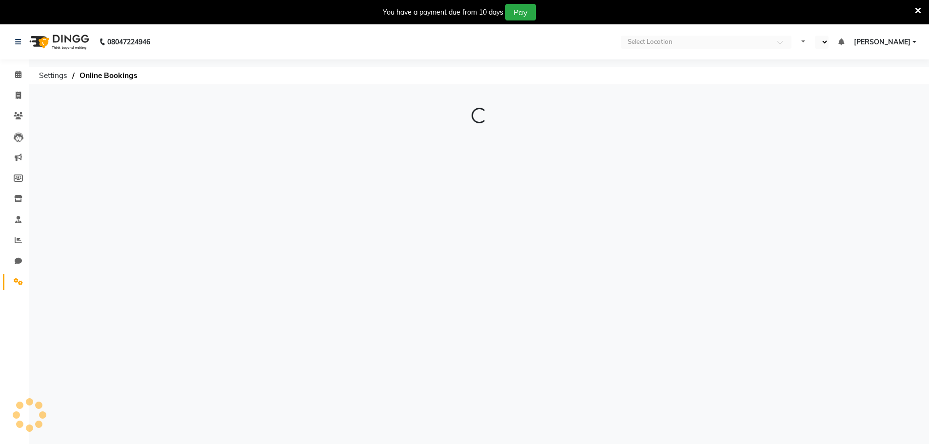
select select "en"
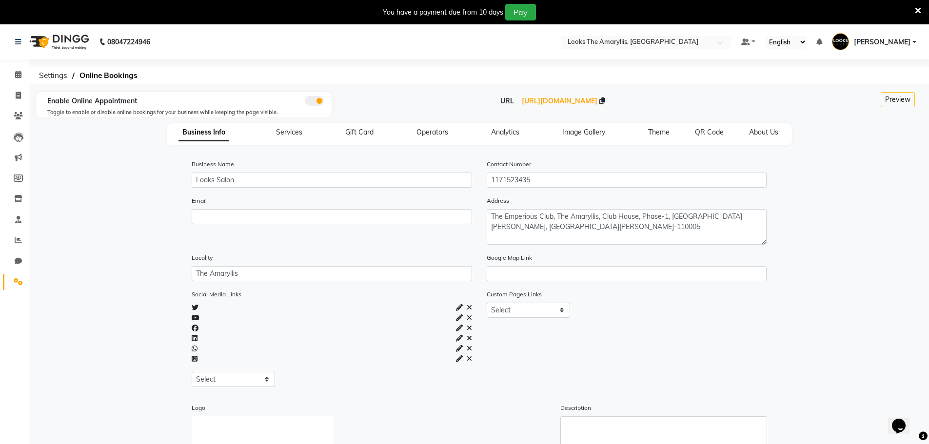
click at [628, 32] on nav "08047224946 Select Location × Looks The Amaryllis, [GEOGRAPHIC_DATA] Default Pa…" at bounding box center [464, 41] width 929 height 35
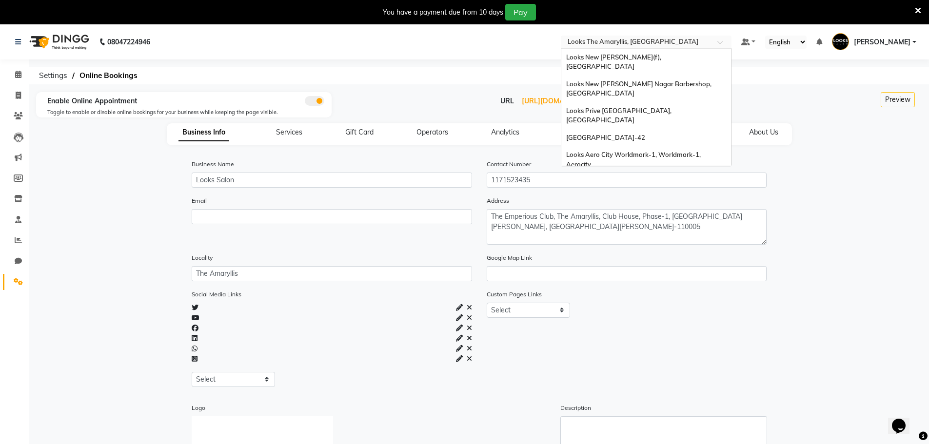
drag, startPoint x: 628, startPoint y: 38, endPoint x: 626, endPoint y: 83, distance: 44.9
click at [628, 39] on input "text" at bounding box center [635, 43] width 141 height 10
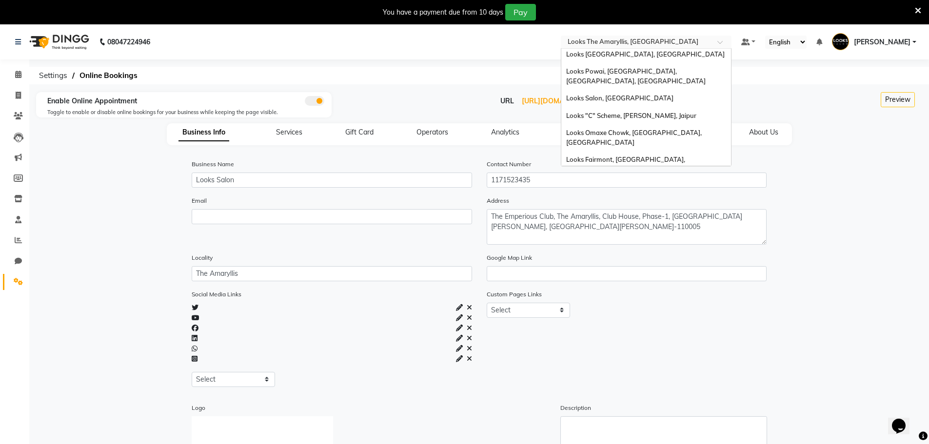
click at [630, 357] on span "Looks Forum Mall Konanakunte, [GEOGRAPHIC_DATA]" at bounding box center [614, 366] width 97 height 18
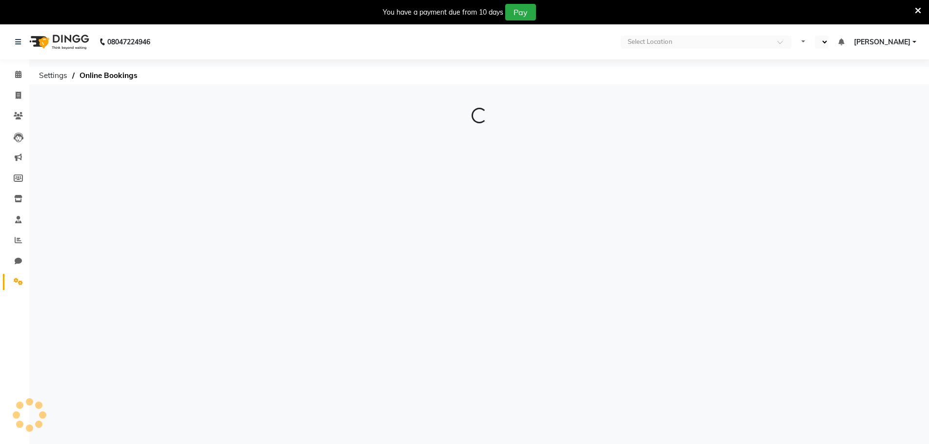
select select "en"
click at [480, 137] on span at bounding box center [478, 137] width 19 height 10
click at [479, 138] on input "checkbox" at bounding box center [479, 138] width 0 height 0
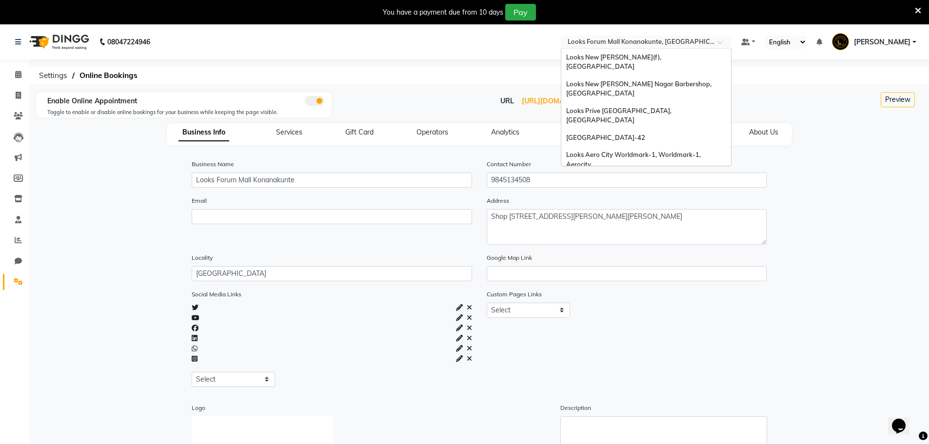
click at [649, 41] on input "text" at bounding box center [635, 43] width 141 height 10
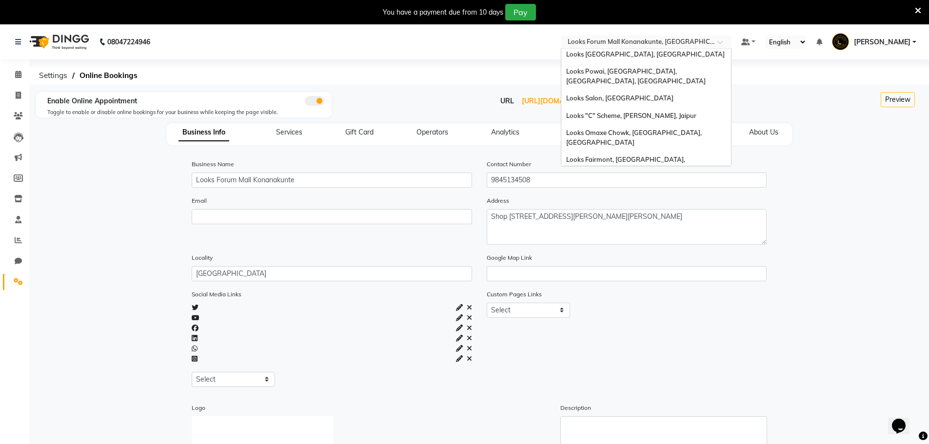
click at [634, 340] on span "Looks [GEOGRAPHIC_DATA], [GEOGRAPHIC_DATA]" at bounding box center [645, 344] width 158 height 8
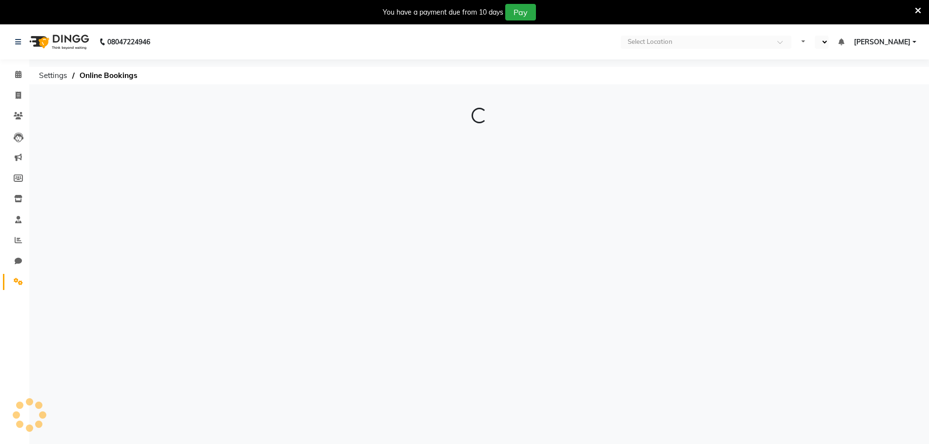
select select "en"
click at [481, 136] on span at bounding box center [478, 137] width 19 height 10
click at [479, 138] on input "checkbox" at bounding box center [479, 138] width 0 height 0
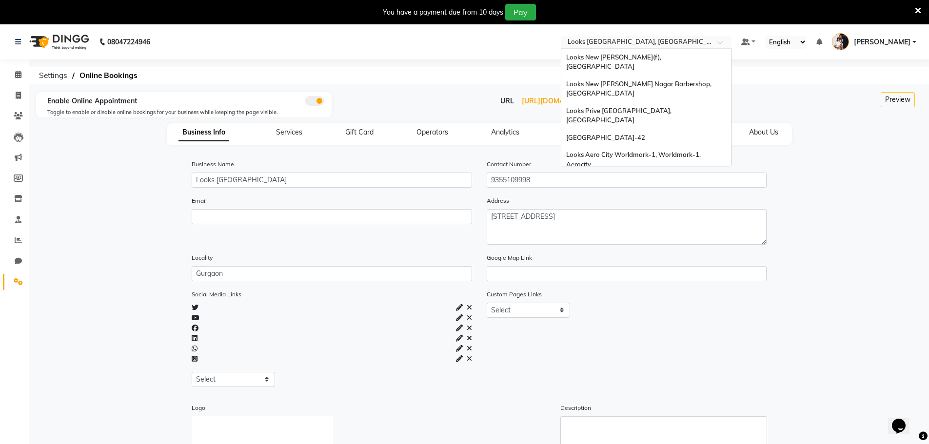
click at [638, 44] on input "text" at bounding box center [635, 43] width 141 height 10
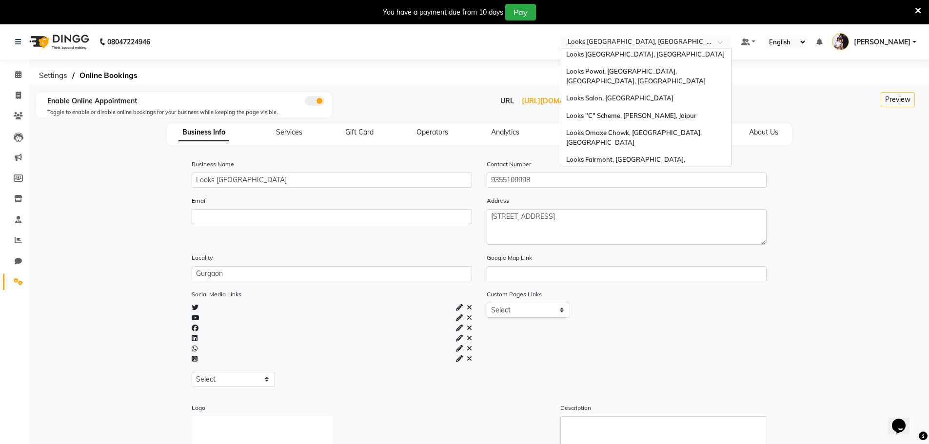
click at [621, 318] on div "Looks [GEOGRAPHIC_DATA], [GEOGRAPHIC_DATA]" at bounding box center [646, 327] width 170 height 18
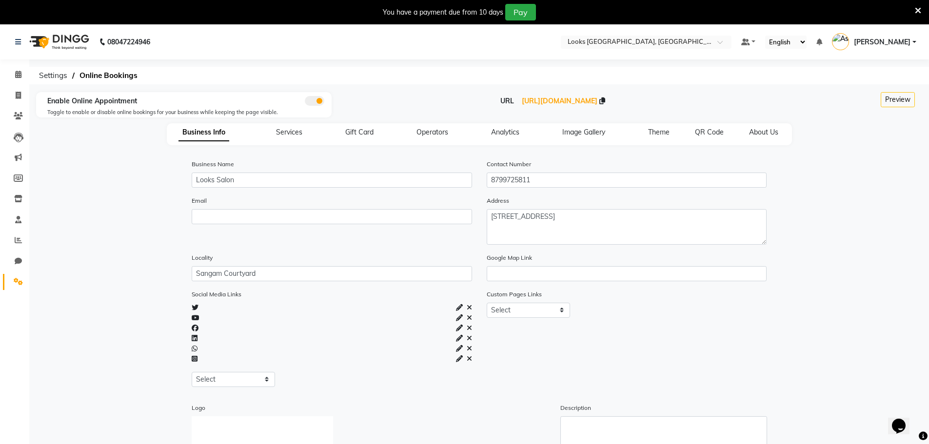
click at [711, 33] on nav "08047224946 Select Location × Looks Sangam Courtyard, Delhi Default Panel My Pa…" at bounding box center [464, 41] width 929 height 35
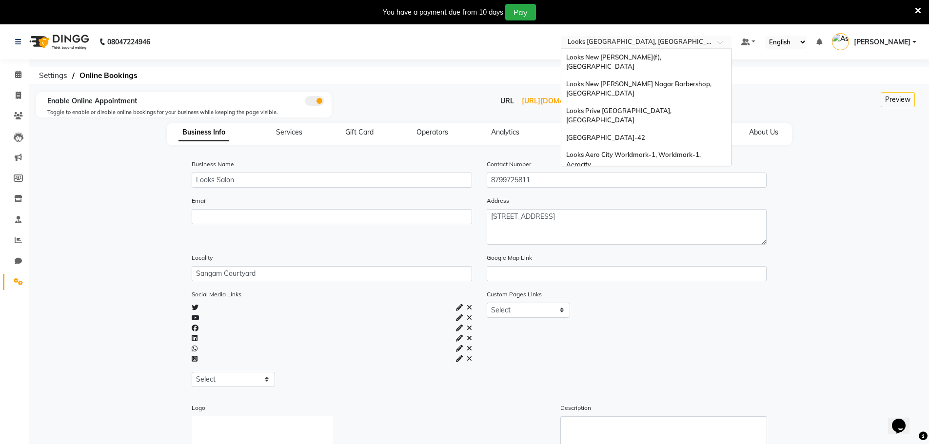
click at [674, 45] on input "text" at bounding box center [635, 43] width 141 height 10
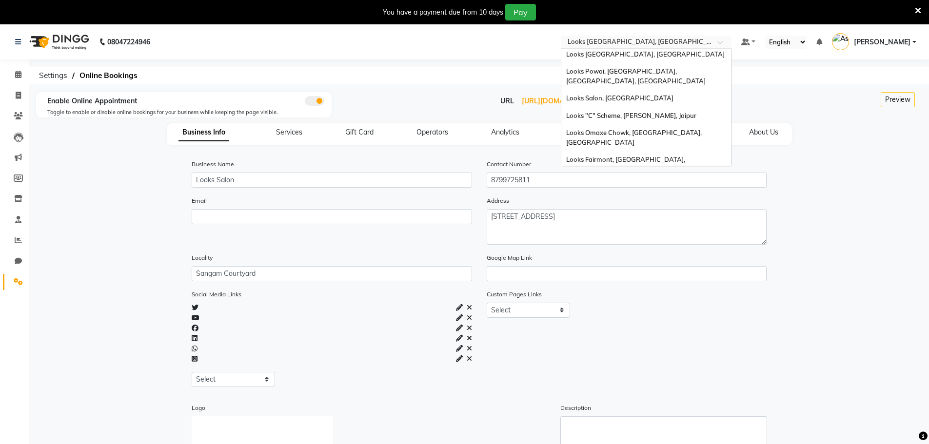
click at [644, 296] on span "Looks [GEOGRAPHIC_DATA][PERSON_NAME], [GEOGRAPHIC_DATA]" at bounding box center [637, 305] width 143 height 18
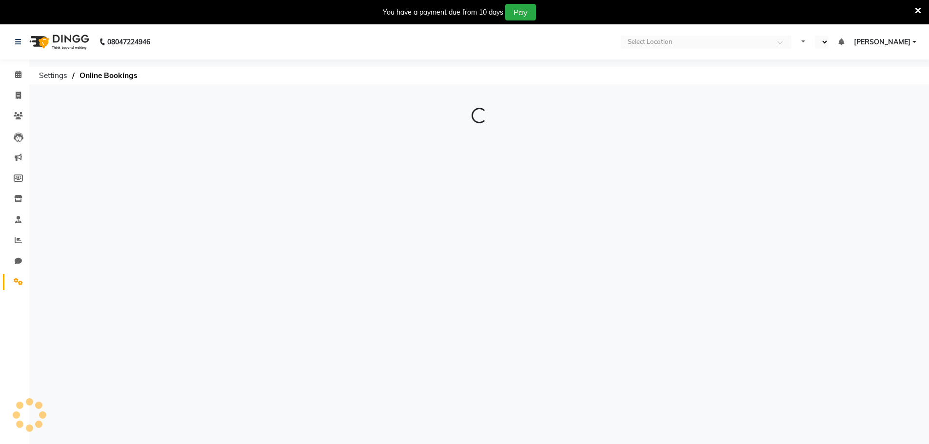
select select "en"
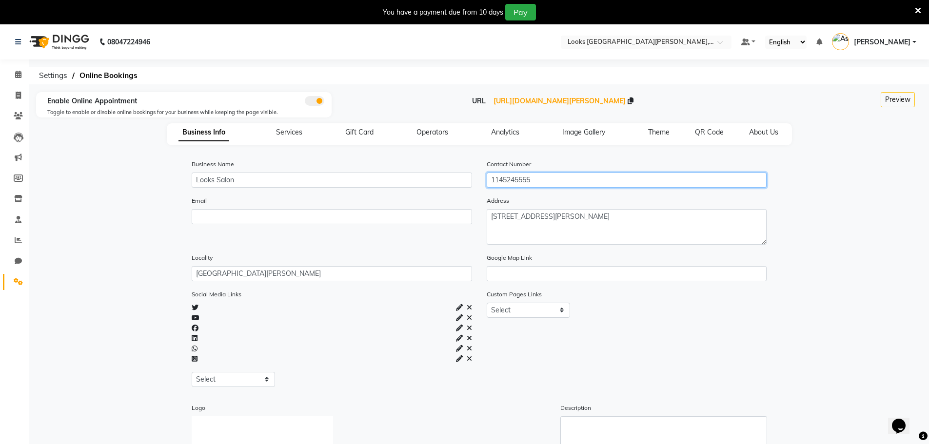
drag, startPoint x: 493, startPoint y: 173, endPoint x: 494, endPoint y: 178, distance: 5.9
click at [494, 178] on input "1145245555" at bounding box center [626, 180] width 280 height 15
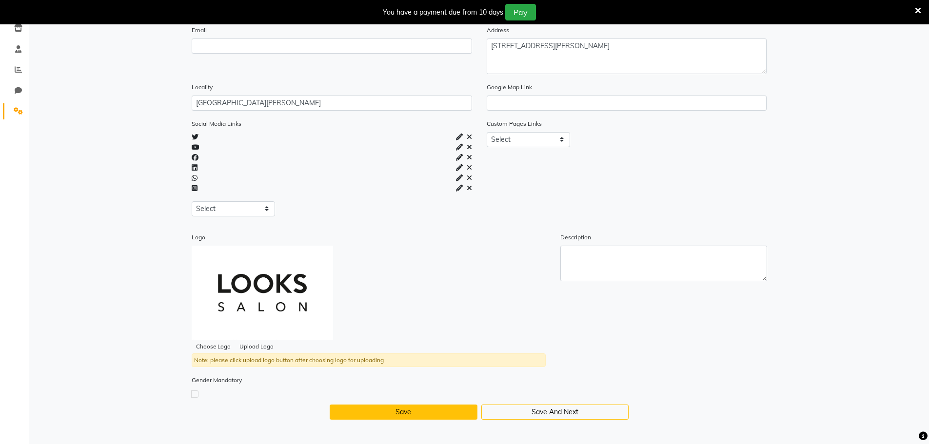
type input "01145245555"
click at [436, 414] on button "Save" at bounding box center [404, 412] width 148 height 15
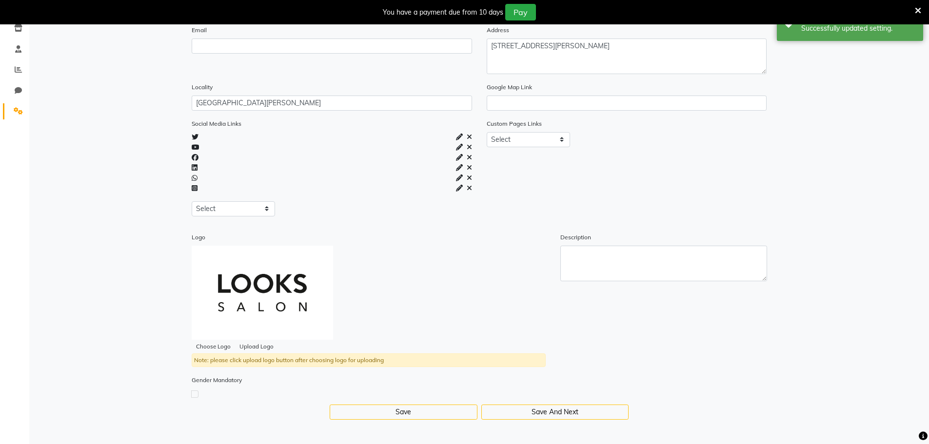
scroll to position [0, 0]
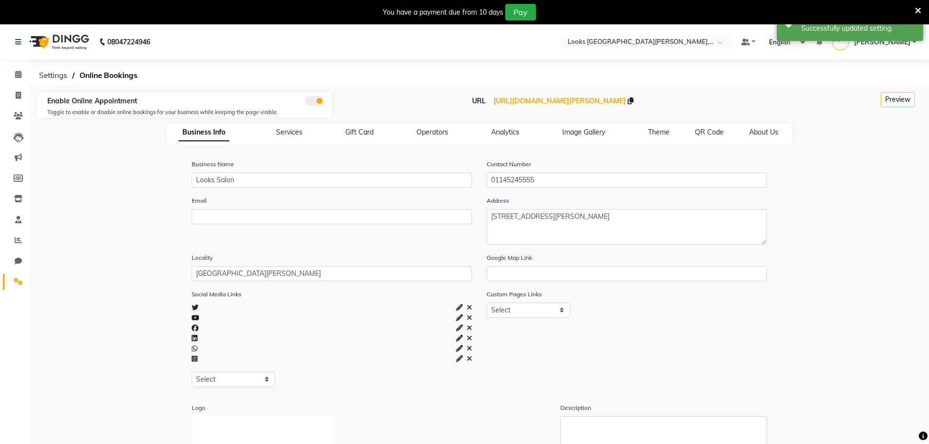
click at [644, 25] on nav "08047224946 Select Location × Looks [GEOGRAPHIC_DATA][PERSON_NAME], [GEOGRAPHIC…" at bounding box center [464, 41] width 929 height 35
click at [645, 41] on input "text" at bounding box center [635, 43] width 141 height 10
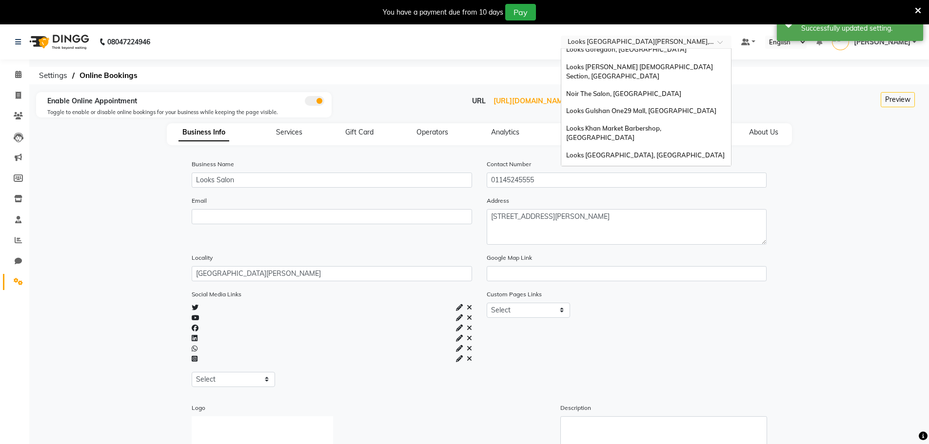
scroll to position [898, 0]
click at [634, 380] on span "Looks Vasant Kunj C9, [GEOGRAPHIC_DATA]" at bounding box center [634, 384] width 136 height 8
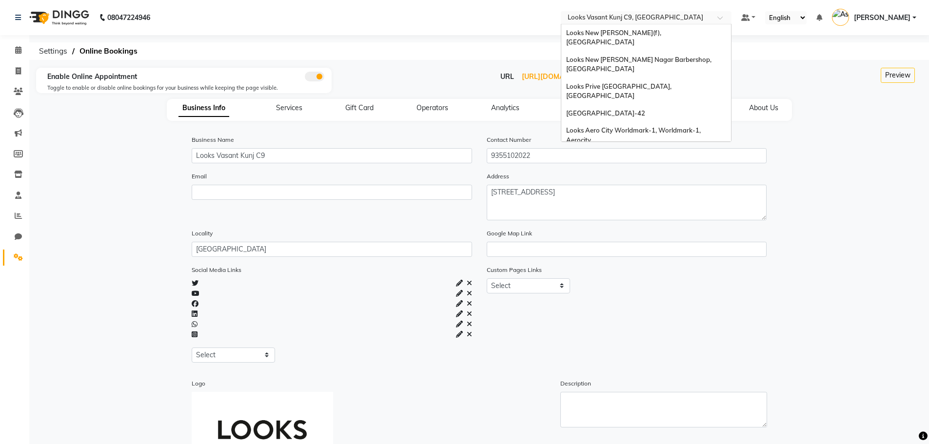
scroll to position [979, 0]
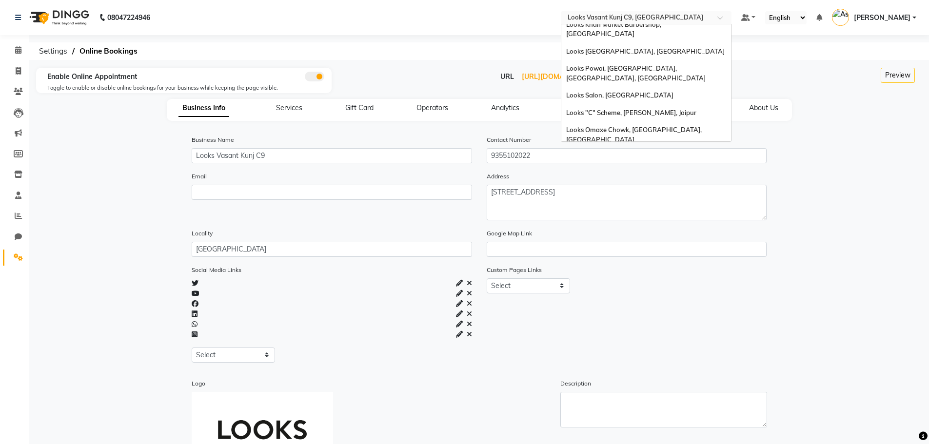
click at [648, 18] on input "text" at bounding box center [635, 19] width 141 height 10
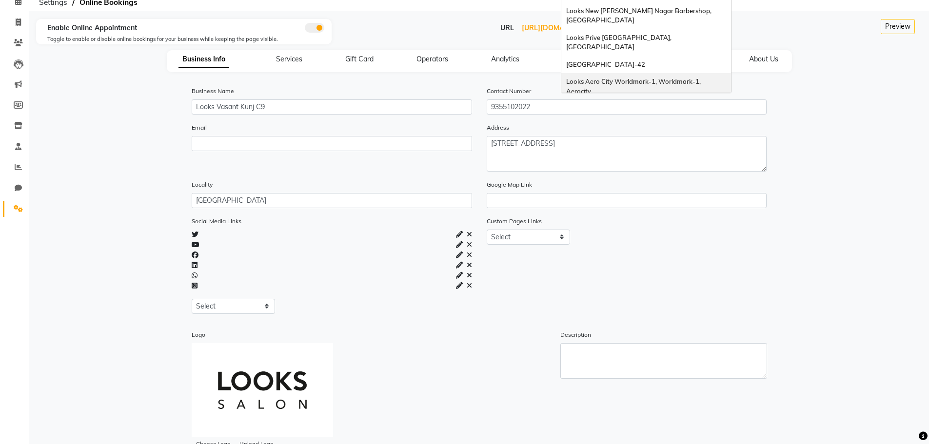
scroll to position [0, 0]
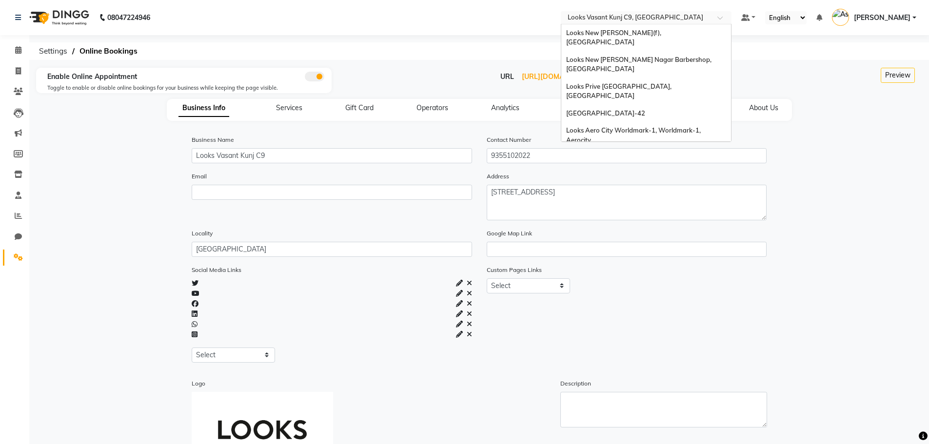
click at [605, 153] on span "Looks Golden I, Noida Extension" at bounding box center [614, 157] width 96 height 8
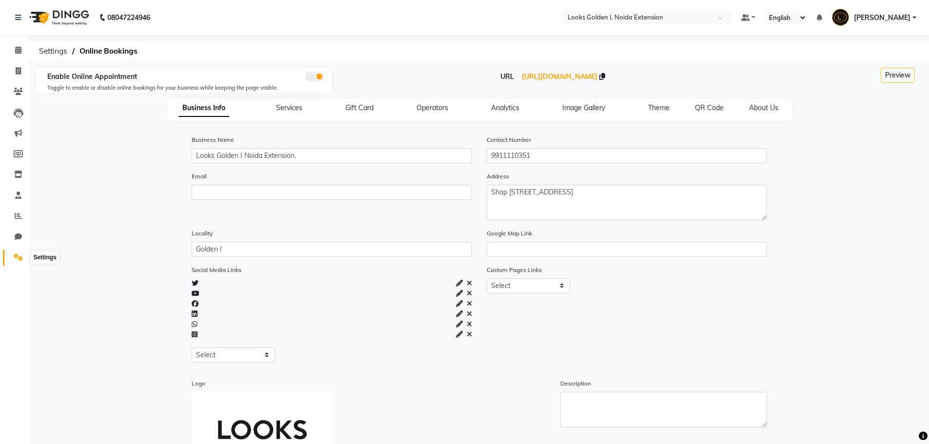
click at [18, 262] on span at bounding box center [18, 257] width 17 height 11
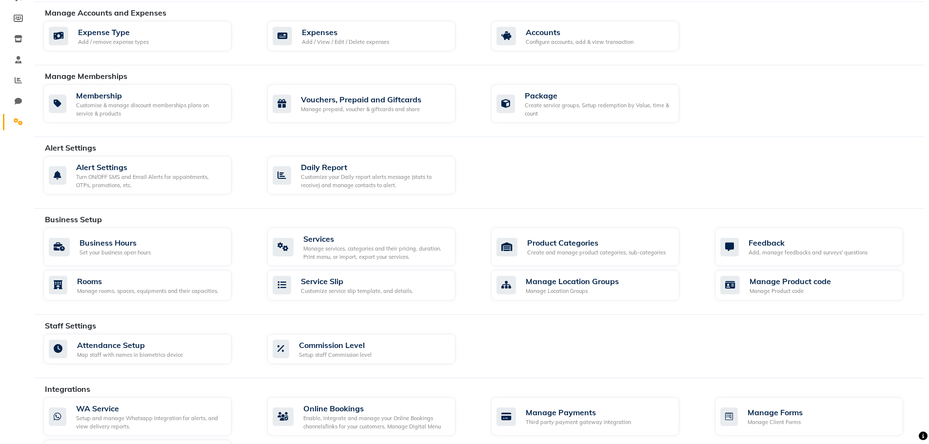
scroll to position [247, 0]
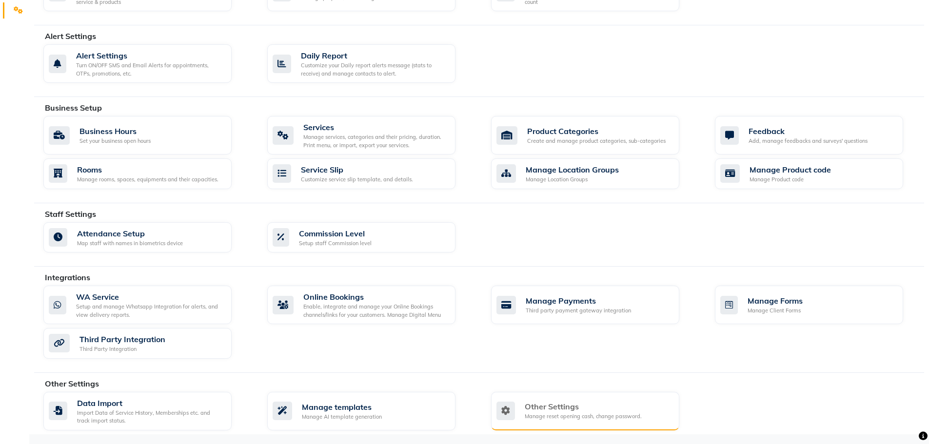
click at [586, 408] on div "Other Settings" at bounding box center [582, 407] width 117 height 12
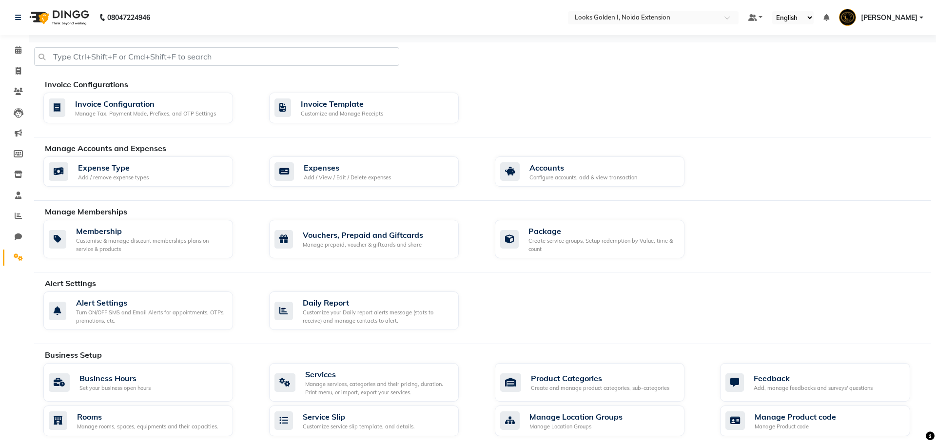
select select "2: 15"
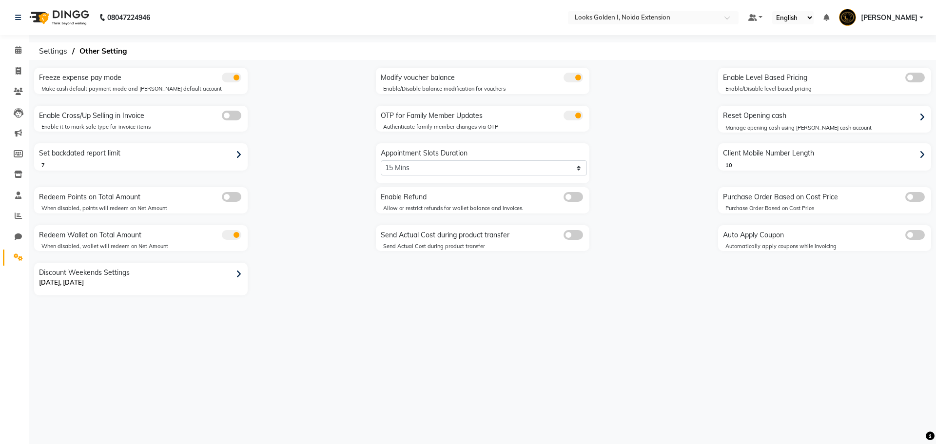
click at [199, 279] on p "Saturday, Sunday" at bounding box center [142, 283] width 206 height 10
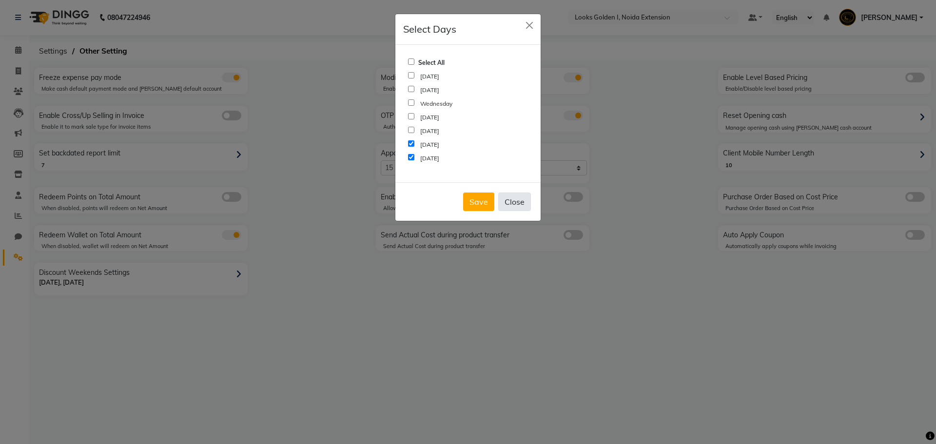
click at [508, 206] on button "Close" at bounding box center [514, 202] width 33 height 19
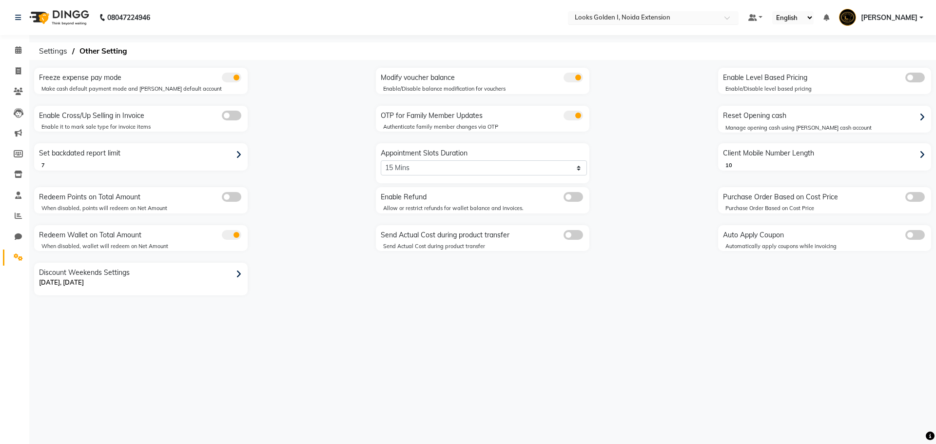
click at [657, 22] on input "text" at bounding box center [643, 19] width 141 height 10
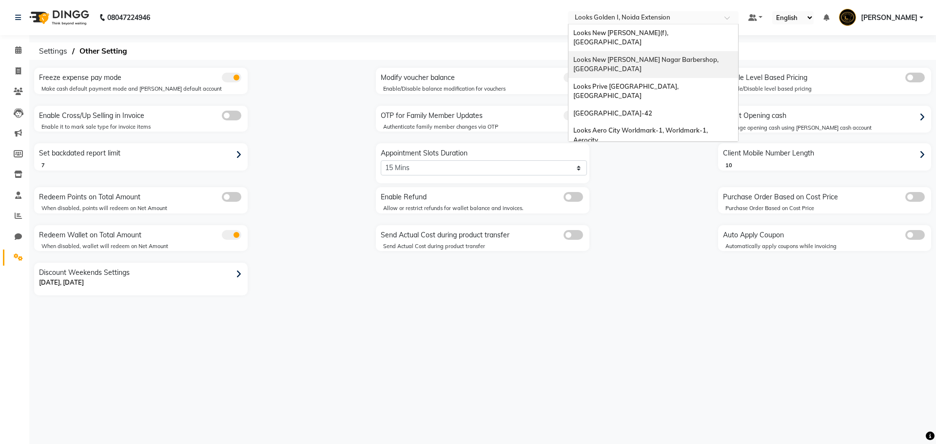
click at [655, 56] on span "Looks New [PERSON_NAME] Nagar Barbershop, [GEOGRAPHIC_DATA]" at bounding box center [646, 65] width 147 height 18
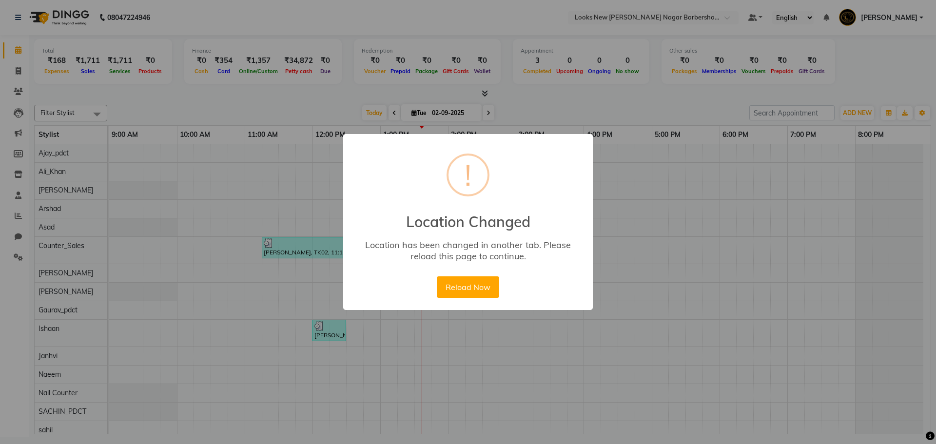
click at [437, 276] on button "Reload Now" at bounding box center [468, 286] width 62 height 21
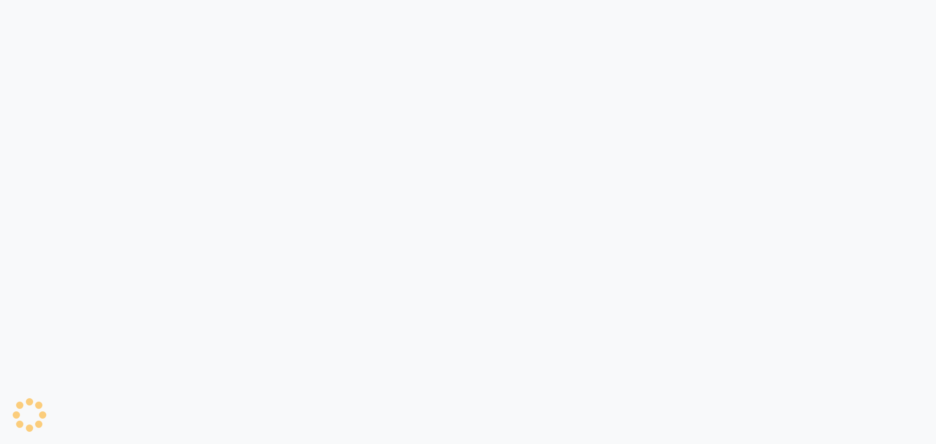
select select "2: 15"
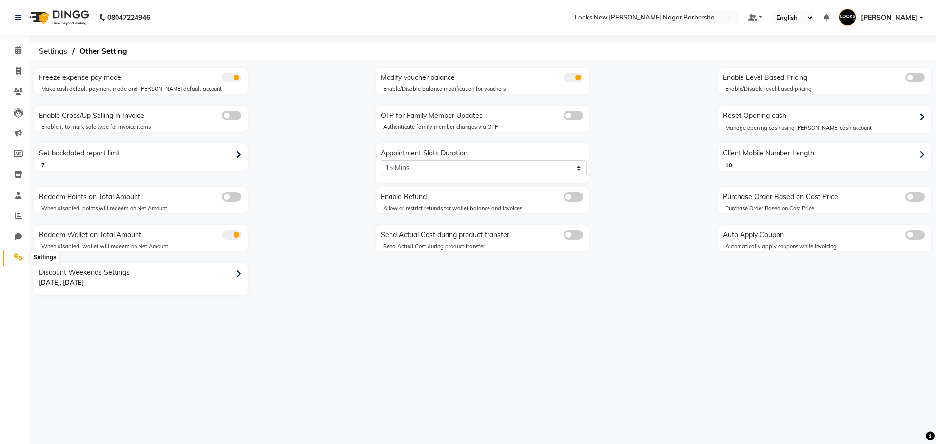
drag, startPoint x: 22, startPoint y: 260, endPoint x: 34, endPoint y: 227, distance: 35.5
click at [22, 260] on icon at bounding box center [18, 256] width 9 height 7
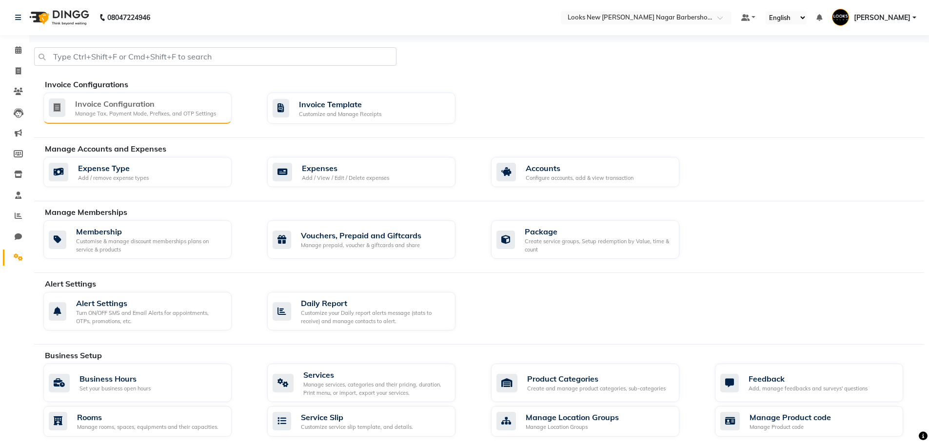
click at [108, 110] on div "Manage Tax, Payment Mode, Prefixes, and OTP Settings" at bounding box center [145, 114] width 141 height 8
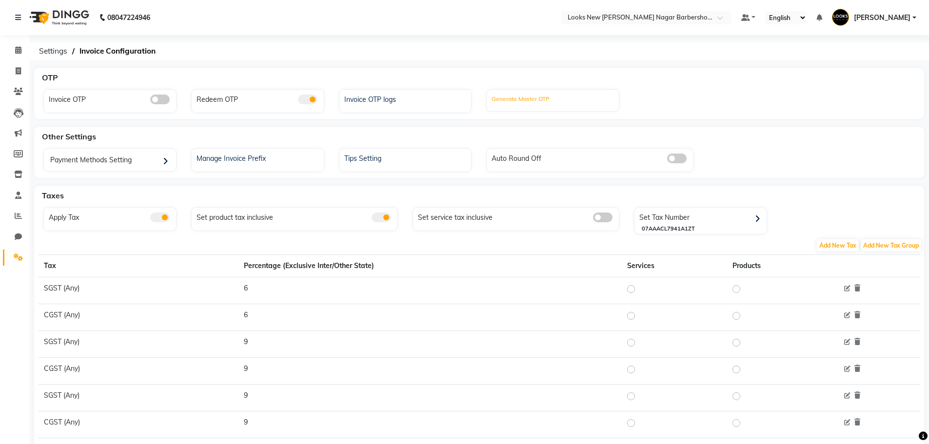
click at [524, 101] on label "Generate Master OTP" at bounding box center [520, 99] width 58 height 9
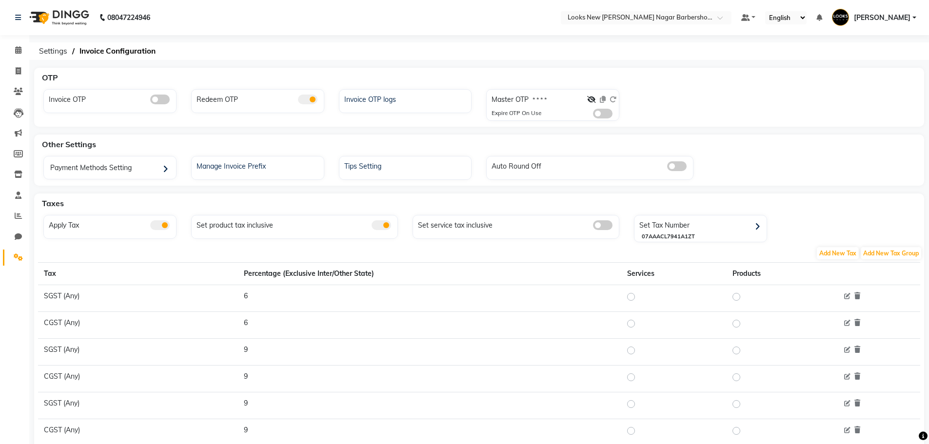
click at [596, 101] on div at bounding box center [601, 102] width 29 height 14
click at [593, 100] on icon at bounding box center [591, 99] width 9 height 7
click at [18, 44] on link "Calendar" at bounding box center [14, 50] width 23 height 16
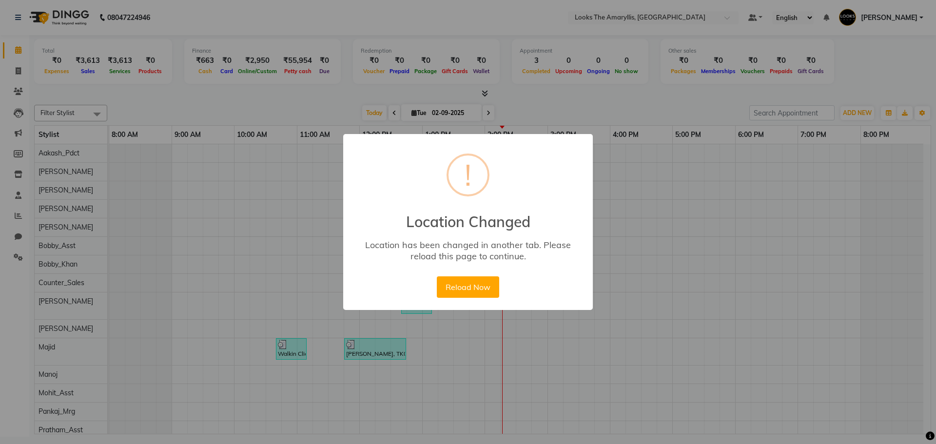
click at [500, 296] on div "Reload Now No Cancel" at bounding box center [467, 287] width 67 height 26
click at [492, 291] on button "Reload Now" at bounding box center [468, 286] width 62 height 21
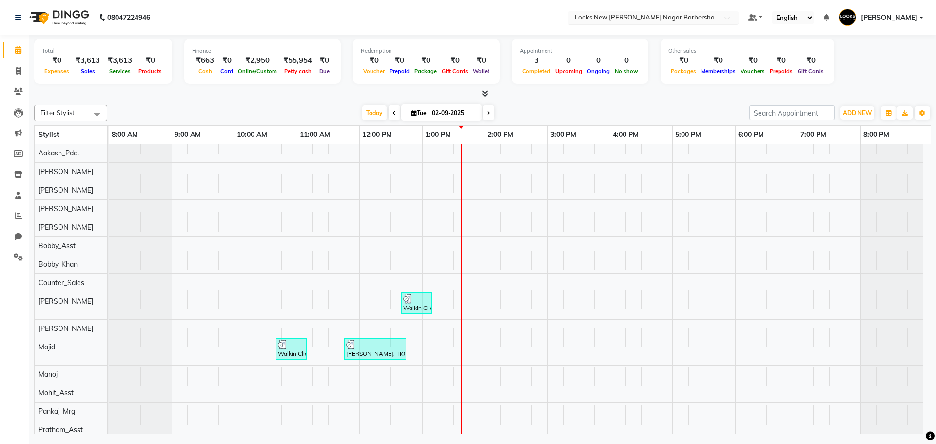
click at [616, 14] on input "text" at bounding box center [643, 19] width 141 height 10
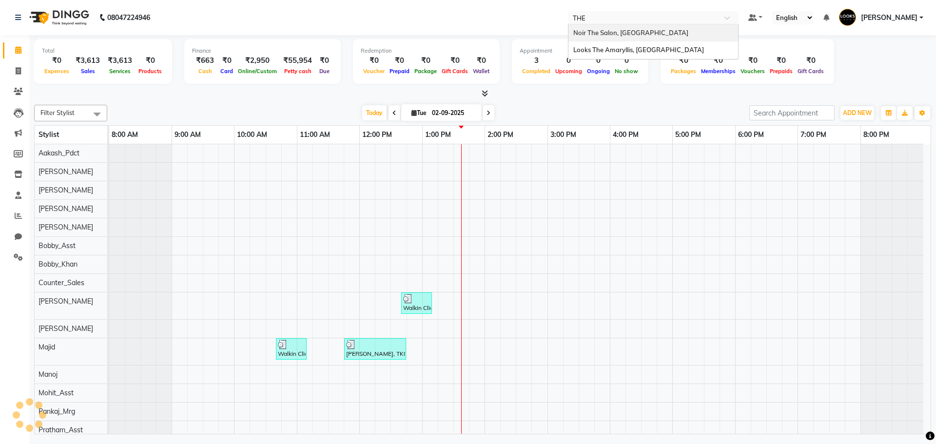
type input "THE A"
click at [626, 36] on span "Looks The Amaryllis, [GEOGRAPHIC_DATA]" at bounding box center [638, 33] width 131 height 8
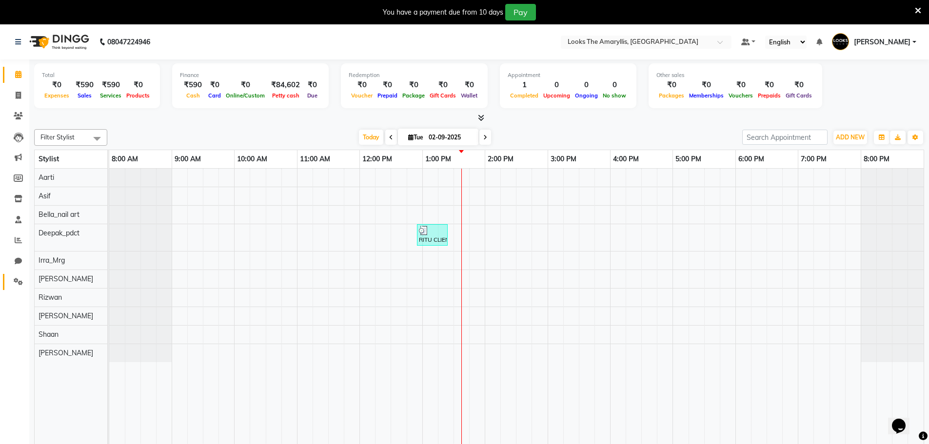
click at [18, 277] on span at bounding box center [18, 281] width 17 height 11
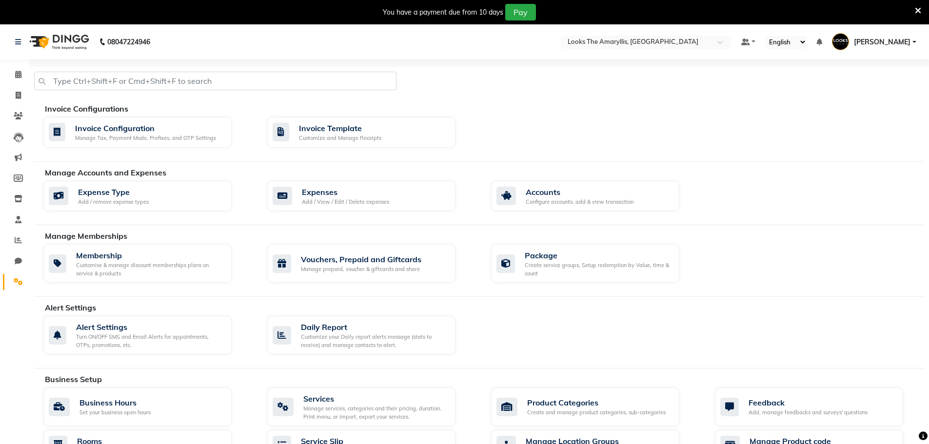
click at [101, 157] on div "Invoice Configurations Invoice Configuration Manage Tax, Payment Mode, Prefixes…" at bounding box center [479, 132] width 890 height 59
click at [115, 137] on div "Manage Tax, Payment Mode, Prefixes, and OTP Settings" at bounding box center [145, 138] width 141 height 8
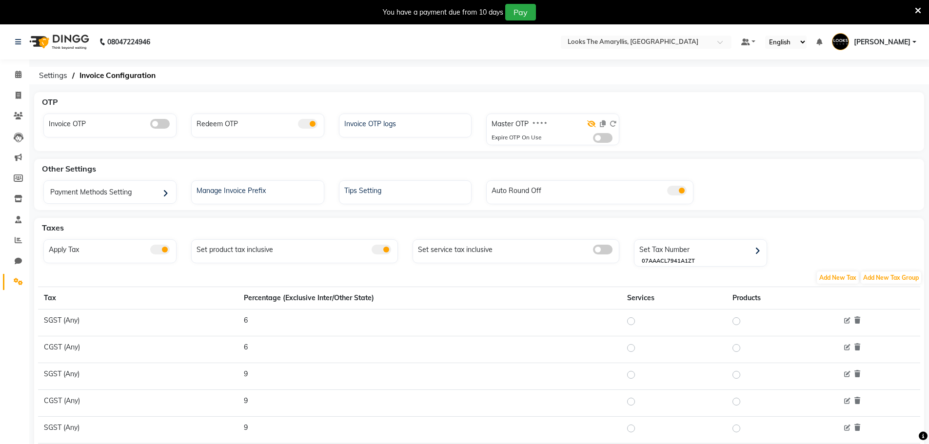
click at [593, 123] on icon at bounding box center [591, 123] width 9 height 7
click at [590, 122] on icon at bounding box center [592, 123] width 8 height 7
click at [590, 121] on icon at bounding box center [591, 123] width 9 height 7
click at [15, 78] on span at bounding box center [18, 74] width 17 height 11
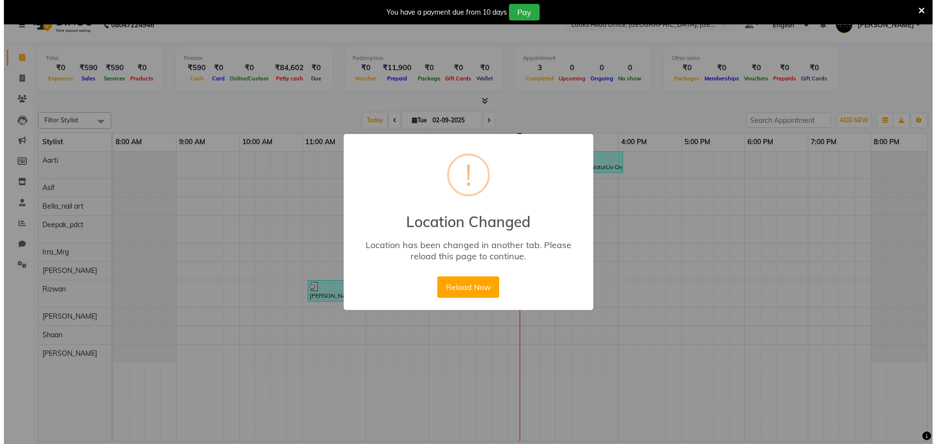
scroll to position [17, 0]
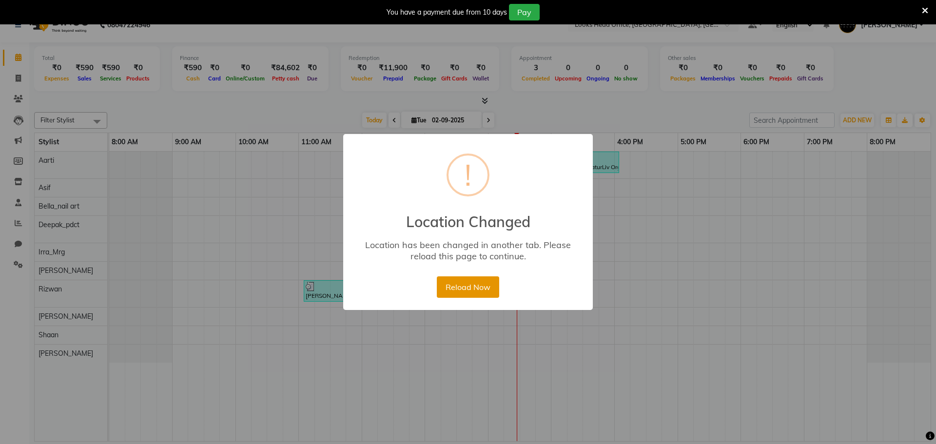
click at [476, 276] on button "Reload Now" at bounding box center [468, 286] width 62 height 21
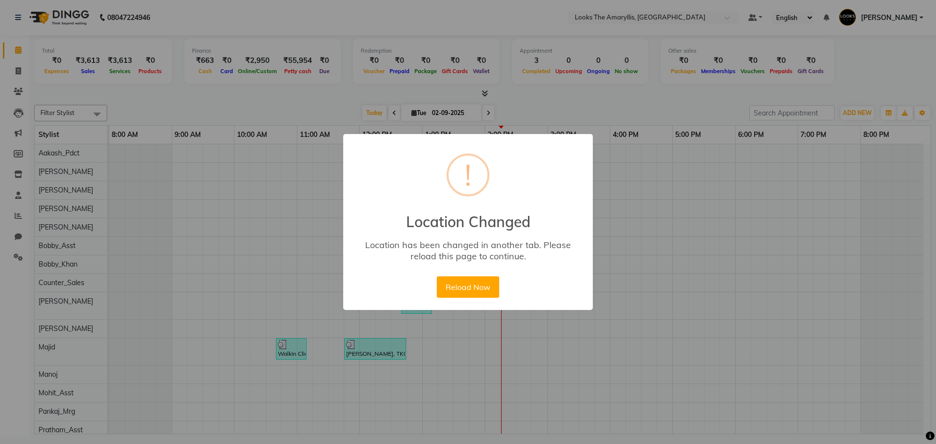
click at [459, 284] on div "× ! Location Changed Location has been changed in another tab. Please reload th…" at bounding box center [468, 222] width 250 height 176
click at [459, 284] on button "Reload Now" at bounding box center [468, 286] width 62 height 21
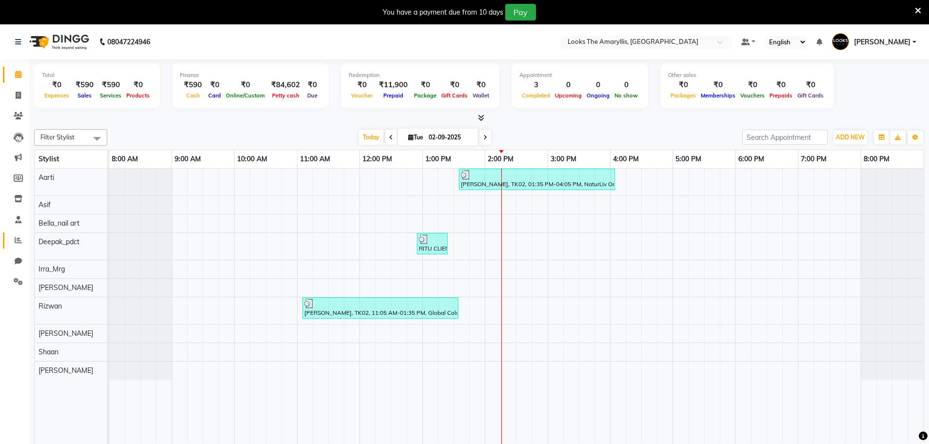
click at [8, 243] on link "Reports" at bounding box center [14, 241] width 23 height 16
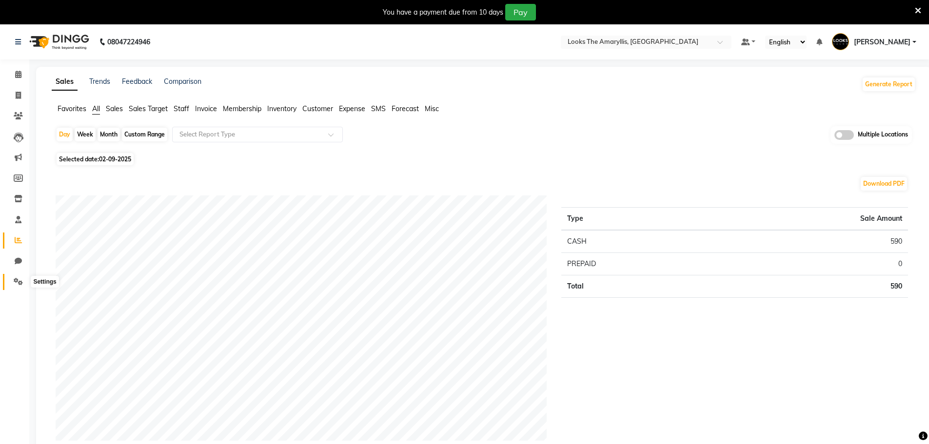
click at [21, 279] on icon at bounding box center [18, 281] width 9 height 7
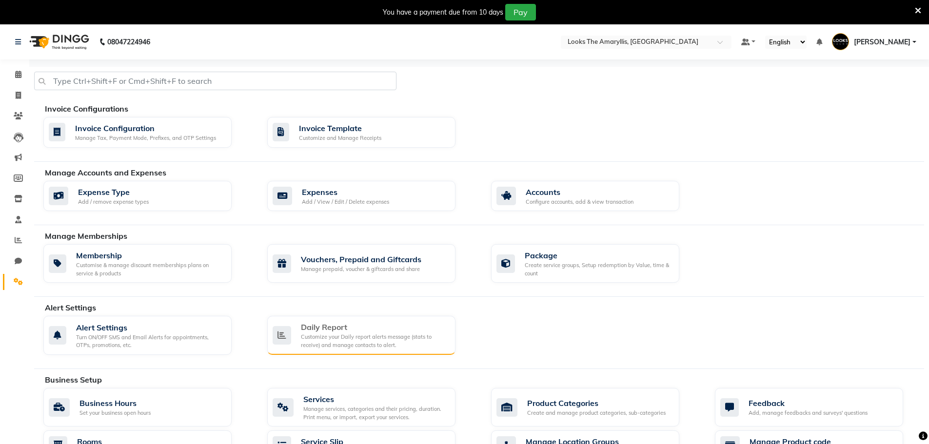
click at [387, 331] on div "Daily Report" at bounding box center [374, 327] width 147 height 12
select select "1425"
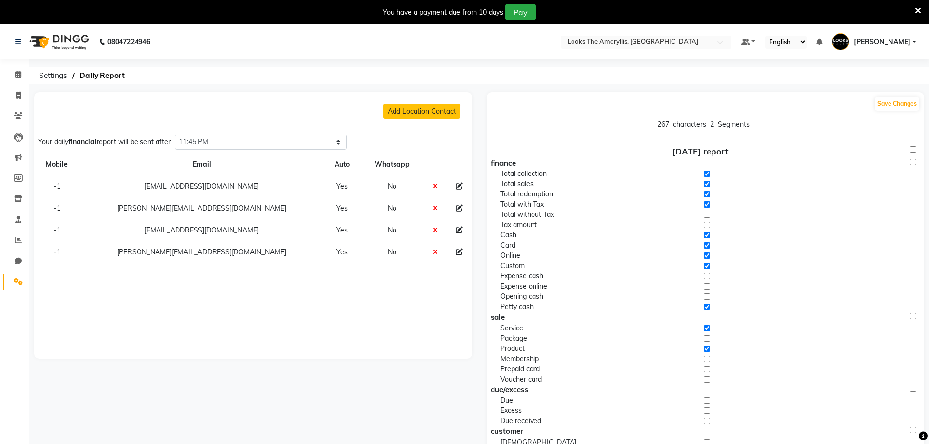
click at [456, 232] on icon at bounding box center [459, 230] width 7 height 7
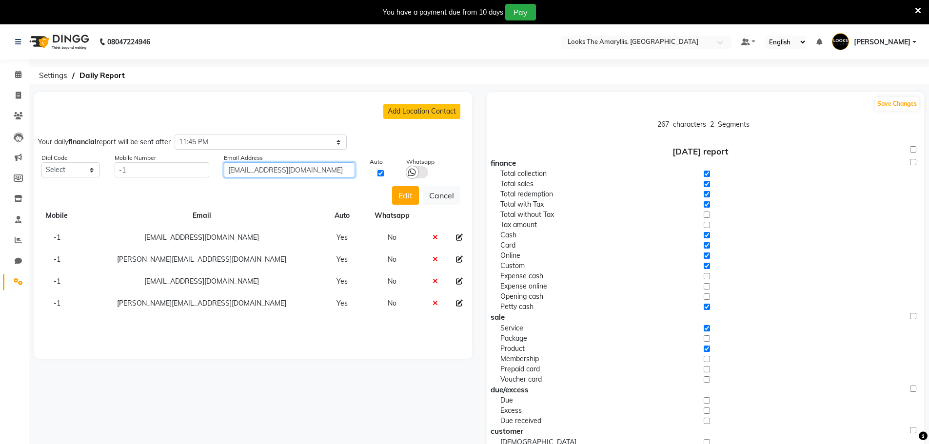
click at [233, 166] on input "Cluboperatins1@unitygroup.in" at bounding box center [289, 169] width 131 height 15
type input "cluboperatins1@unitygroup.in"
click at [402, 195] on button "Edit" at bounding box center [405, 195] width 27 height 19
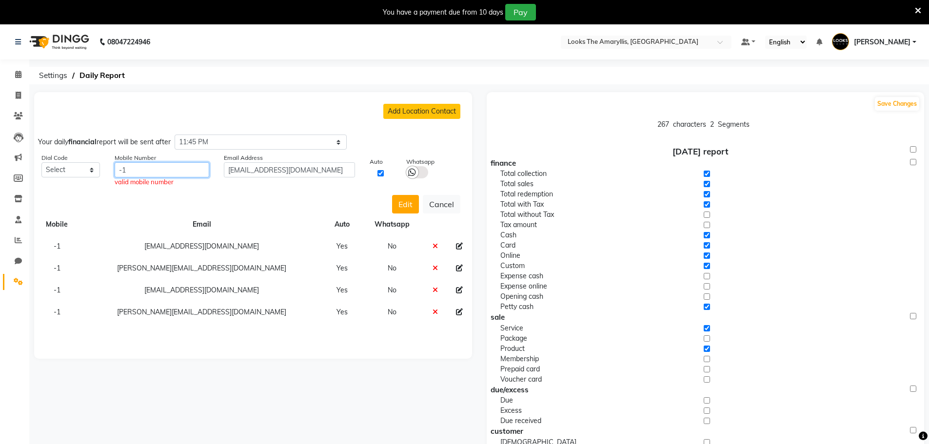
drag, startPoint x: 124, startPoint y: 169, endPoint x: 0, endPoint y: 169, distance: 123.8
click at [0, 169] on app-home "08047224946 Select Location × Looks The Amaryllis, New Delhi Default Panel My P…" at bounding box center [464, 379] width 929 height 710
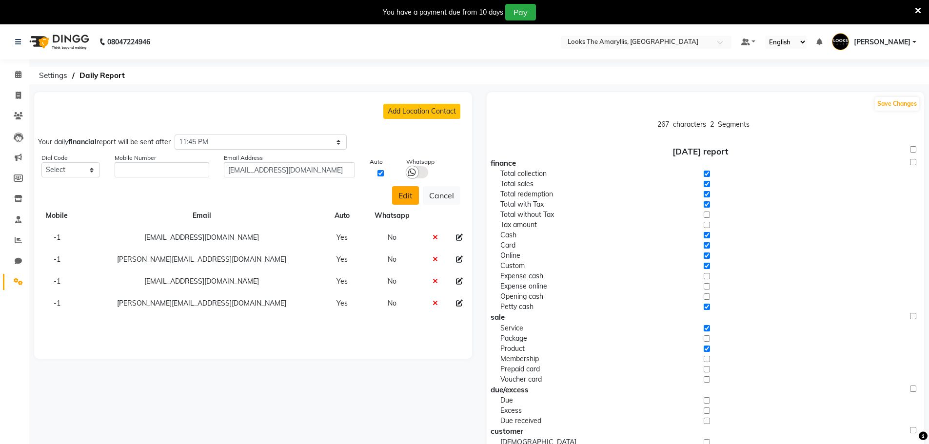
click at [401, 188] on button "Edit" at bounding box center [405, 195] width 27 height 19
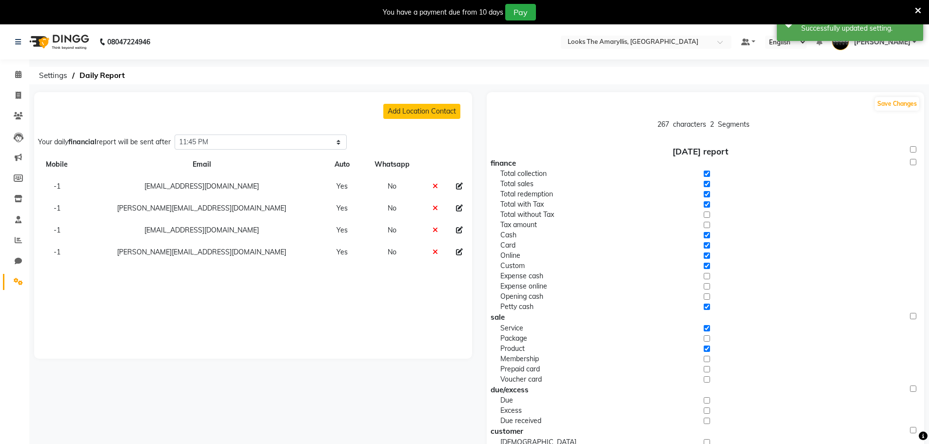
click at [14, 84] on li "Calendar" at bounding box center [14, 74] width 29 height 21
click at [19, 67] on link "Calendar" at bounding box center [14, 75] width 23 height 16
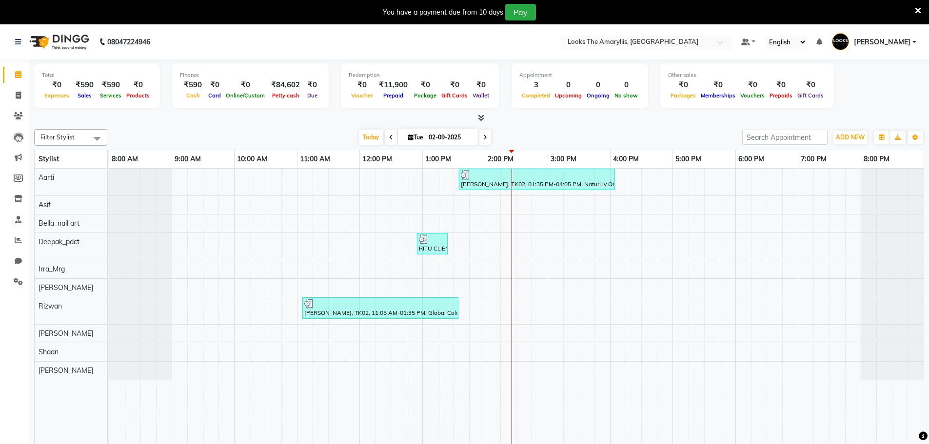
click at [609, 43] on input "text" at bounding box center [635, 43] width 141 height 10
type input "head"
click at [613, 56] on span "Looks Head Office, [GEOGRAPHIC_DATA], [GEOGRAPHIC_DATA]" at bounding box center [630, 62] width 128 height 18
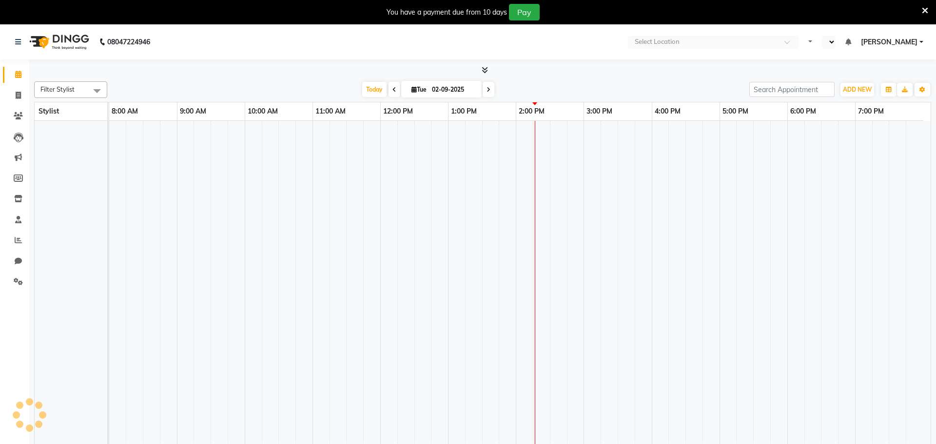
select select "en"
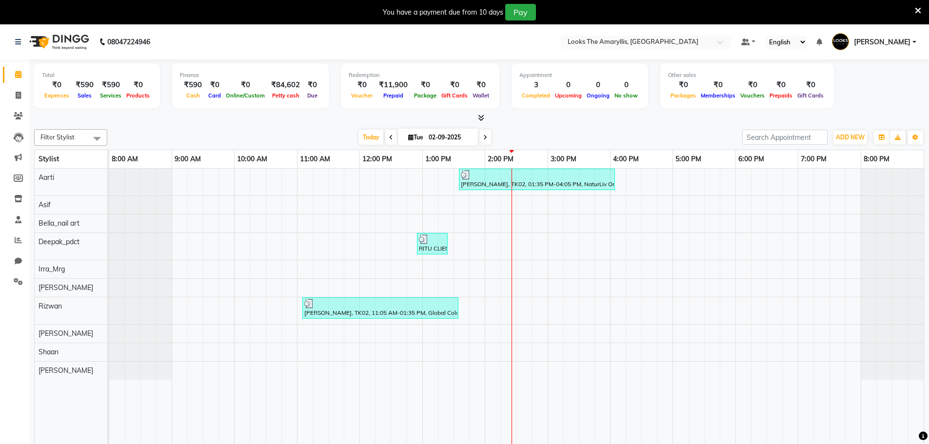
click at [916, 11] on icon at bounding box center [917, 10] width 6 height 9
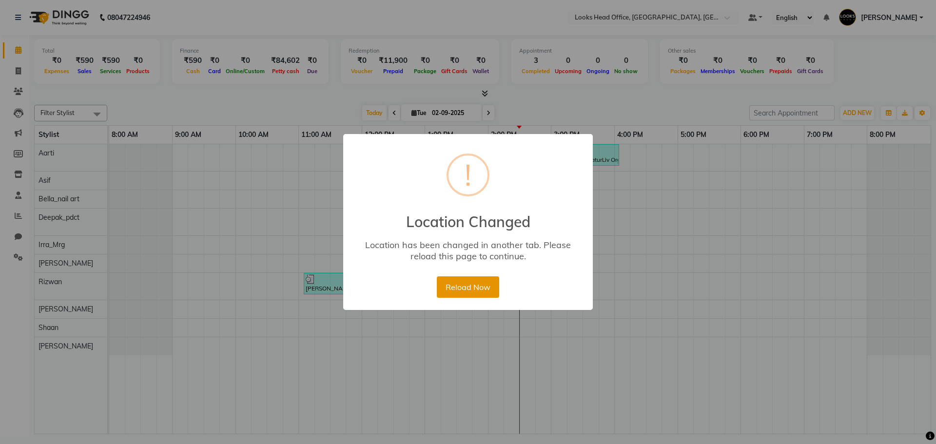
click at [477, 285] on button "Reload Now" at bounding box center [468, 286] width 62 height 21
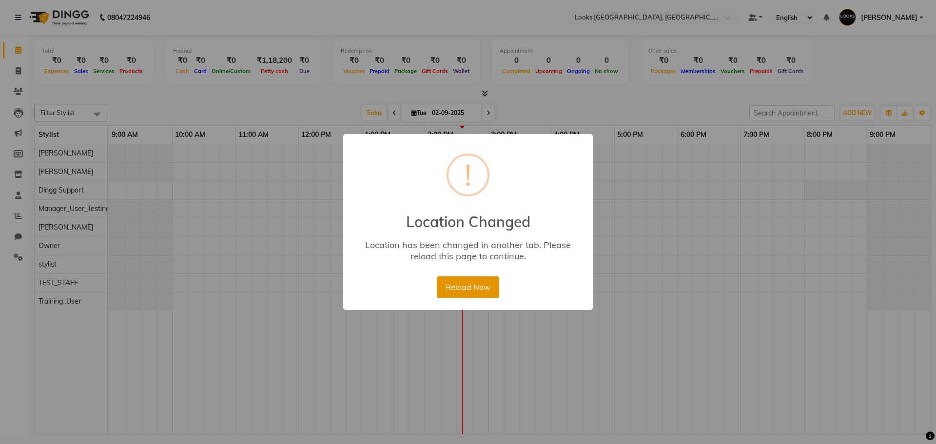
click at [476, 284] on button "Reload Now" at bounding box center [468, 286] width 62 height 21
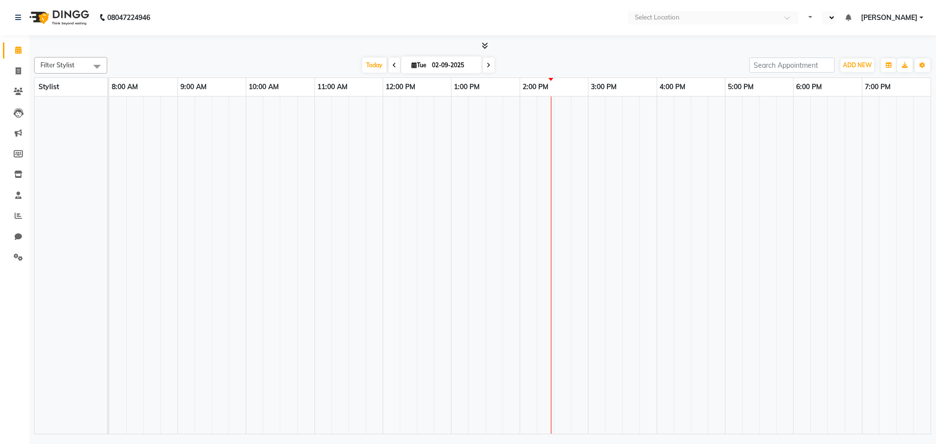
select select "en"
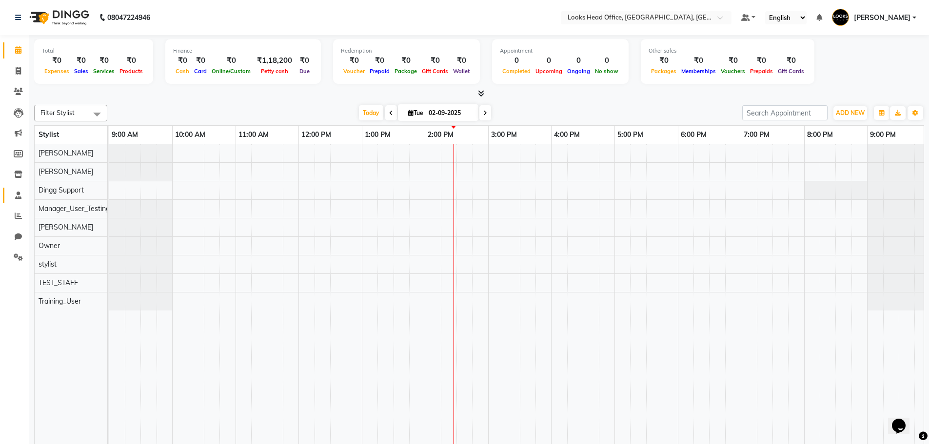
click at [17, 195] on icon at bounding box center [18, 195] width 6 height 7
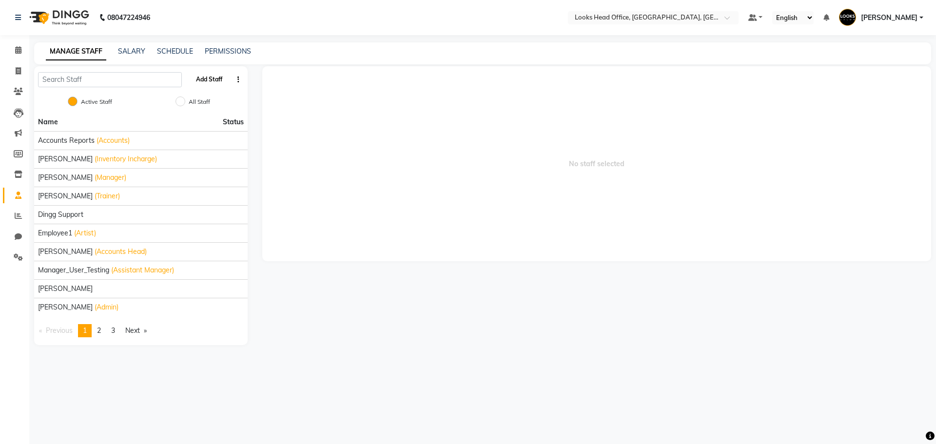
click at [219, 84] on button "Add Staff" at bounding box center [209, 79] width 34 height 17
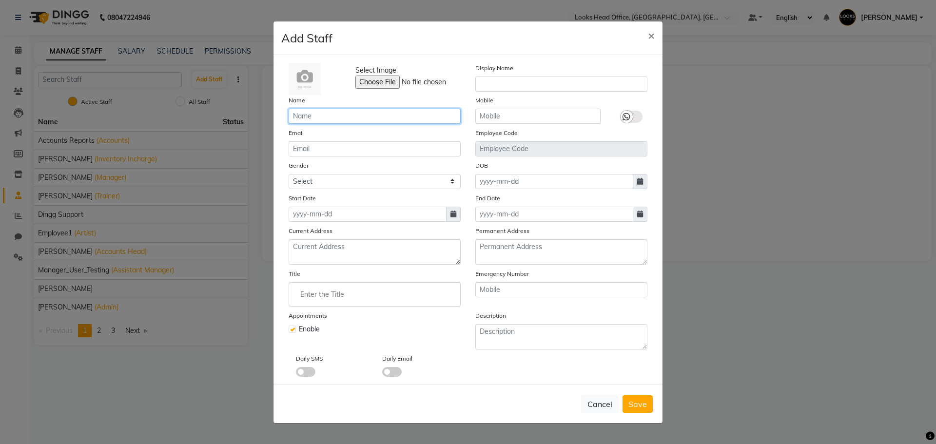
click at [380, 119] on input "text" at bounding box center [375, 116] width 172 height 15
type input "[PERSON_NAME]"
paste input "98992 21953"
drag, startPoint x: 502, startPoint y: 115, endPoint x: 628, endPoint y: 209, distance: 157.7
click at [502, 117] on input "98992 21953" at bounding box center [537, 116] width 125 height 15
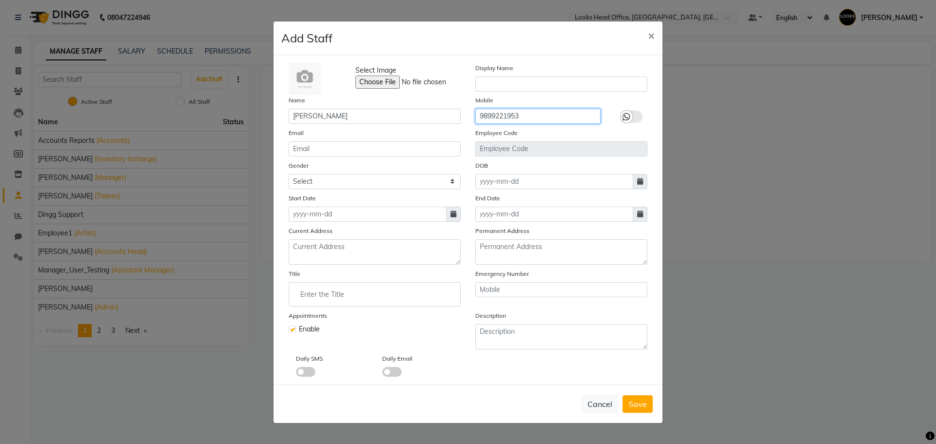
type input "9899221953"
click at [637, 117] on label at bounding box center [632, 117] width 22 height 12
click at [0, 0] on input "checkbox" at bounding box center [0, 0] width 0 height 0
click at [370, 149] on input "email" at bounding box center [375, 148] width 172 height 15
click at [370, 178] on select "Select [DEMOGRAPHIC_DATA] [DEMOGRAPHIC_DATA] Other Prefer Not To Say" at bounding box center [375, 181] width 172 height 15
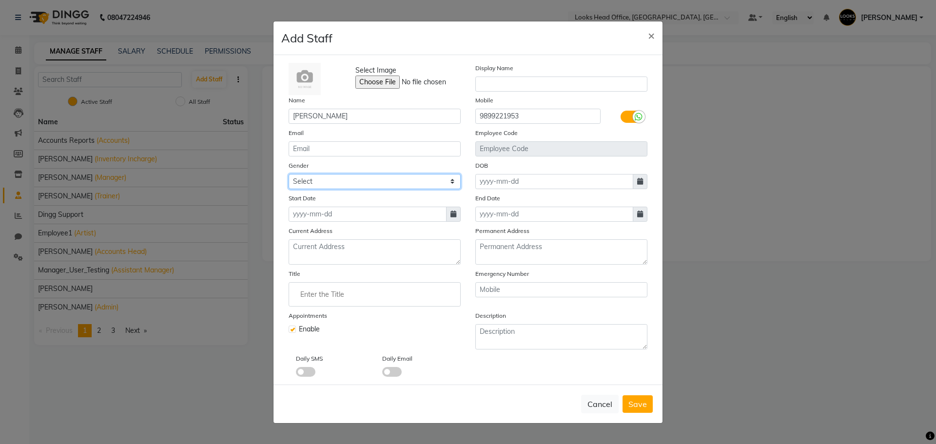
select select "[DEMOGRAPHIC_DATA]"
click at [289, 174] on select "Select [DEMOGRAPHIC_DATA] [DEMOGRAPHIC_DATA] Other Prefer Not To Say" at bounding box center [375, 181] width 172 height 15
click at [333, 291] on input "Enter the Title" at bounding box center [374, 294] width 163 height 19
click at [333, 314] on link "Admin" at bounding box center [374, 316] width 163 height 25
type input "Admin"
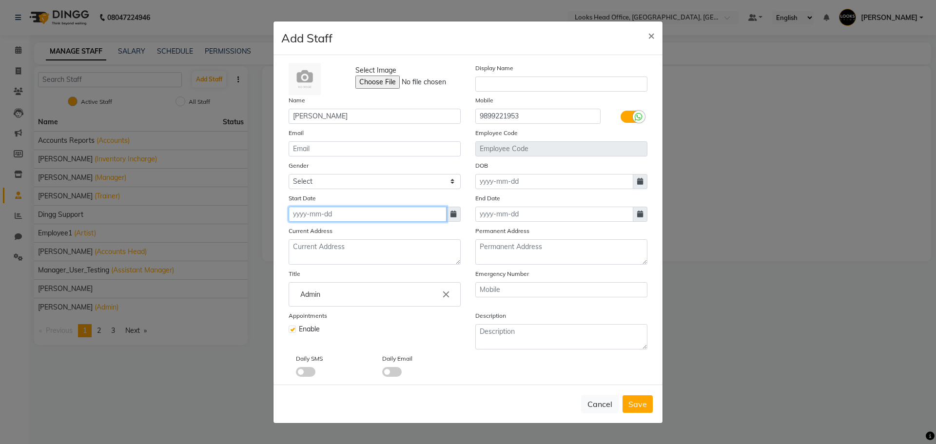
click at [363, 212] on input at bounding box center [368, 214] width 158 height 15
select select "9"
select select "2025"
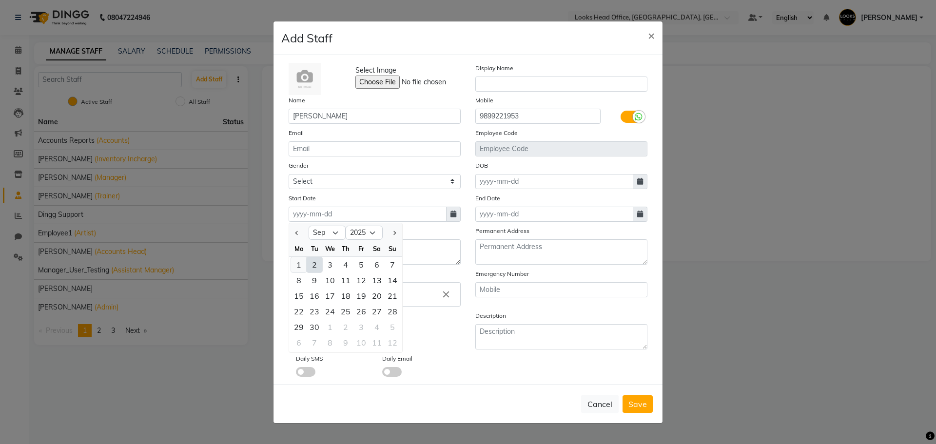
click at [297, 259] on div "1" at bounding box center [299, 265] width 16 height 16
type input "[DATE]"
click at [290, 330] on label at bounding box center [292, 329] width 7 height 7
click at [290, 330] on input "checkbox" at bounding box center [292, 328] width 6 height 6
checkbox input "false"
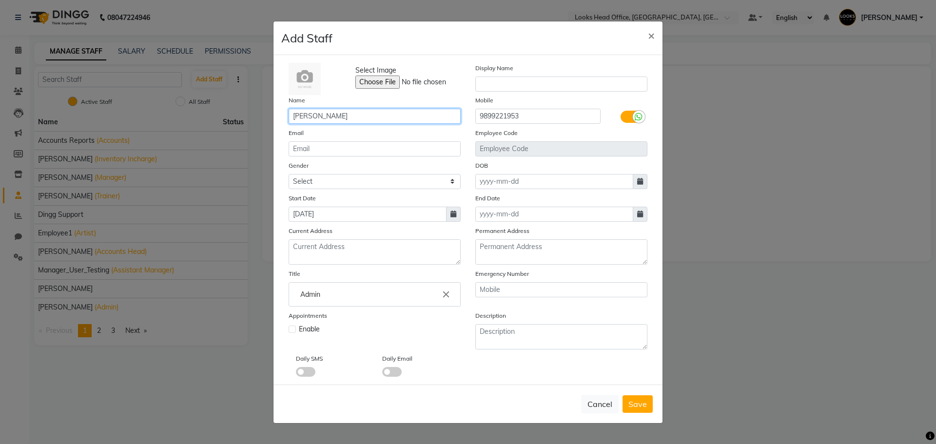
drag, startPoint x: 356, startPoint y: 119, endPoint x: 180, endPoint y: 119, distance: 176.0
click at [180, 119] on ngb-modal-window "Add Staff × Select Image Display Name Name [PERSON_NAME] Mobile [PHONE_NUMBER] …" at bounding box center [468, 222] width 936 height 444
click at [592, 88] on input "text" at bounding box center [561, 84] width 172 height 15
paste input "[PERSON_NAME]"
type input "[PERSON_NAME]"
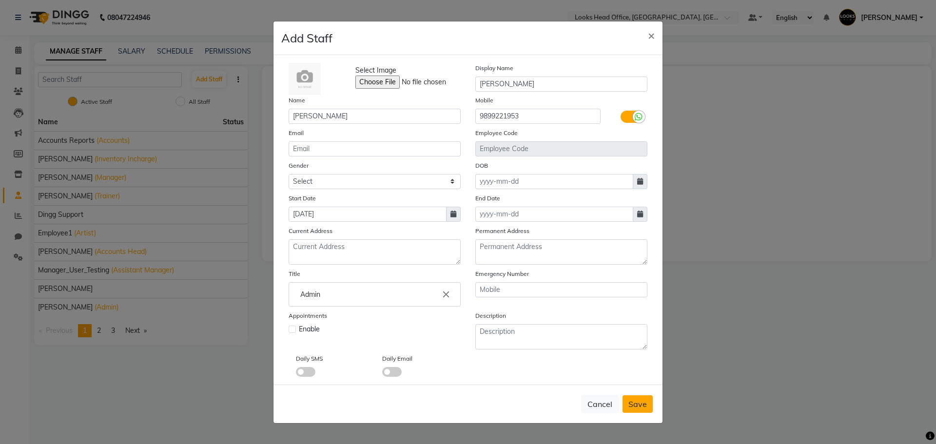
click at [644, 405] on span "Save" at bounding box center [637, 404] width 19 height 10
select select
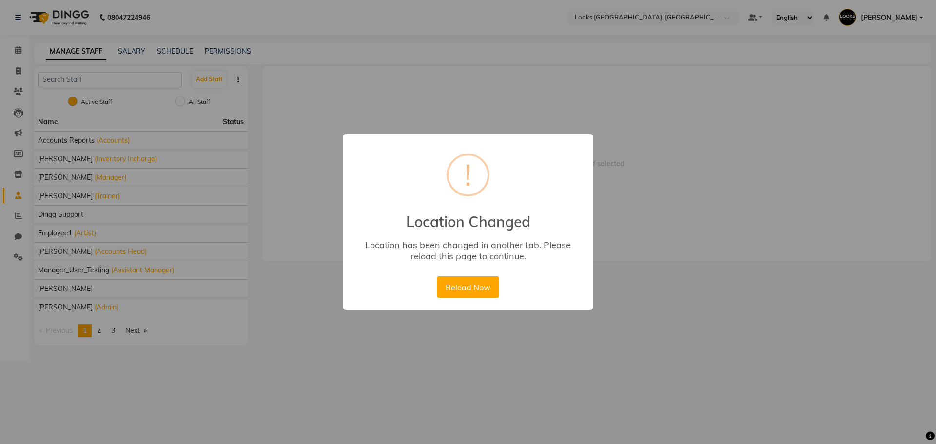
click at [437, 276] on button "Reload Now" at bounding box center [468, 286] width 62 height 21
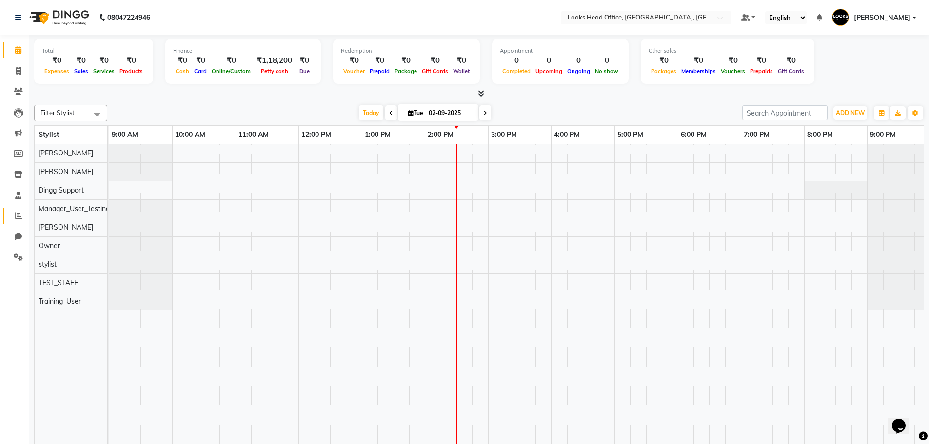
click at [14, 223] on link "Reports" at bounding box center [14, 216] width 23 height 16
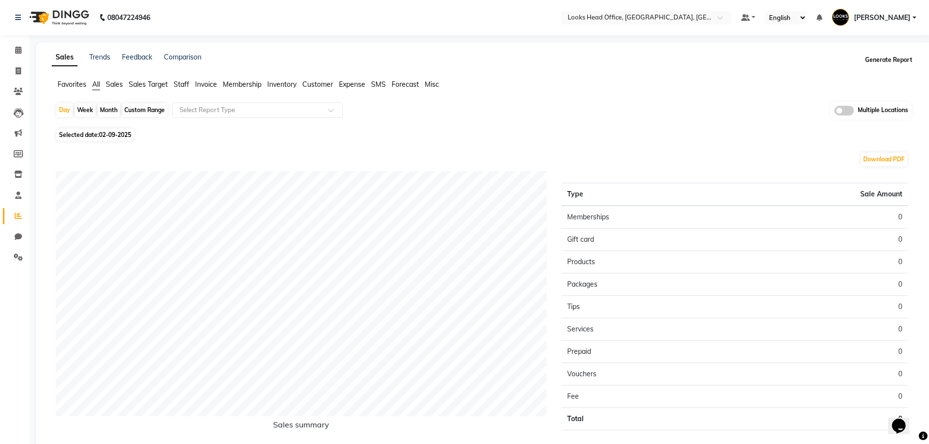
click at [891, 58] on button "Generate Report" at bounding box center [888, 60] width 52 height 14
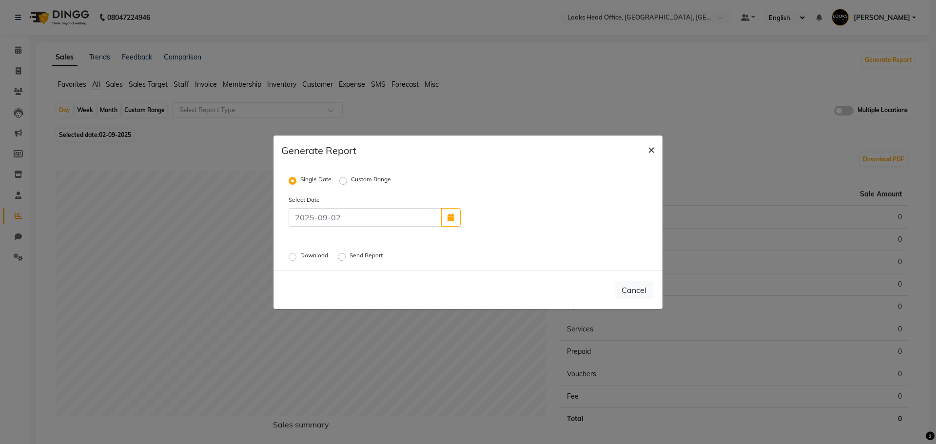
click at [650, 149] on span "×" at bounding box center [651, 149] width 7 height 15
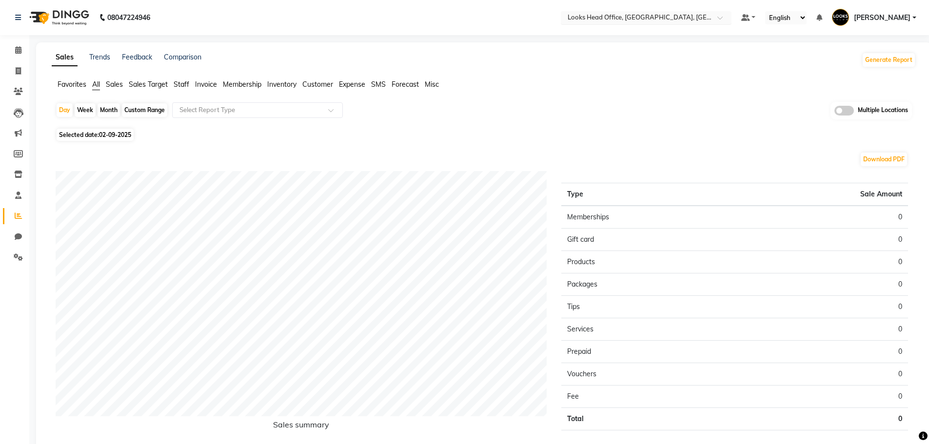
click at [675, 23] on div "Select Location × Looks Head Office, [GEOGRAPHIC_DATA], [GEOGRAPHIC_DATA]" at bounding box center [646, 17] width 171 height 13
type input "pow"
click at [685, 31] on div "Looks Powai, [GEOGRAPHIC_DATA], [GEOGRAPHIC_DATA], [GEOGRAPHIC_DATA]" at bounding box center [646, 37] width 170 height 27
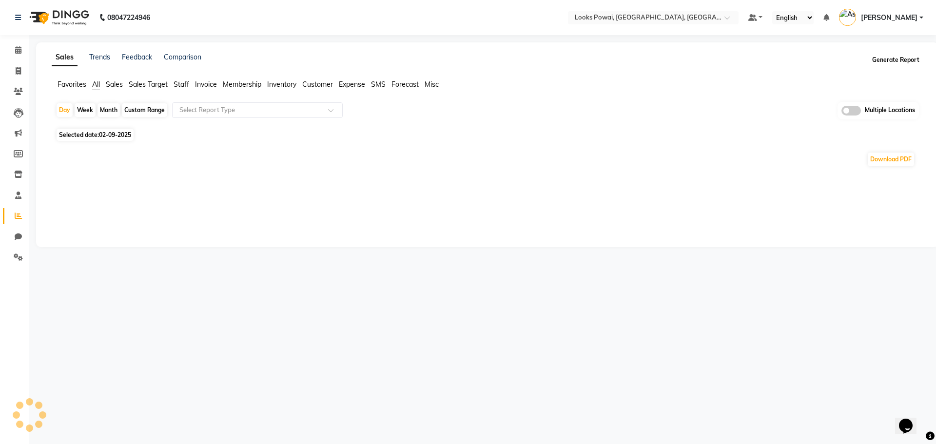
click at [880, 56] on button "Generate Report" at bounding box center [896, 60] width 52 height 14
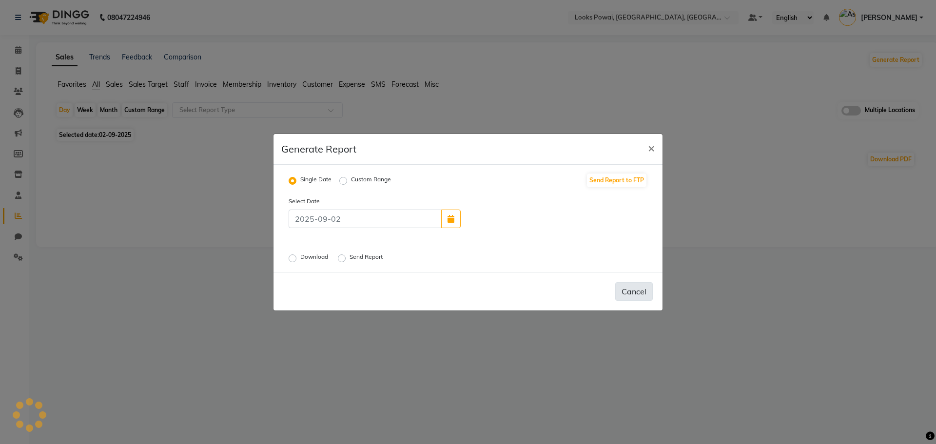
click at [636, 296] on button "Cancel" at bounding box center [634, 291] width 38 height 19
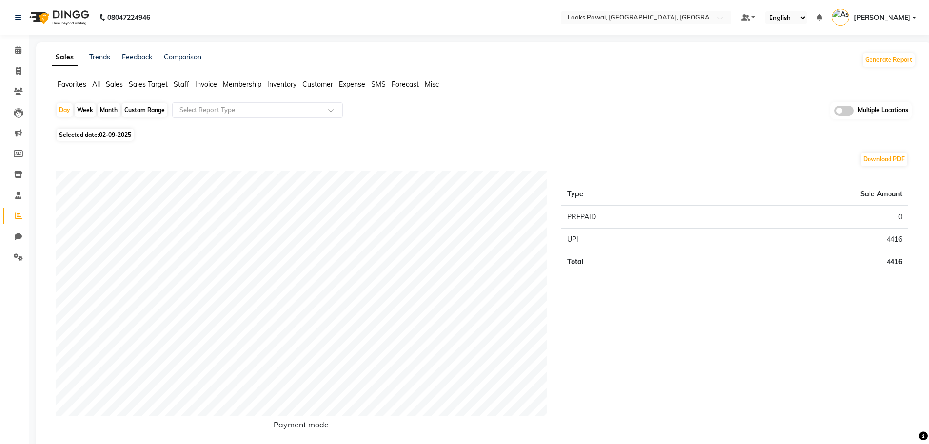
click at [602, 116] on div "Day Week Month Custom Range Select Report Type Multiple Locations" at bounding box center [484, 114] width 856 height 24
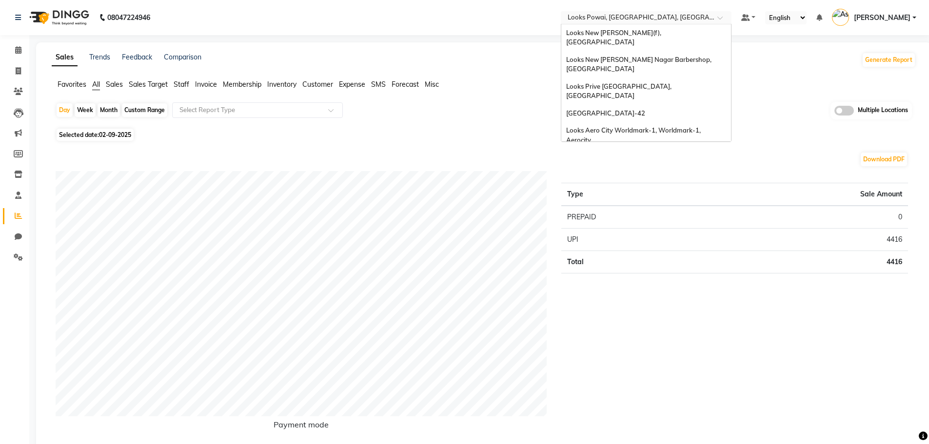
click at [668, 15] on input "text" at bounding box center [635, 19] width 141 height 10
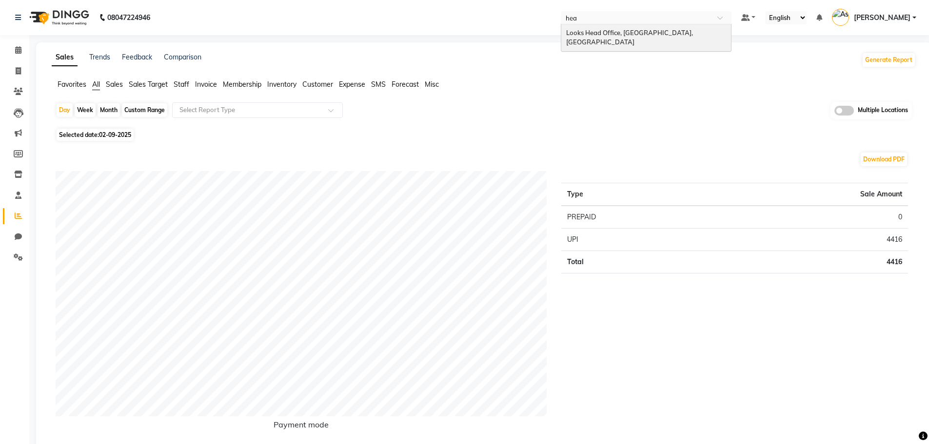
type input "head"
click at [668, 29] on span "Looks Head Office, [GEOGRAPHIC_DATA], [GEOGRAPHIC_DATA]" at bounding box center [630, 38] width 128 height 18
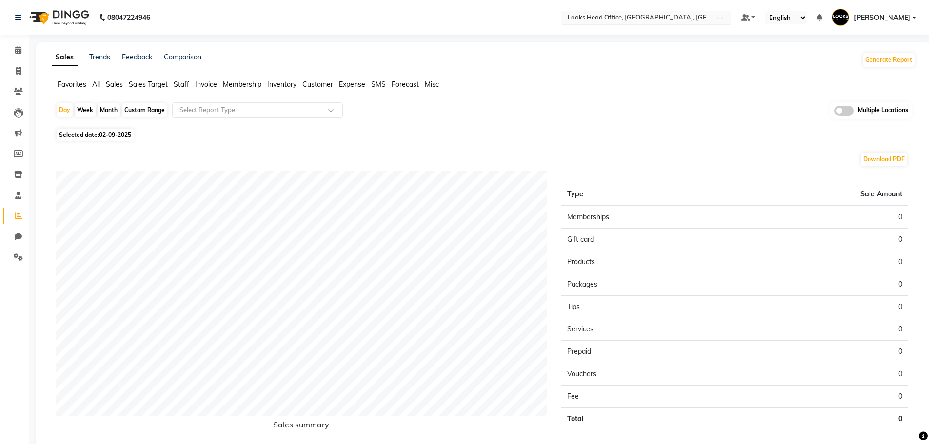
click at [653, 20] on input "text" at bounding box center [635, 19] width 141 height 10
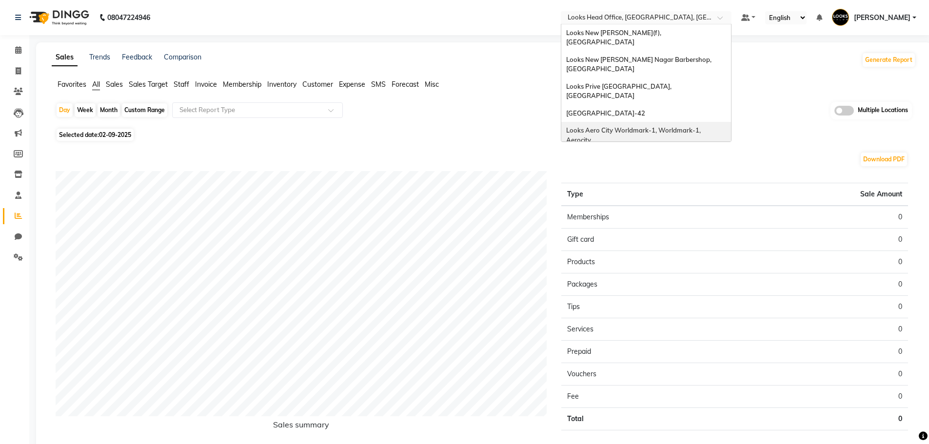
click at [504, 76] on div "Sales Trends Feedback Comparison Generate Report Favorites All Sales Sales Targ…" at bounding box center [483, 260] width 895 height 436
click at [633, 14] on input "text" at bounding box center [635, 19] width 141 height 10
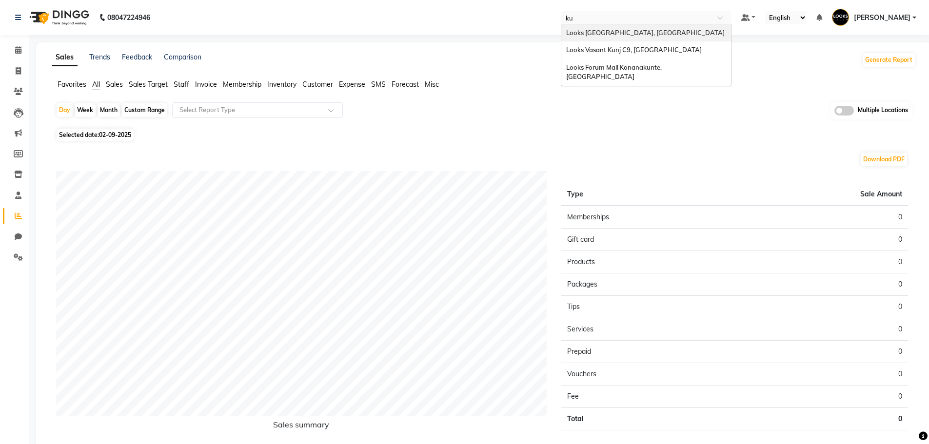
type input "kua"
click at [651, 34] on span "Looks Kuala Lumpur, Malaysia" at bounding box center [645, 33] width 158 height 8
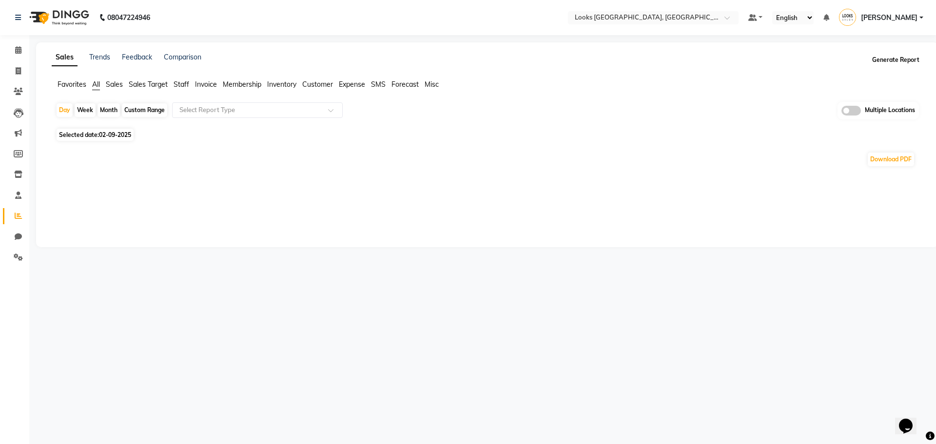
click at [900, 56] on button "Generate Report" at bounding box center [896, 60] width 52 height 14
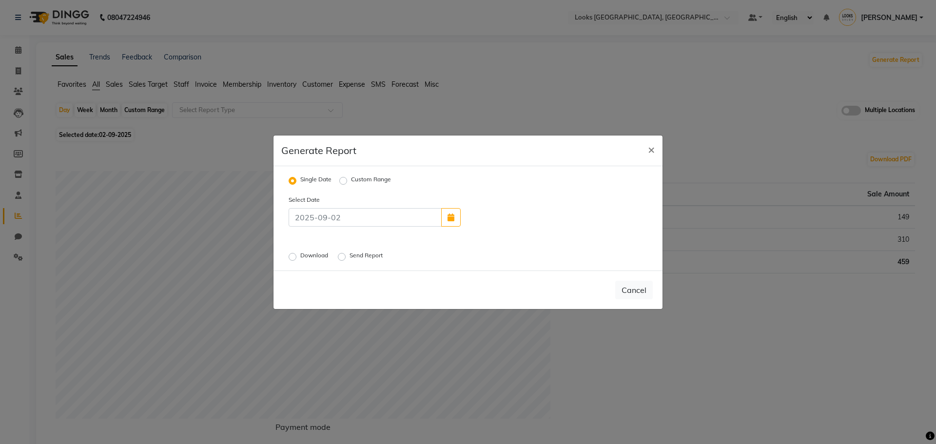
click at [351, 181] on label "Custom Range" at bounding box center [371, 181] width 40 height 12
click at [346, 181] on input "Custom Range" at bounding box center [344, 180] width 7 height 7
radio input "true"
select select "9"
select select "2025"
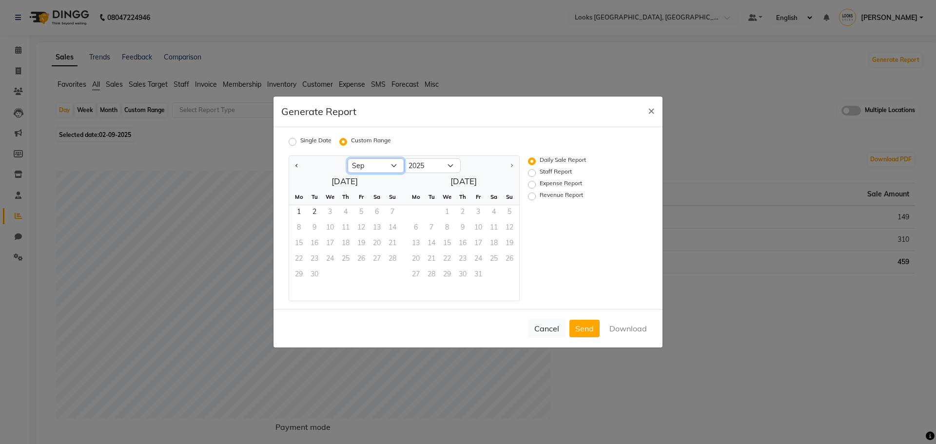
drag, startPoint x: 384, startPoint y: 165, endPoint x: 383, endPoint y: 171, distance: 6.4
click at [384, 165] on select "Jan Feb Mar Apr May Jun [DATE] Aug Sep" at bounding box center [376, 165] width 57 height 15
select select "8"
click at [348, 158] on select "Jan Feb Mar Apr May Jun Jul Aug Sep" at bounding box center [376, 165] width 57 height 15
drag, startPoint x: 366, startPoint y: 211, endPoint x: 373, endPoint y: 278, distance: 67.7
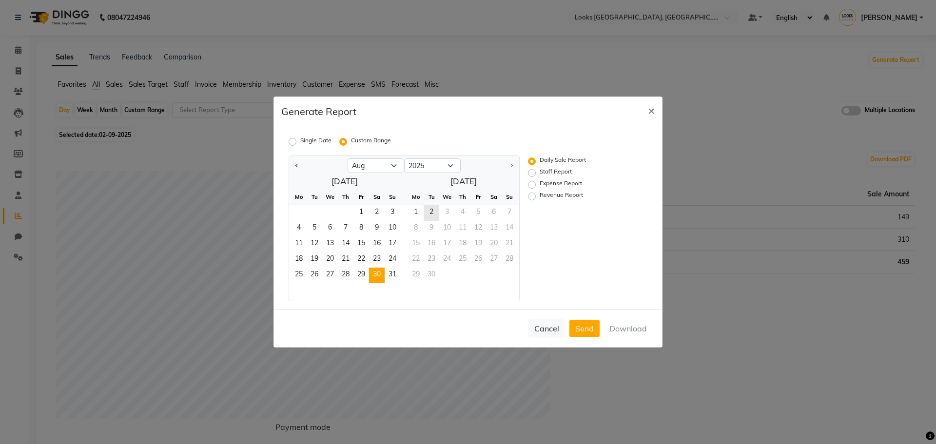
click at [366, 211] on span "1" at bounding box center [361, 213] width 16 height 16
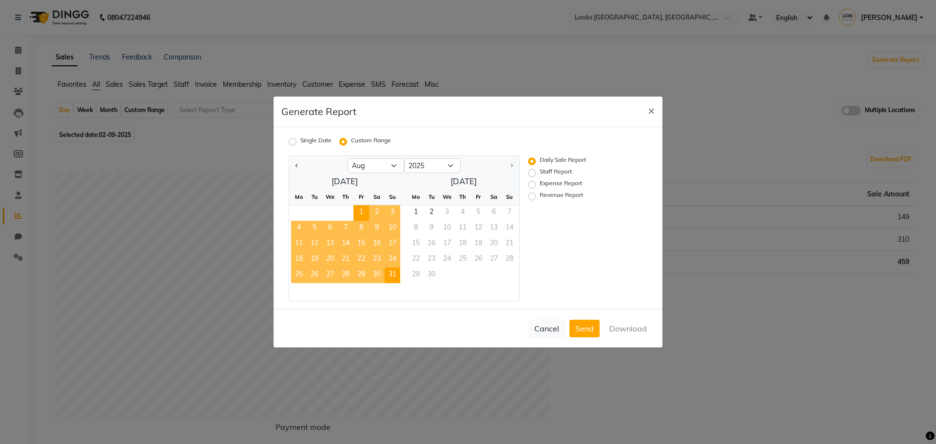
click at [392, 274] on span "31" at bounding box center [393, 276] width 16 height 16
click at [561, 193] on label "Revenue Report" at bounding box center [561, 197] width 43 height 12
click at [537, 193] on input "Revenue Report" at bounding box center [533, 196] width 7 height 7
radio input "true"
click at [618, 329] on button "Download" at bounding box center [627, 329] width 49 height 18
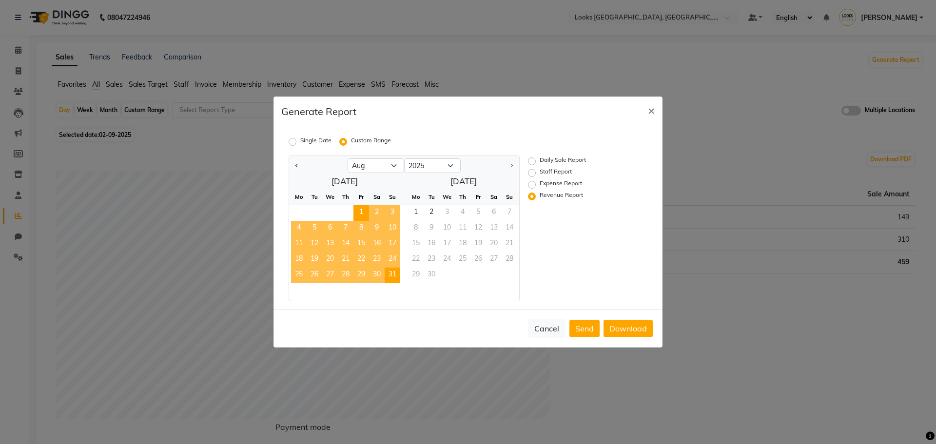
click at [848, 267] on ngb-modal-window "Generate Report × Single Date Custom Range Jan Feb Mar Apr May Jun Jul Aug Sep …" at bounding box center [468, 222] width 936 height 444
click at [377, 175] on div "August 2025 Mo Tu We Th Fr Sa Su 1 2 3 4 5 6 7 8 9 10 11 12 13 14 15 16 17 18 1…" at bounding box center [404, 237] width 230 height 127
click at [374, 164] on select "Jan Feb Mar Apr May Jun Jul Aug Sep" at bounding box center [376, 165] width 57 height 15
select select "7"
click at [348, 158] on select "Jan Feb Mar Apr May Jun Jul Aug Sep" at bounding box center [376, 165] width 57 height 15
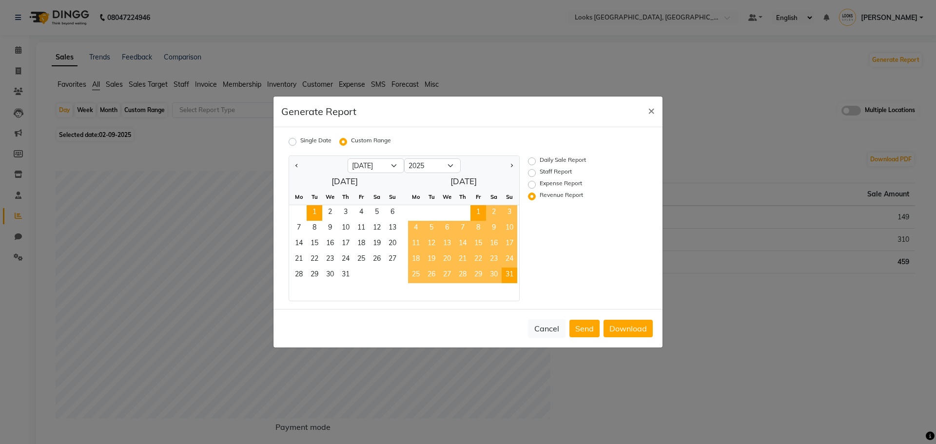
click at [312, 210] on span "1" at bounding box center [315, 213] width 16 height 16
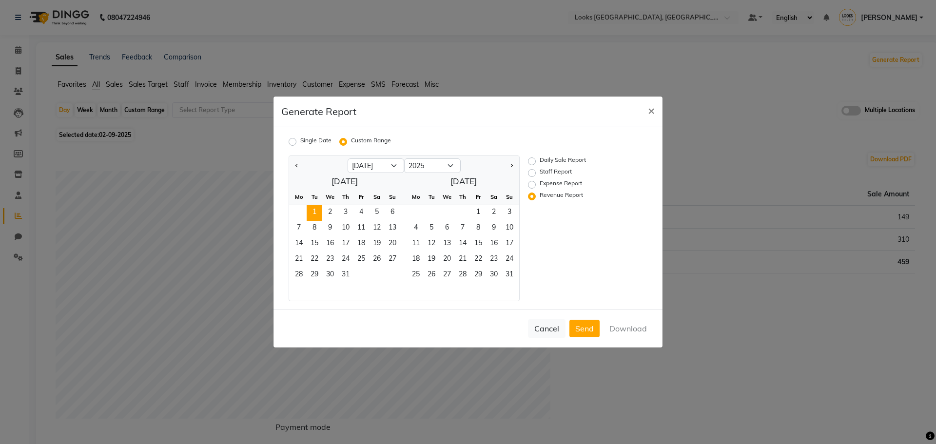
click at [355, 281] on div "28 29 30 31" at bounding box center [344, 276] width 111 height 16
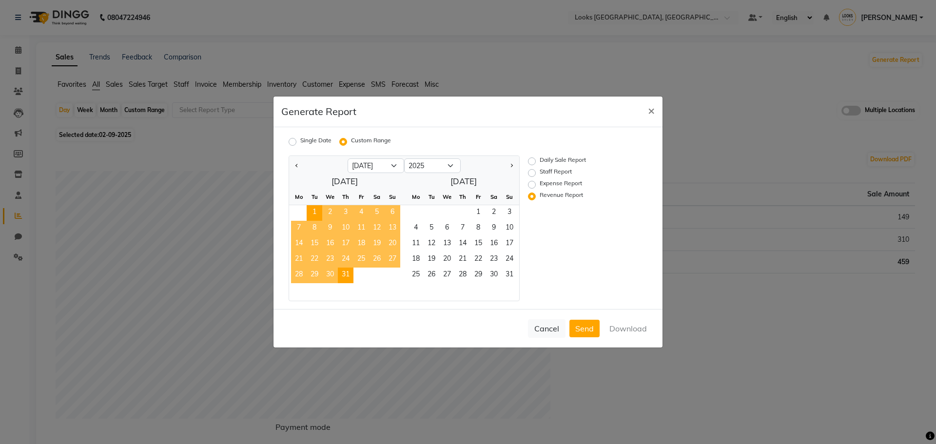
click at [350, 278] on span "31" at bounding box center [346, 276] width 16 height 16
click at [557, 192] on label "Revenue Report" at bounding box center [561, 197] width 43 height 12
click at [537, 193] on input "Revenue Report" at bounding box center [533, 196] width 7 height 7
drag, startPoint x: 632, startPoint y: 330, endPoint x: 799, endPoint y: 94, distance: 289.6
click at [633, 329] on button "Download" at bounding box center [627, 329] width 49 height 18
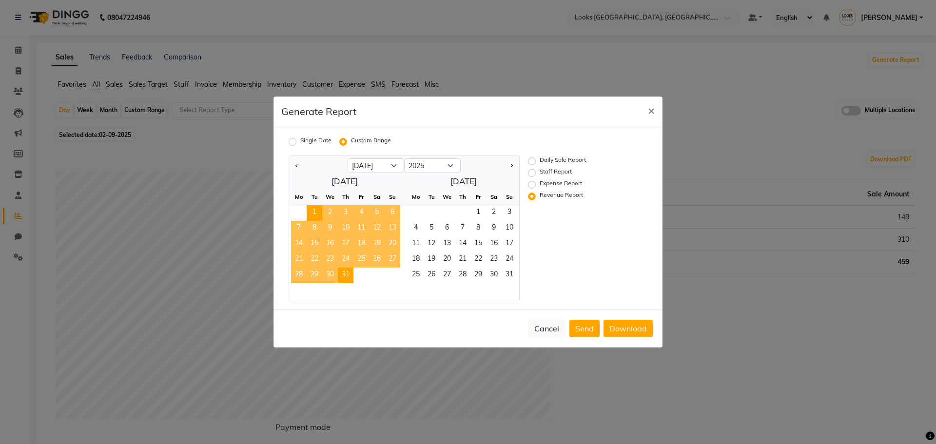
click at [55, 188] on ngb-modal-window "Generate Report × Single Date Custom Range Jan Feb Mar Apr May Jun Jul Aug Sep …" at bounding box center [468, 222] width 936 height 444
click at [649, 107] on span "×" at bounding box center [651, 110] width 7 height 15
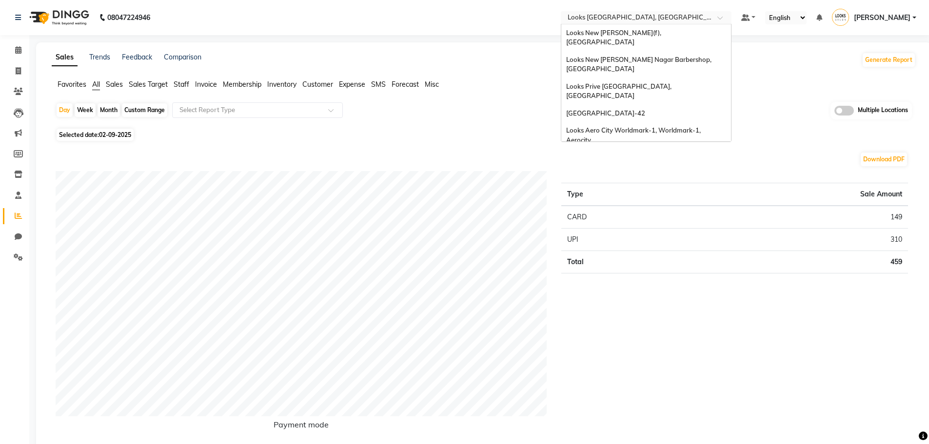
click at [620, 15] on input "text" at bounding box center [635, 19] width 141 height 10
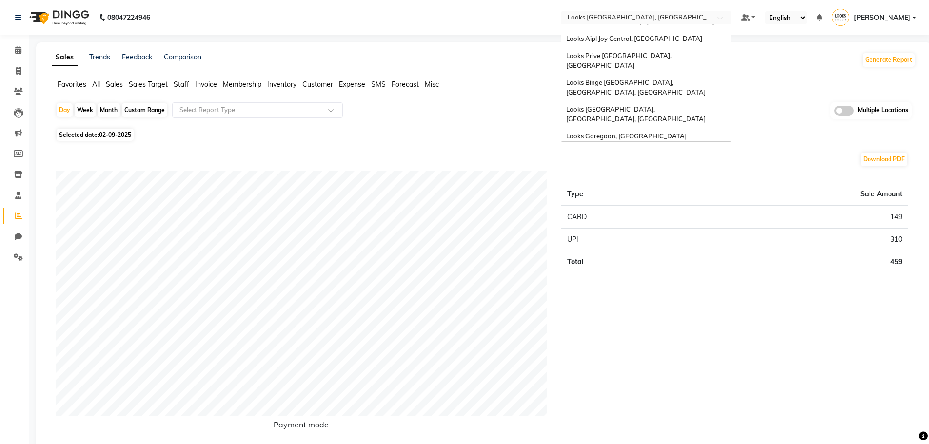
click at [608, 251] on div "Looks Powai, [GEOGRAPHIC_DATA], [GEOGRAPHIC_DATA], [GEOGRAPHIC_DATA]" at bounding box center [646, 264] width 170 height 27
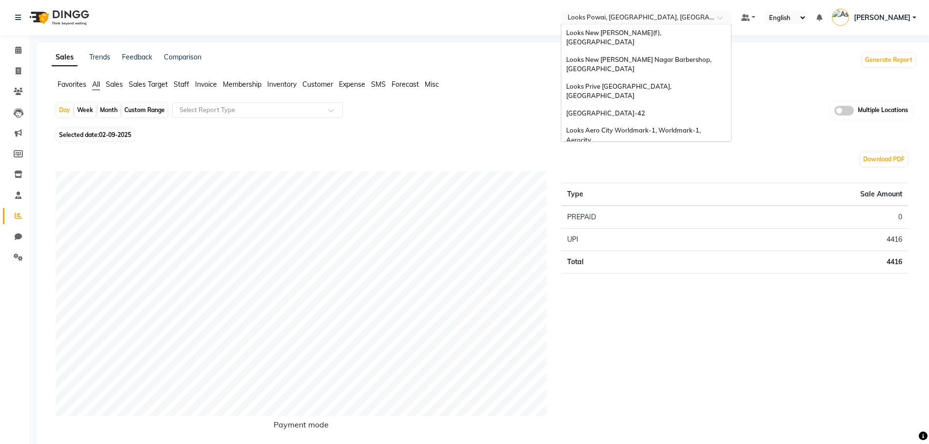
click at [612, 21] on input "text" at bounding box center [635, 19] width 141 height 10
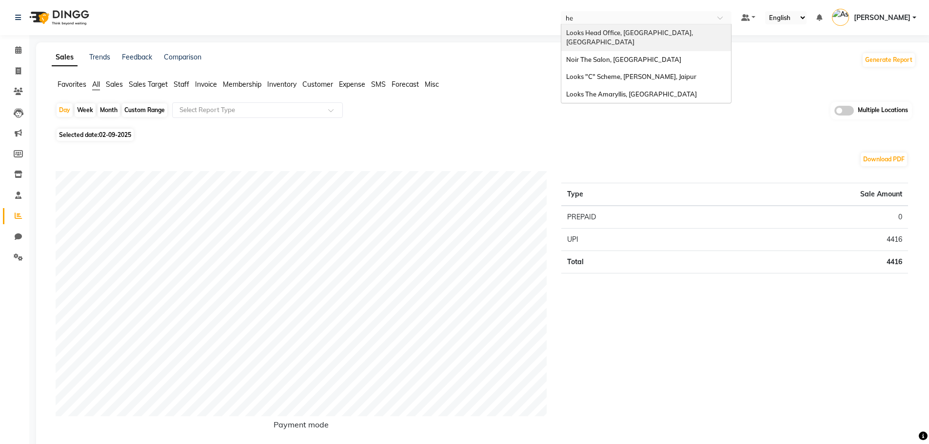
type input "hea"
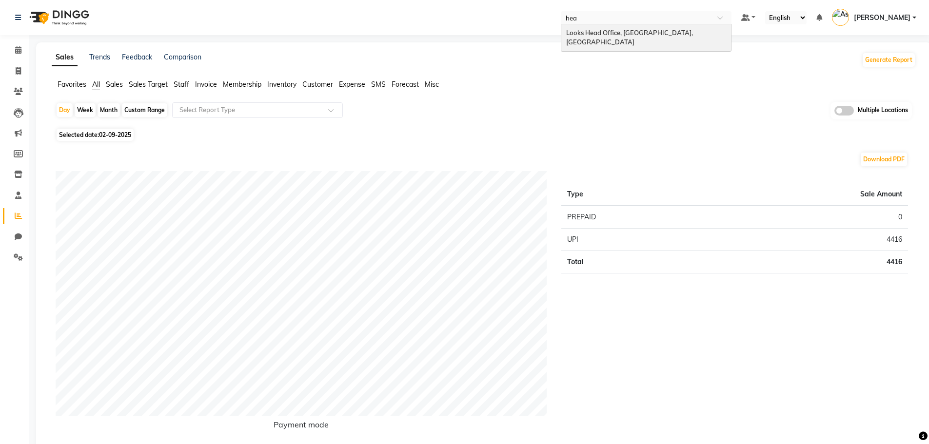
click at [618, 37] on div "Looks Head Office, [GEOGRAPHIC_DATA], [GEOGRAPHIC_DATA]" at bounding box center [646, 37] width 170 height 27
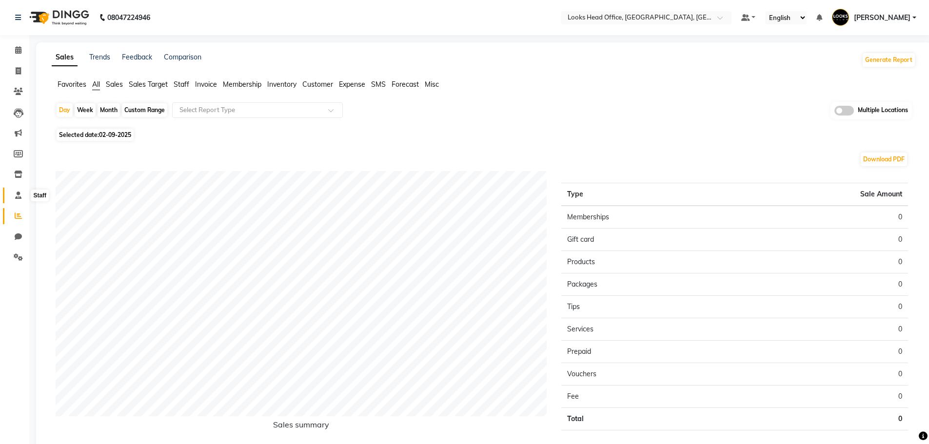
click at [15, 199] on span at bounding box center [18, 195] width 17 height 11
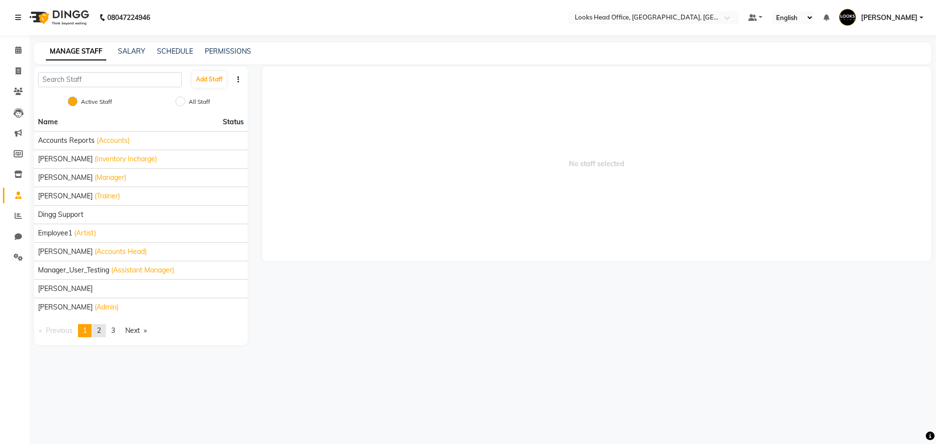
click at [101, 330] on span "2" at bounding box center [99, 330] width 4 height 9
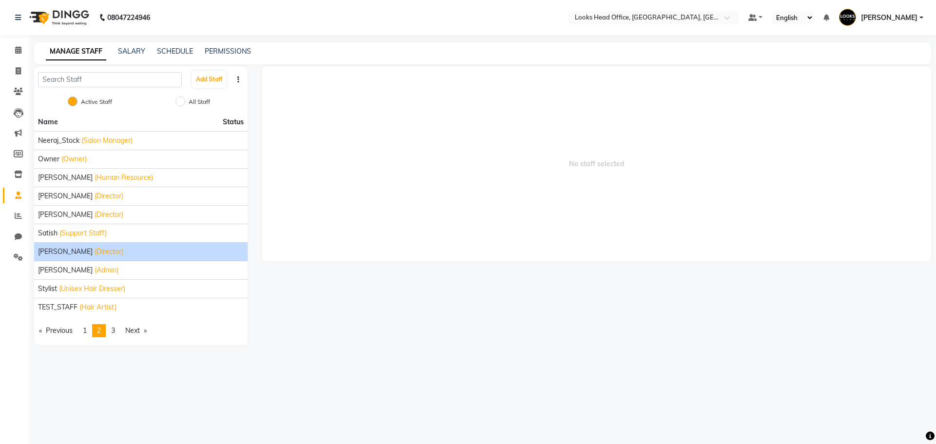
click at [136, 249] on div "[PERSON_NAME] (Director)" at bounding box center [141, 252] width 206 height 10
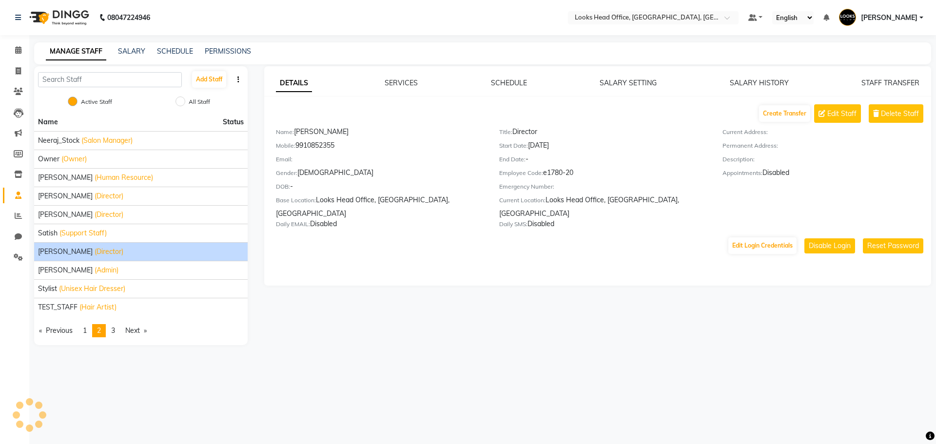
drag, startPoint x: 575, startPoint y: 175, endPoint x: 544, endPoint y: 174, distance: 30.2
click at [544, 174] on div "Employee Code: e1780-20" at bounding box center [603, 175] width 209 height 14
copy div "e1780-20"
click at [658, 219] on div "Daily SMS: Disabled" at bounding box center [603, 226] width 209 height 14
click at [138, 273] on div "[PERSON_NAME] (Admin)" at bounding box center [141, 270] width 206 height 10
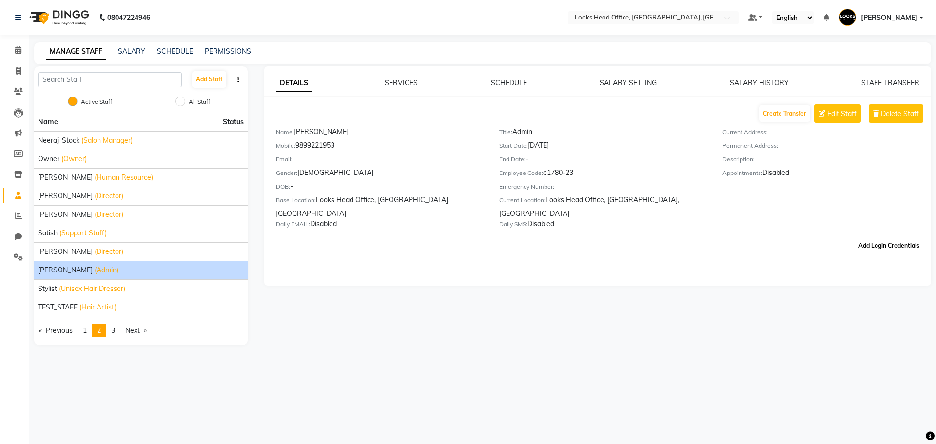
click at [889, 237] on button "Add Login Credentials" at bounding box center [888, 245] width 69 height 17
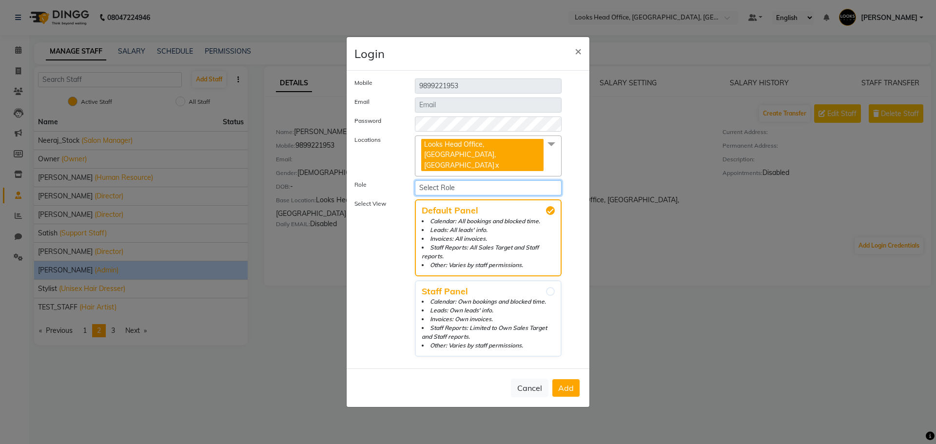
click at [485, 183] on select "Select Role Manager Admin Executive Level Accounts & Reports Partners & Owners …" at bounding box center [488, 187] width 147 height 15
select select "2"
click at [415, 180] on select "Select Role Manager Admin Executive Level Accounts & Reports Partners & Owners …" at bounding box center [488, 187] width 147 height 15
click at [575, 58] on span "×" at bounding box center [578, 50] width 7 height 15
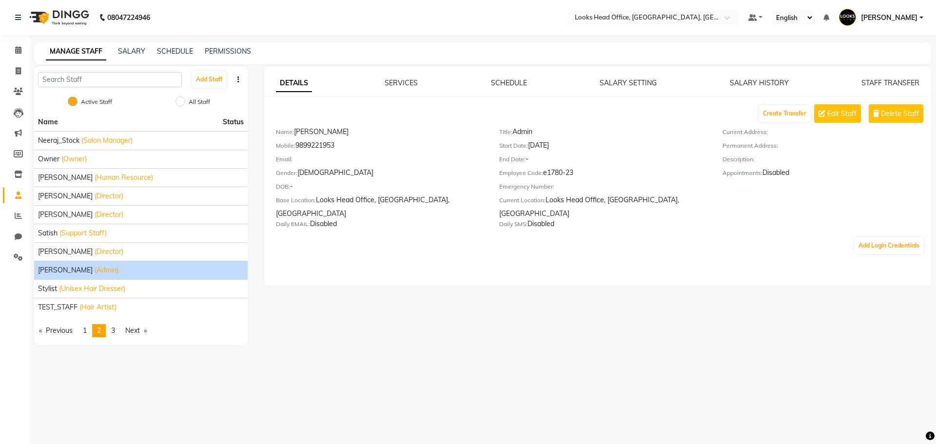
drag, startPoint x: 575, startPoint y: 173, endPoint x: 543, endPoint y: 172, distance: 31.2
click at [543, 172] on div "Employee Code: e1780-23" at bounding box center [603, 175] width 209 height 14
copy div "e1780-23"
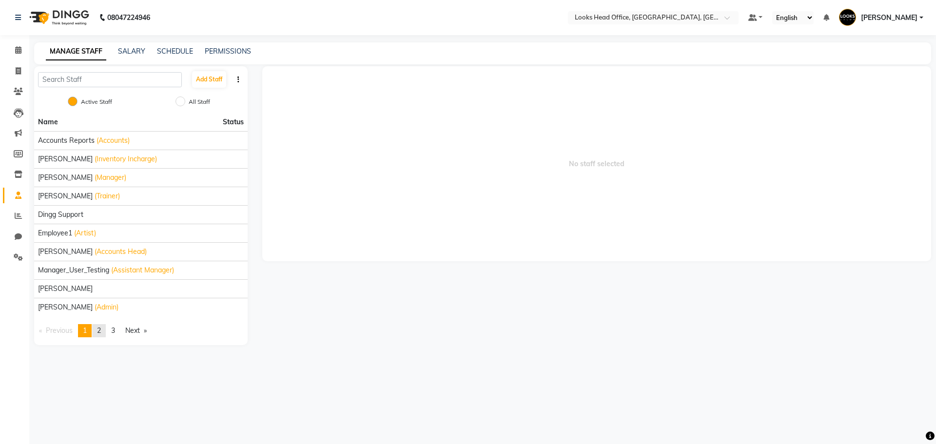
click at [105, 330] on link "page 2" at bounding box center [99, 330] width 14 height 13
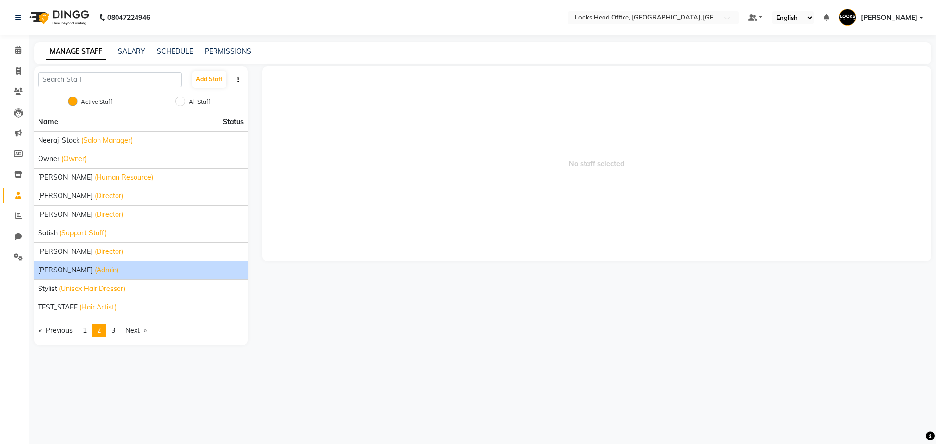
click at [71, 272] on span "[PERSON_NAME]" at bounding box center [65, 270] width 55 height 10
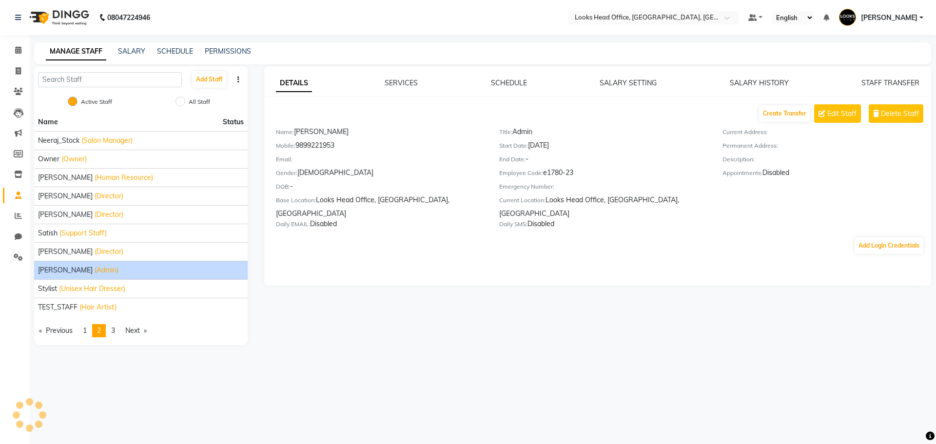
click at [318, 146] on div "Mobile: [PHONE_NUMBER]" at bounding box center [380, 147] width 209 height 14
copy div "9899221953"
click at [581, 236] on div "Add Login Credentials" at bounding box center [597, 245] width 667 height 19
click at [896, 237] on button "Add Login Credentials" at bounding box center [888, 245] width 69 height 17
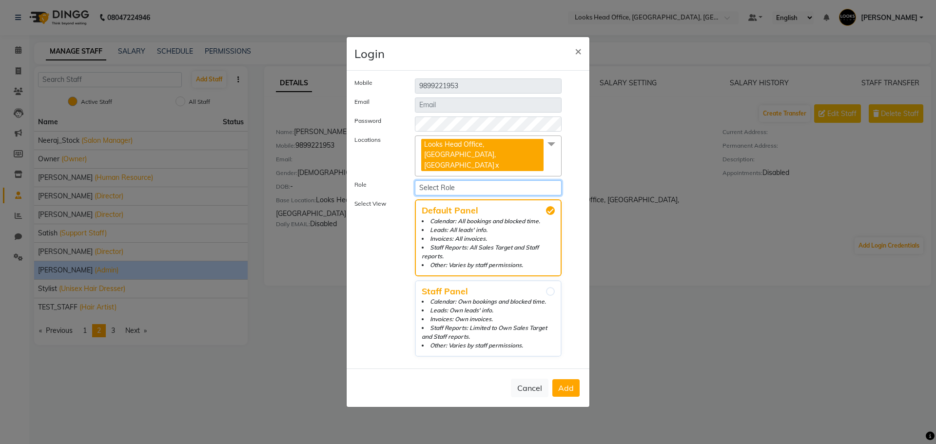
click at [481, 181] on select "Select Role Manager Admin Executive Level Accounts & Reports Partners & Owners …" at bounding box center [488, 187] width 147 height 15
select select "2"
click at [415, 180] on select "Select Role Manager Admin Executive Level Accounts & Reports Partners & Owners …" at bounding box center [488, 187] width 147 height 15
click at [576, 386] on button "Add" at bounding box center [565, 388] width 27 height 18
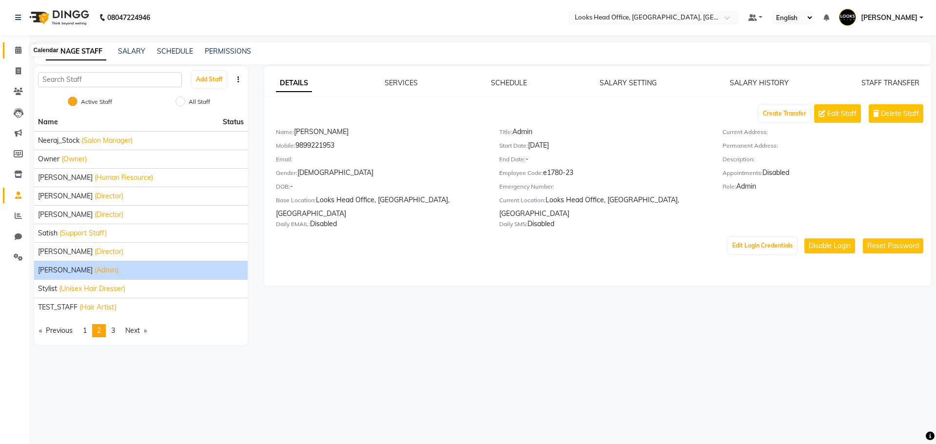
click at [22, 51] on span at bounding box center [18, 50] width 17 height 11
